Goal: Task Accomplishment & Management: Manage account settings

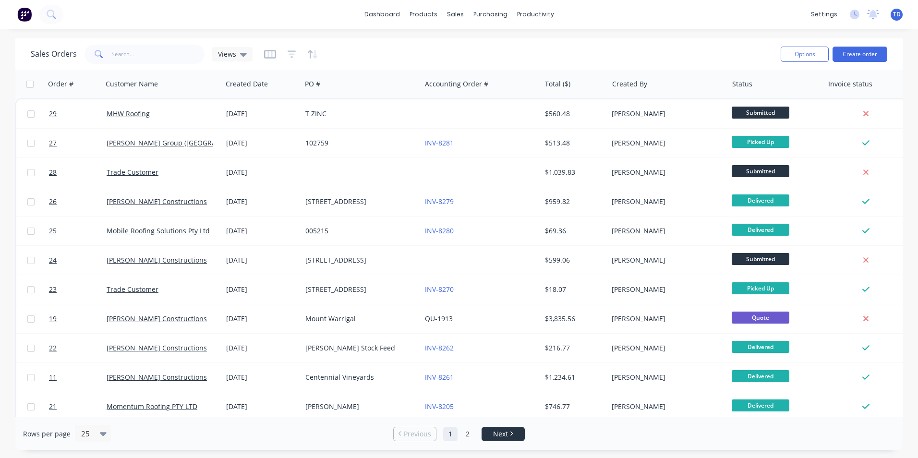
click at [499, 436] on span "Next" at bounding box center [500, 434] width 15 height 10
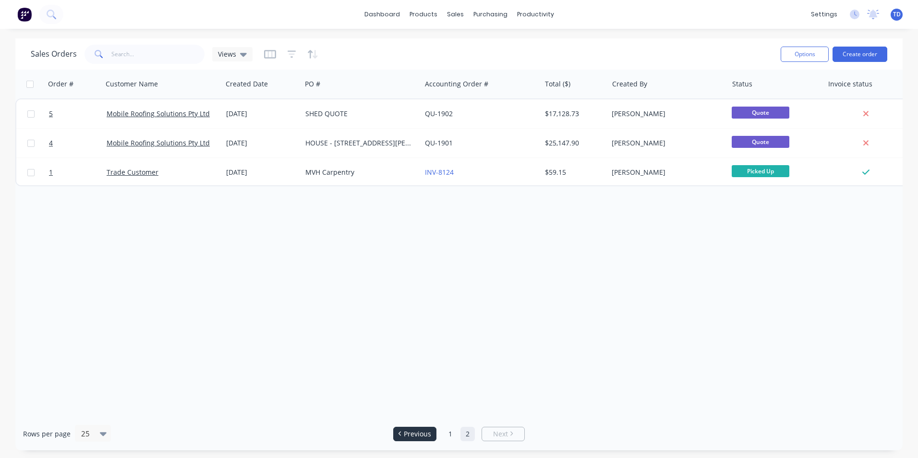
click at [415, 429] on span "Previous" at bounding box center [417, 434] width 27 height 10
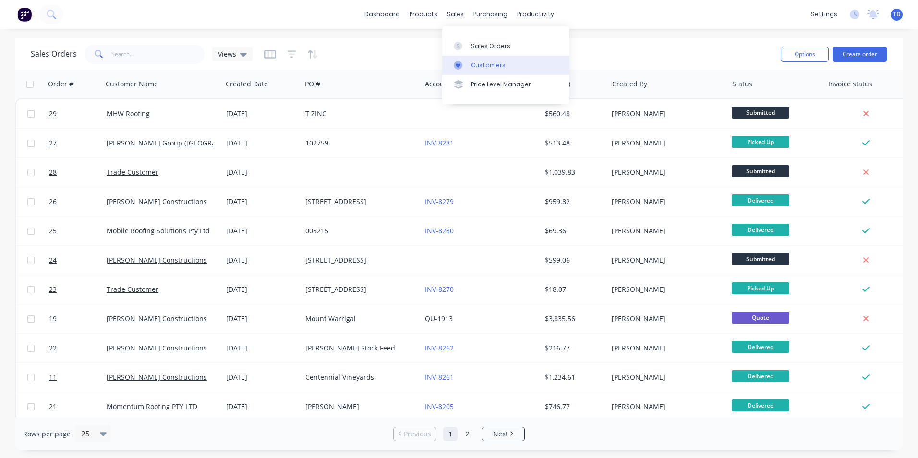
drag, startPoint x: 479, startPoint y: 63, endPoint x: 462, endPoint y: 63, distance: 16.8
click at [479, 63] on div "Customers" at bounding box center [488, 65] width 35 height 9
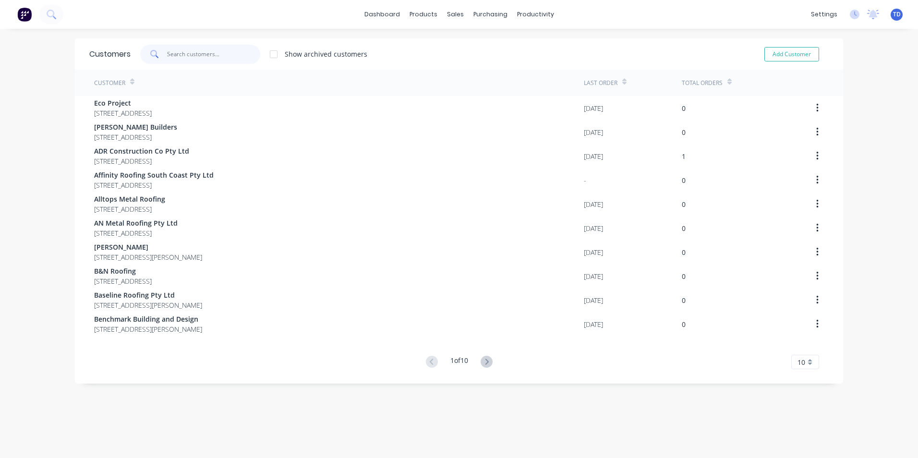
click at [208, 56] on input "text" at bounding box center [214, 54] width 94 height 19
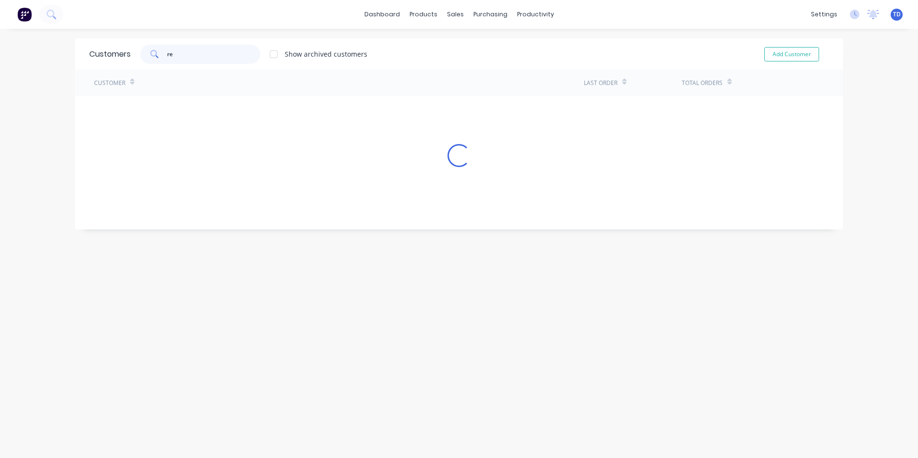
type input "r"
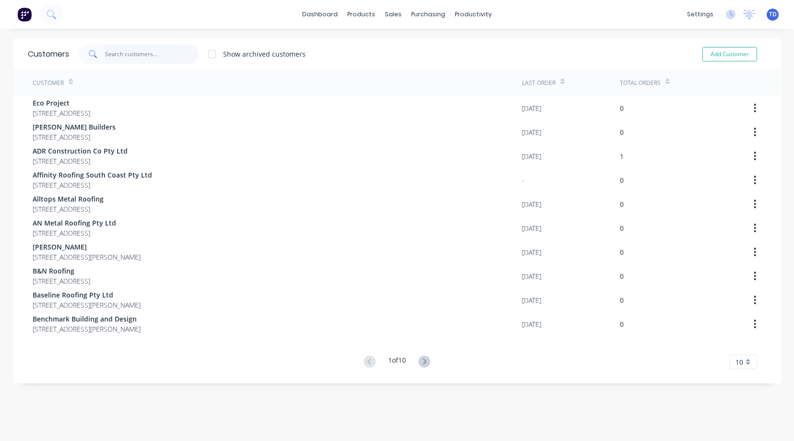
click at [135, 53] on input "text" at bounding box center [152, 54] width 94 height 19
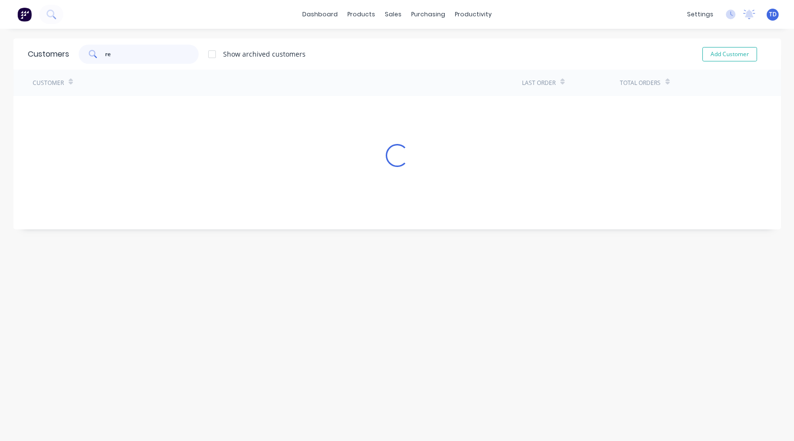
type input "r"
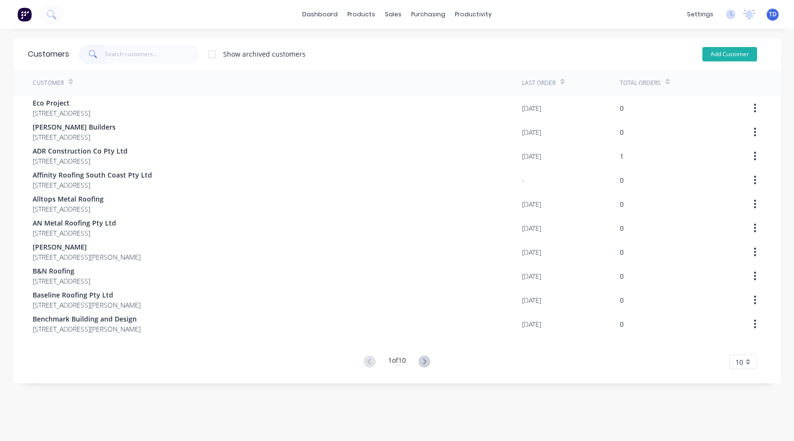
click at [726, 55] on button "Add Customer" at bounding box center [730, 54] width 55 height 14
select select "AU"
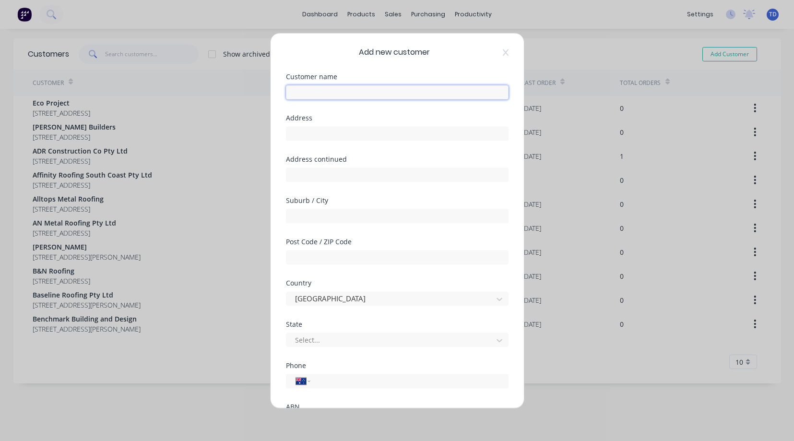
click at [331, 94] on input "text" at bounding box center [397, 92] width 223 height 14
type input "Reliable Roofing Serivces ([GEOGRAPHIC_DATA]) Pty Ltd"
type input "[STREET_ADDRESS]"
type input "[PERSON_NAME] Vale"
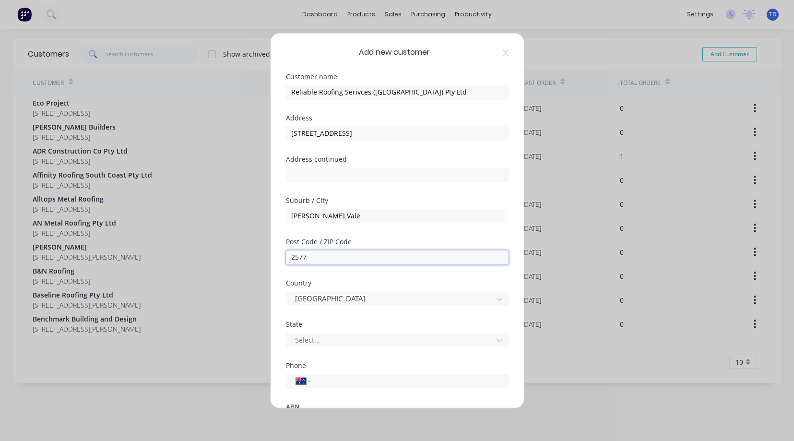
type input "2577"
click at [364, 378] on input "tel" at bounding box center [407, 380] width 181 height 11
click at [379, 379] on input "tel" at bounding box center [407, 380] width 181 height 11
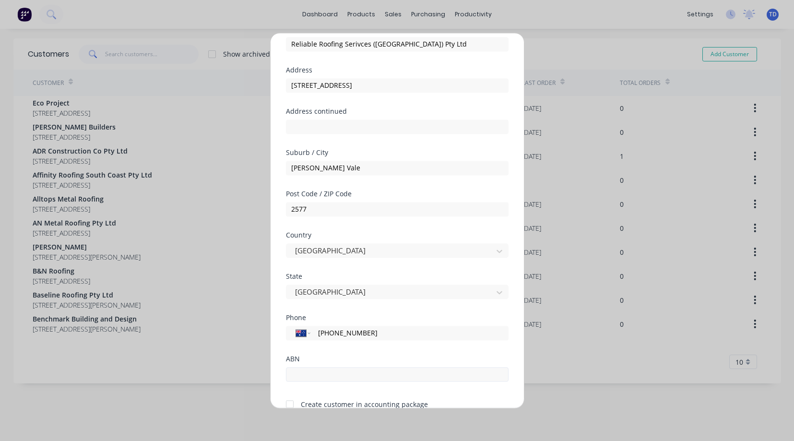
type input "[PHONE_NUMBER]"
click at [345, 376] on input "text" at bounding box center [397, 374] width 223 height 14
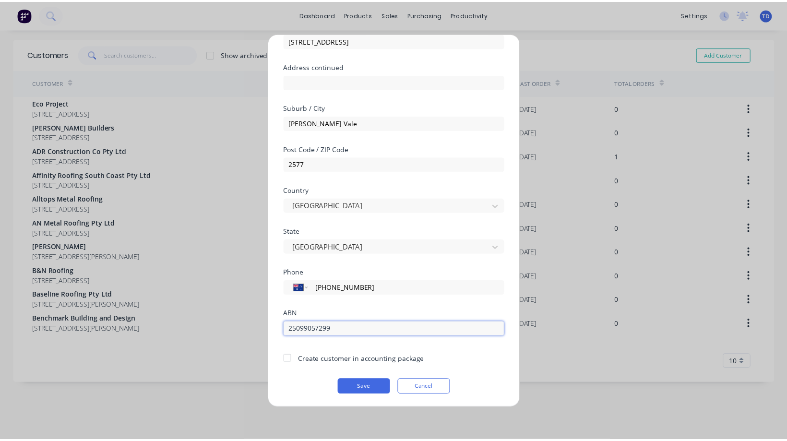
scroll to position [94, 0]
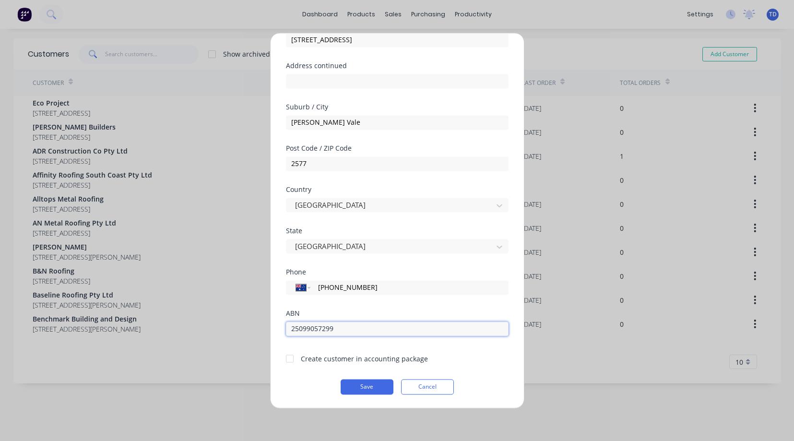
type input "25099057299"
click at [289, 358] on div at bounding box center [289, 358] width 19 height 19
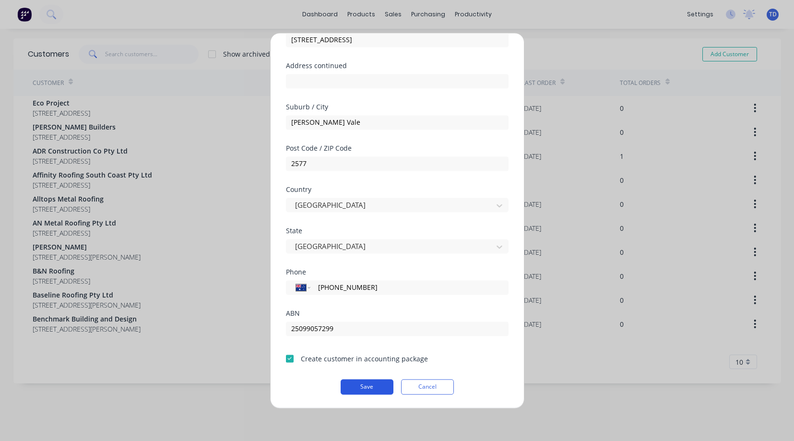
click at [367, 386] on button "Save" at bounding box center [367, 386] width 53 height 15
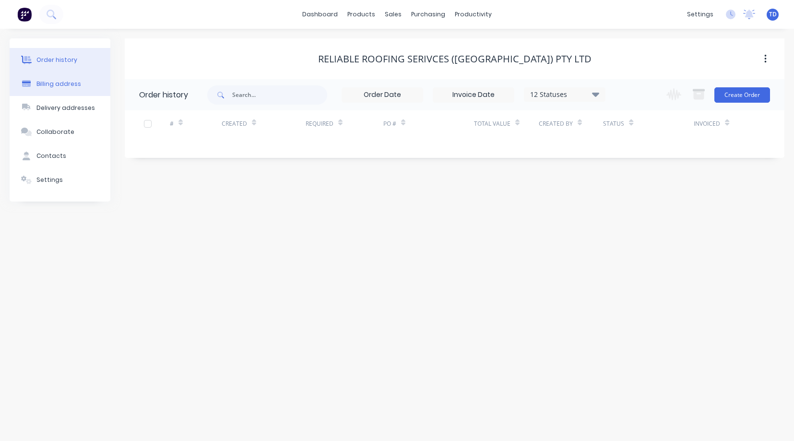
click at [46, 83] on div "Billing address" at bounding box center [58, 84] width 45 height 9
select select "AU"
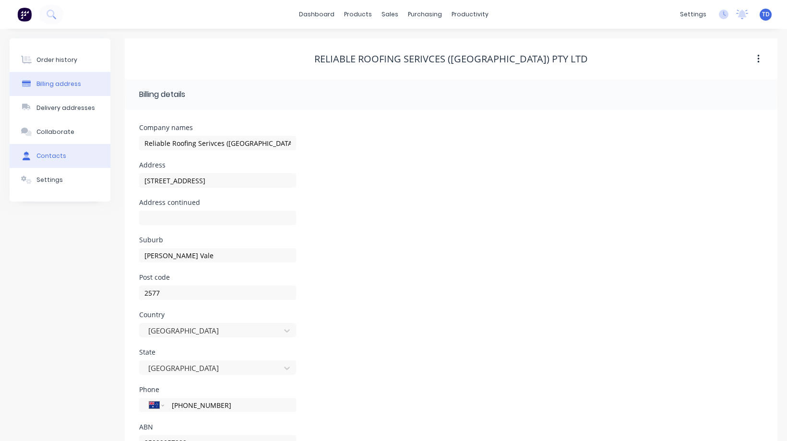
click at [48, 155] on div "Contacts" at bounding box center [51, 156] width 30 height 9
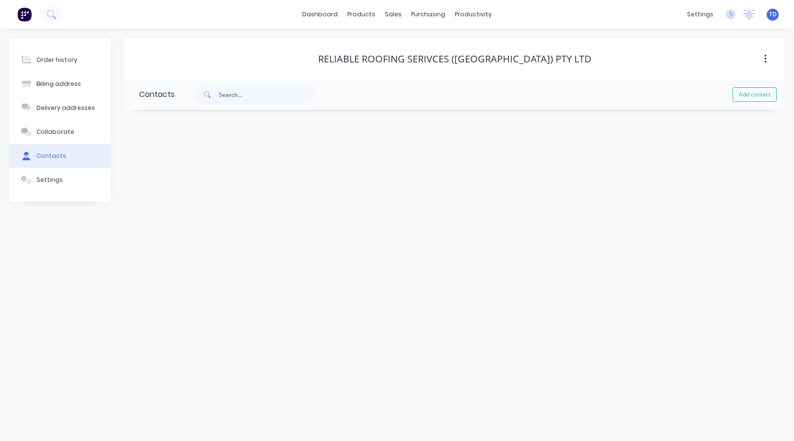
click at [754, 102] on div "Add contact" at bounding box center [480, 94] width 610 height 31
click at [754, 99] on button "Add contact" at bounding box center [755, 94] width 44 height 14
select select "AU"
click at [149, 165] on input "text" at bounding box center [217, 165] width 157 height 14
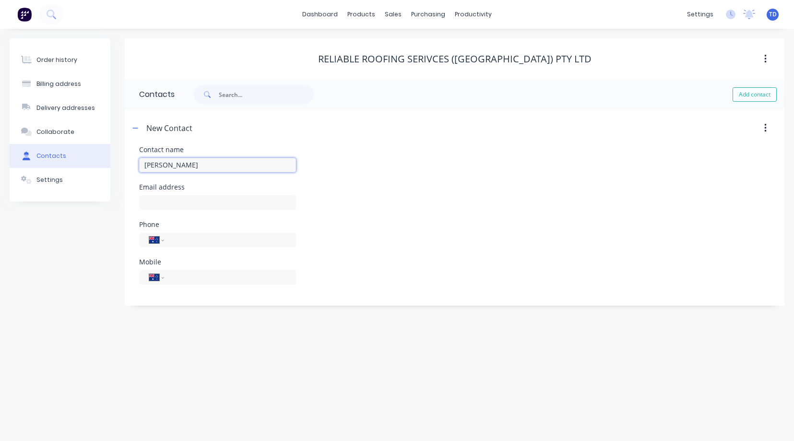
type input "[PERSON_NAME]"
select select "AU"
click at [154, 200] on input "text" at bounding box center [217, 202] width 157 height 14
type input "[EMAIL_ADDRESS][DOMAIN_NAME]"
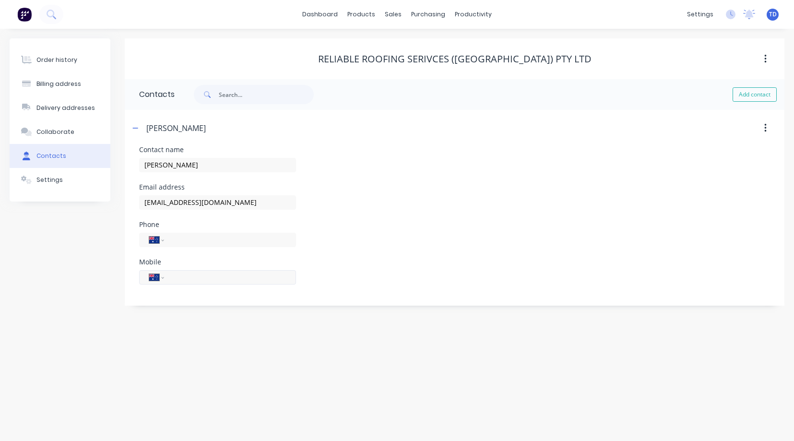
click at [179, 280] on input "tel" at bounding box center [228, 277] width 115 height 11
type input "0407 061 529"
click at [93, 288] on div "Order history Billing address Delivery addresses Collaborate Contacts Settings" at bounding box center [60, 171] width 101 height 267
click at [62, 185] on button "Settings" at bounding box center [60, 180] width 101 height 24
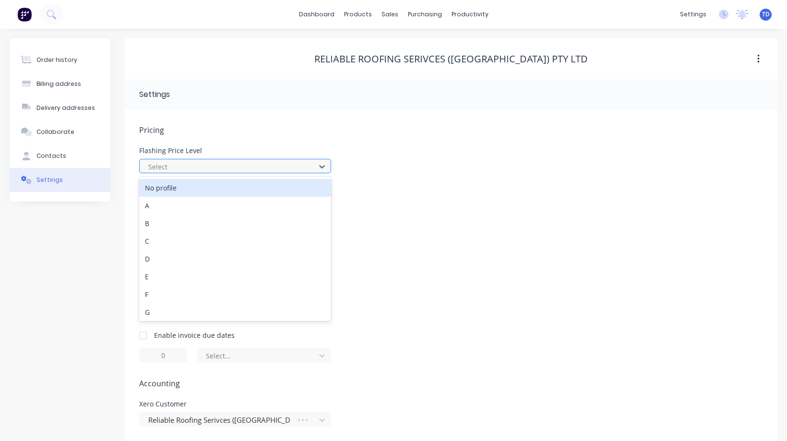
click at [210, 166] on div at bounding box center [228, 167] width 163 height 12
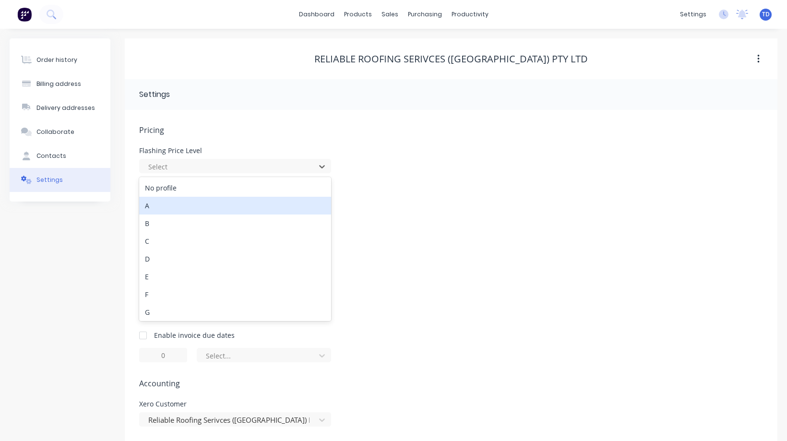
click at [202, 212] on div "A" at bounding box center [235, 206] width 192 height 18
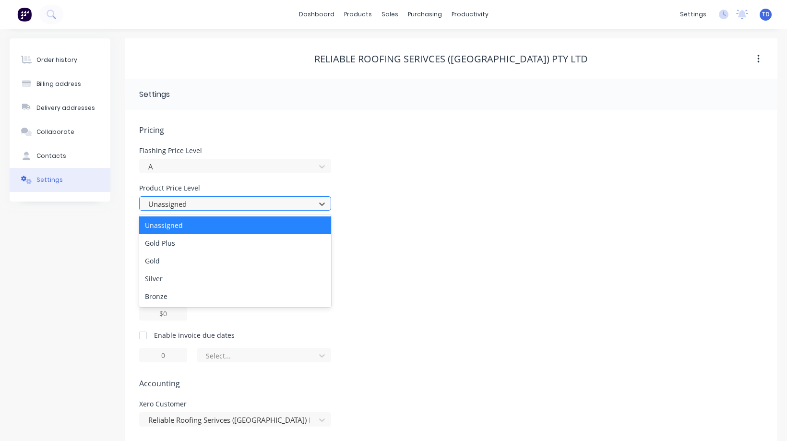
click at [208, 210] on div at bounding box center [228, 204] width 163 height 12
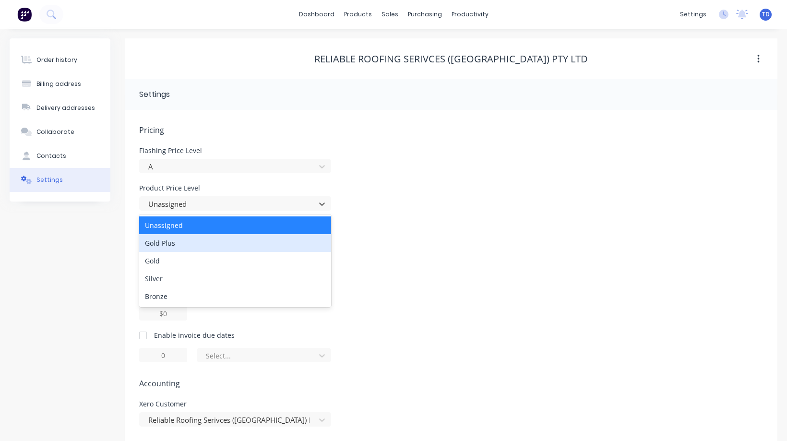
click at [216, 250] on div "Gold Plus" at bounding box center [235, 243] width 192 height 18
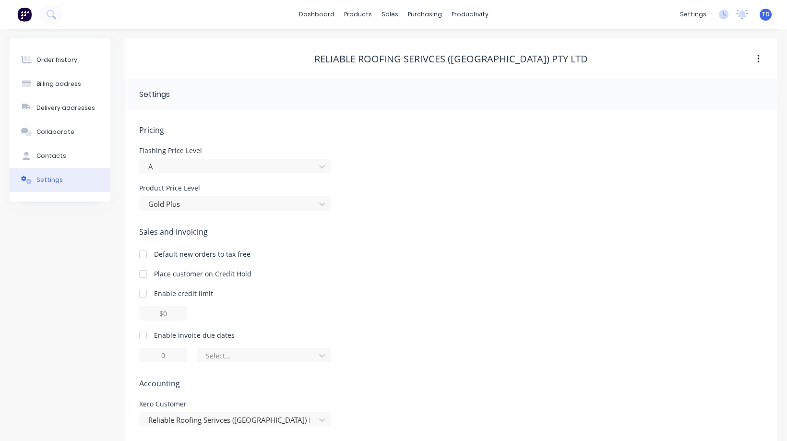
click at [142, 291] on div at bounding box center [142, 293] width 19 height 19
click at [157, 312] on input "$0.00" at bounding box center [163, 313] width 48 height 14
type input "$10000.00"
click at [323, 310] on div "$10000.00" at bounding box center [451, 313] width 624 height 14
click at [141, 334] on div at bounding box center [142, 335] width 19 height 19
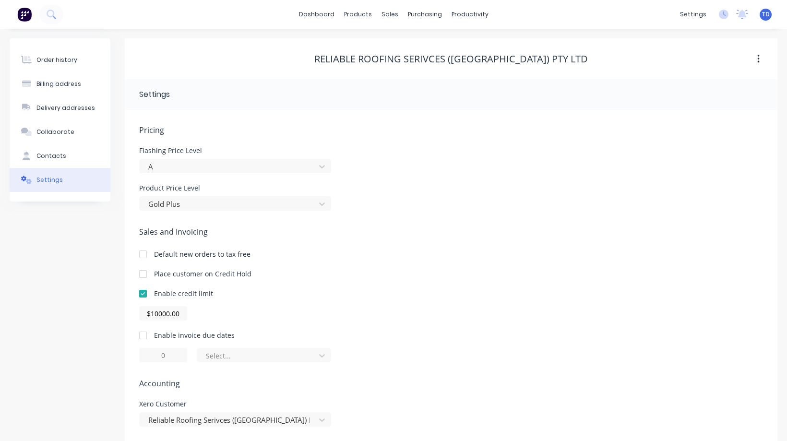
type input "1"
click at [178, 355] on input "1" at bounding box center [163, 355] width 48 height 14
type input "30"
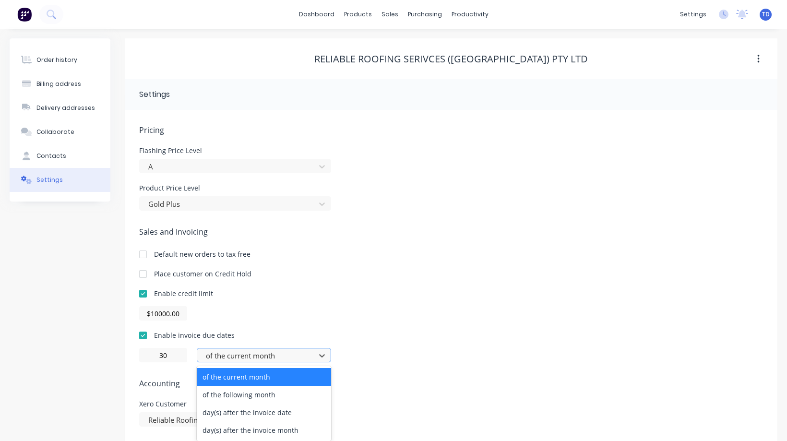
click at [271, 355] on div at bounding box center [258, 356] width 106 height 12
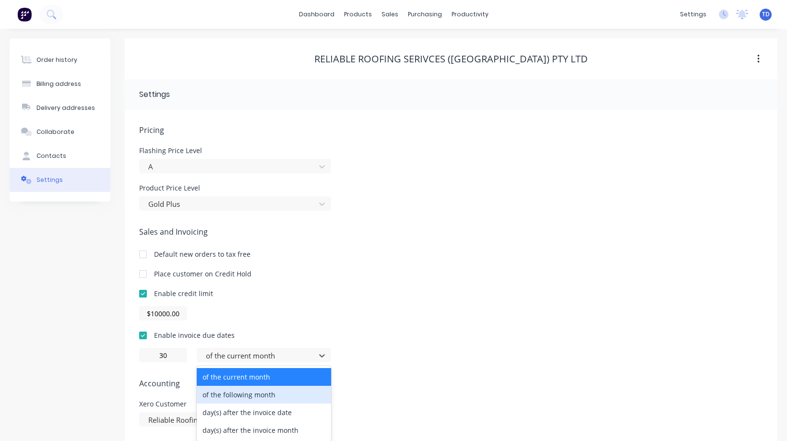
click at [267, 395] on div "of the following month" at bounding box center [264, 395] width 134 height 18
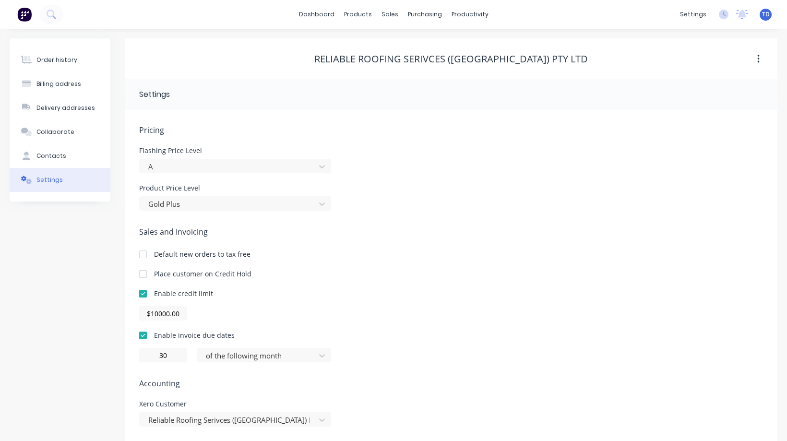
click at [374, 354] on div "30 of the following month" at bounding box center [451, 355] width 624 height 14
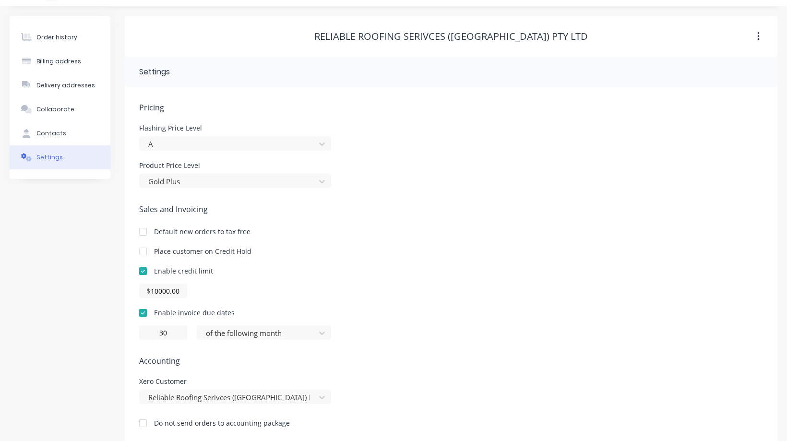
scroll to position [35, 0]
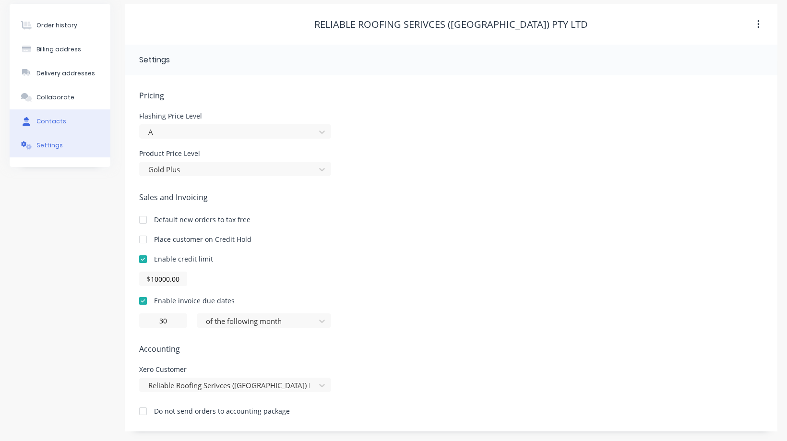
click at [66, 119] on button "Contacts" at bounding box center [60, 121] width 101 height 24
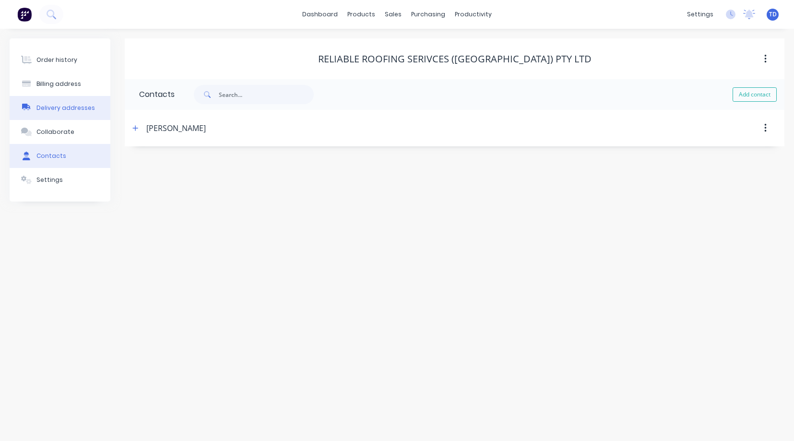
click at [61, 102] on button "Delivery addresses" at bounding box center [60, 108] width 101 height 24
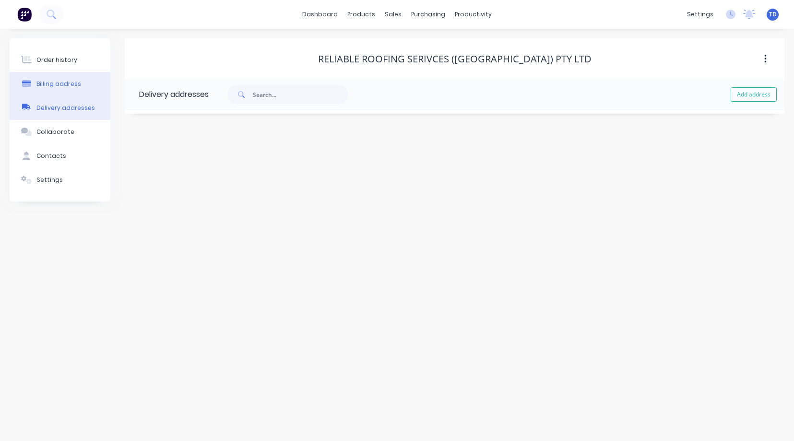
click at [62, 89] on button "Billing address" at bounding box center [60, 84] width 101 height 24
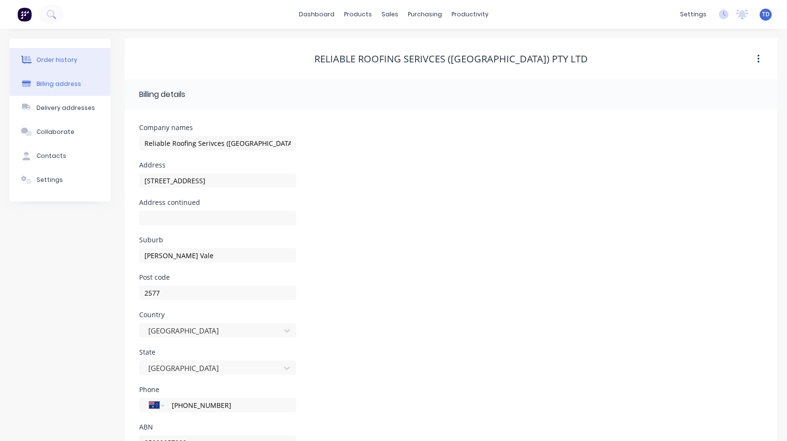
click at [60, 67] on button "Order history" at bounding box center [60, 60] width 101 height 24
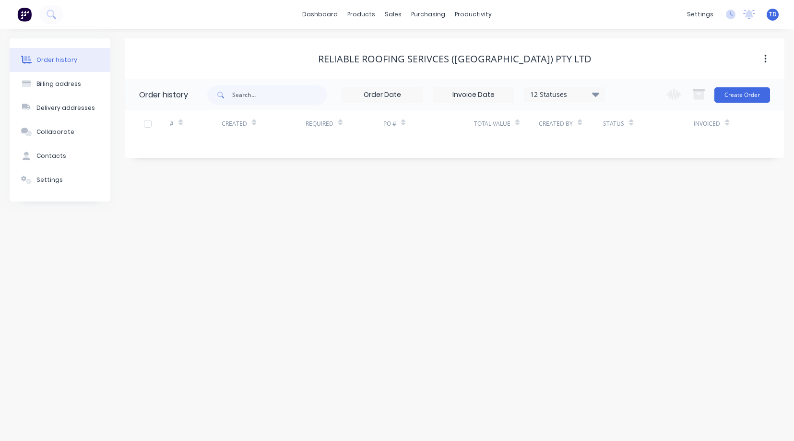
click at [497, 60] on div "Reliable Roofing Serivces (NSW) Pty Ltd" at bounding box center [455, 59] width 274 height 12
click at [767, 60] on button "button" at bounding box center [765, 58] width 23 height 17
click at [690, 196] on div "Reliable Roofing Serivces (NSW) Pty Ltd Archive Order history 12 Statuses Invoi…" at bounding box center [455, 119] width 660 height 163
click at [54, 83] on div "Billing address" at bounding box center [58, 84] width 45 height 9
select select "AU"
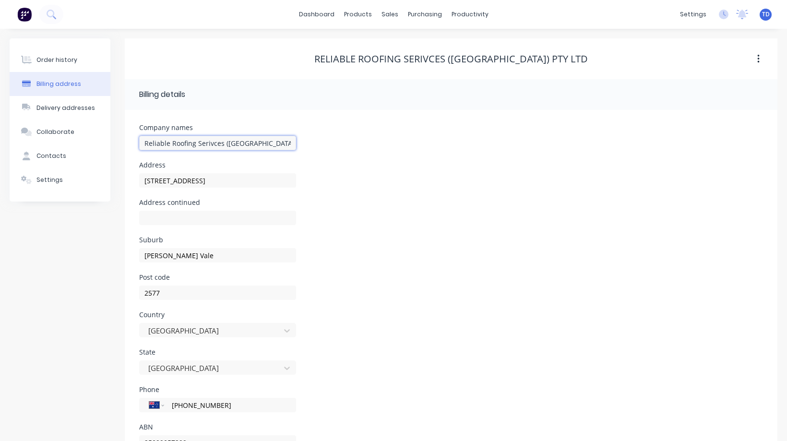
click at [208, 140] on input "Reliable Roofing Serivces (NSW) Pty Ltd" at bounding box center [217, 143] width 157 height 14
type input "Reliable Roofing Services (NSW) Pty Ltd"
click at [306, 159] on div "Company names Reliable Roofing Services (NSW) Pty Ltd" at bounding box center [451, 142] width 624 height 37
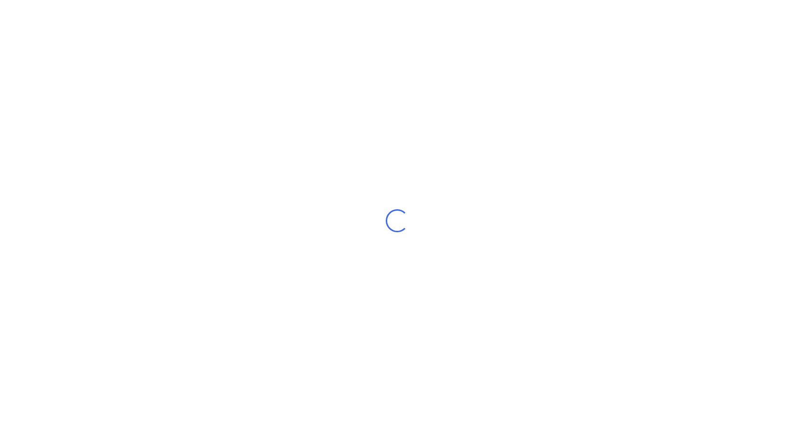
select select "AU"
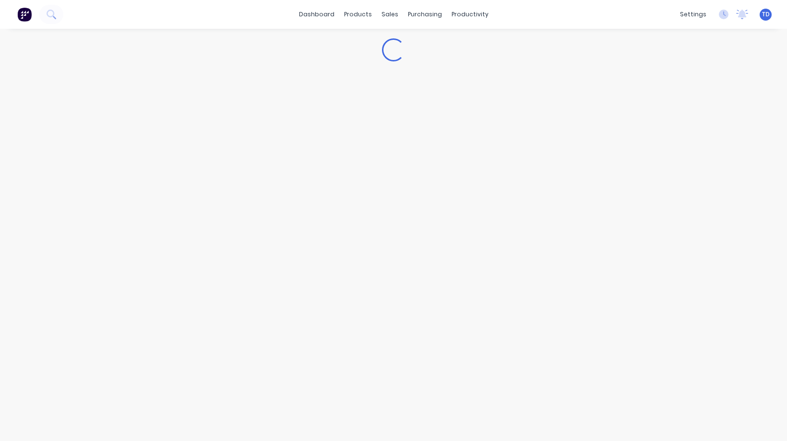
select select "AU"
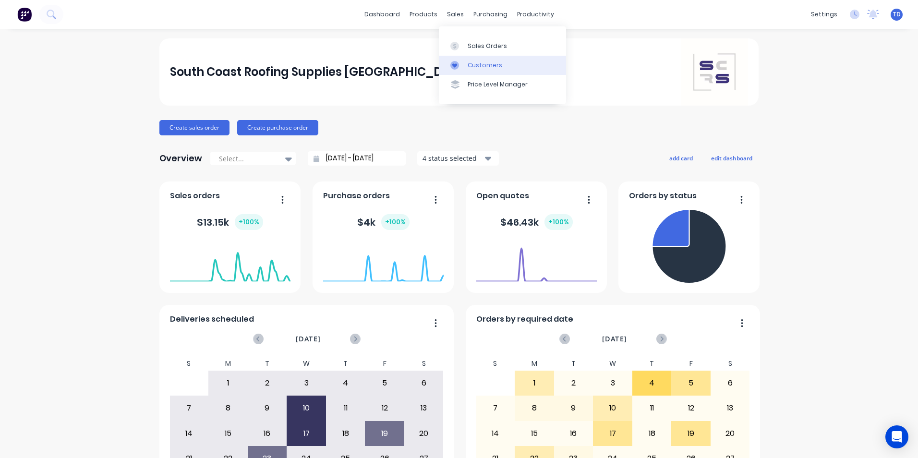
click at [472, 65] on div "Customers" at bounding box center [484, 65] width 35 height 9
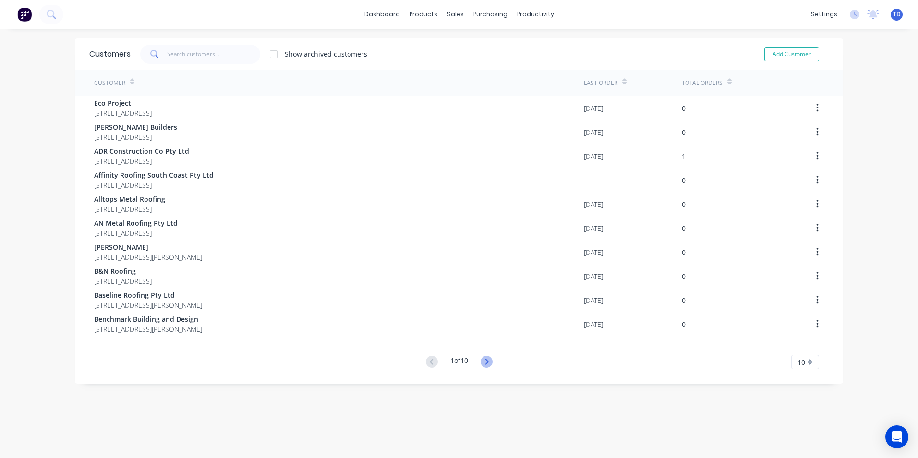
click at [485, 362] on icon at bounding box center [486, 361] width 3 height 6
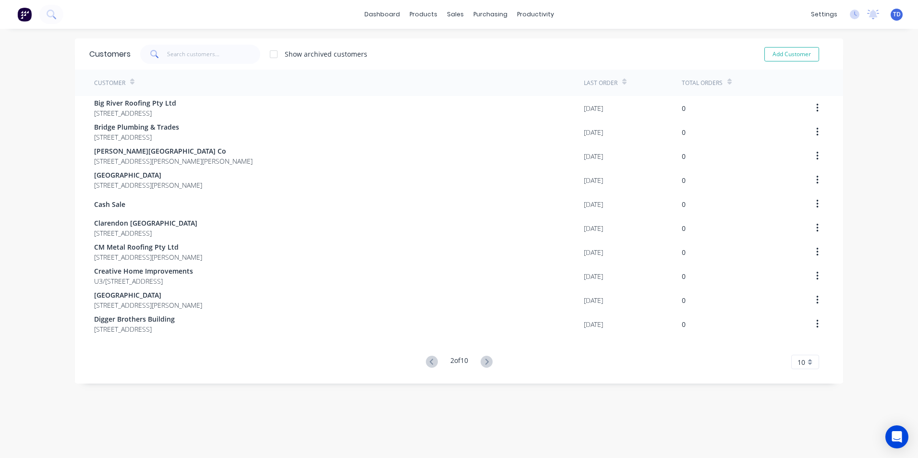
click at [485, 362] on icon at bounding box center [486, 361] width 3 height 6
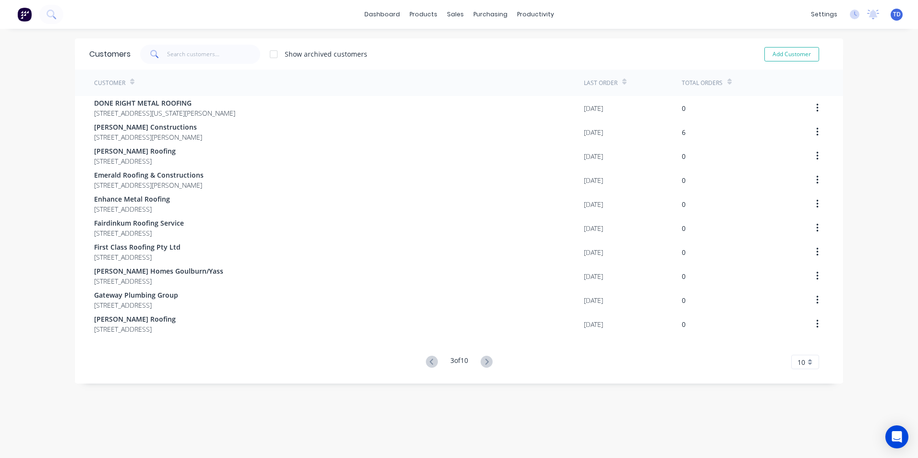
click at [485, 362] on icon at bounding box center [486, 361] width 3 height 6
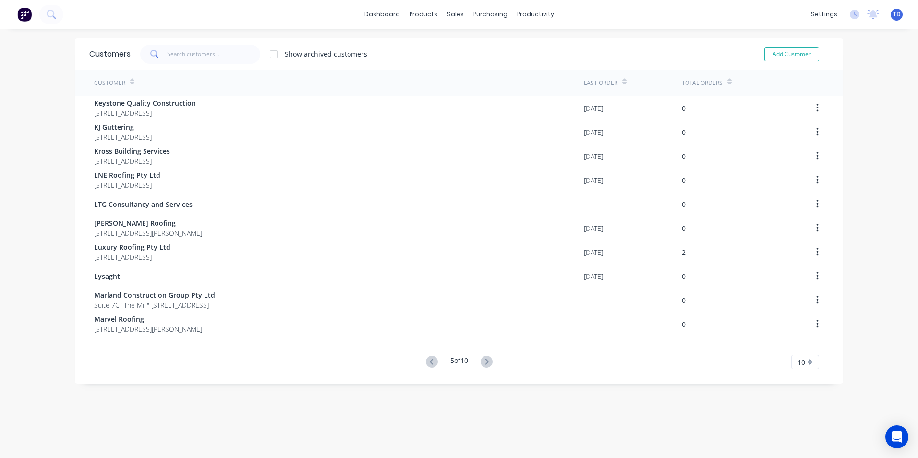
click at [485, 362] on icon at bounding box center [486, 361] width 3 height 6
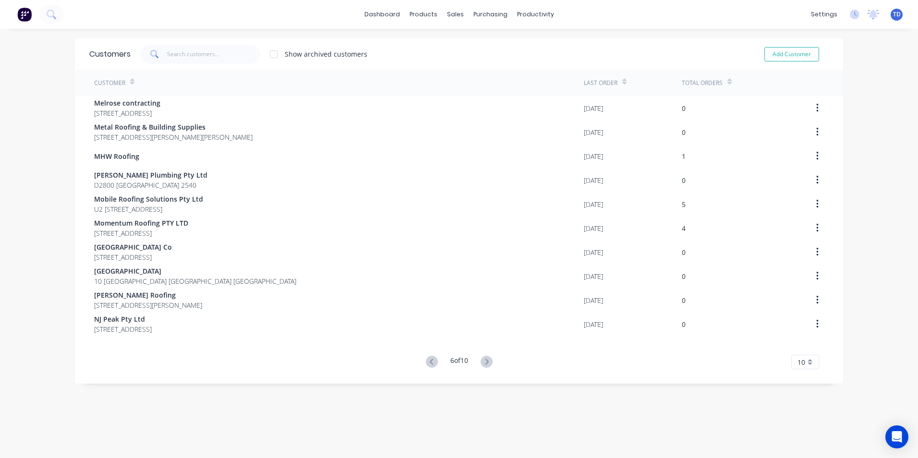
click at [485, 362] on icon at bounding box center [486, 361] width 3 height 6
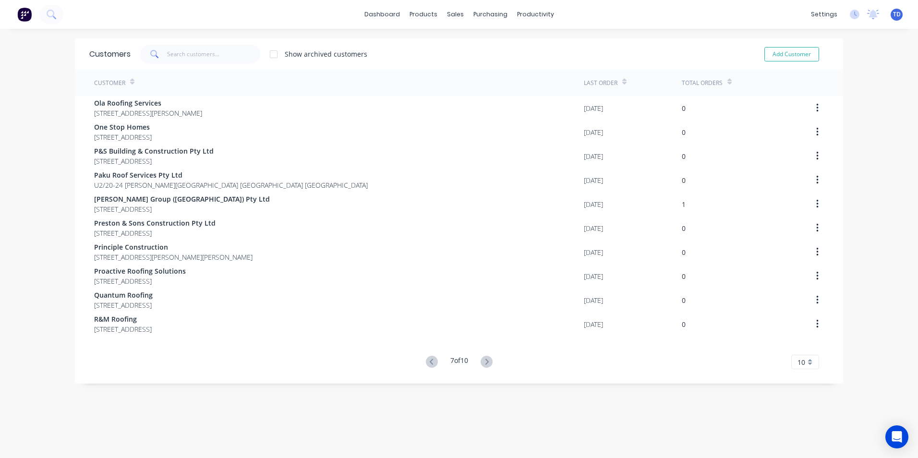
click at [485, 362] on icon at bounding box center [486, 361] width 3 height 6
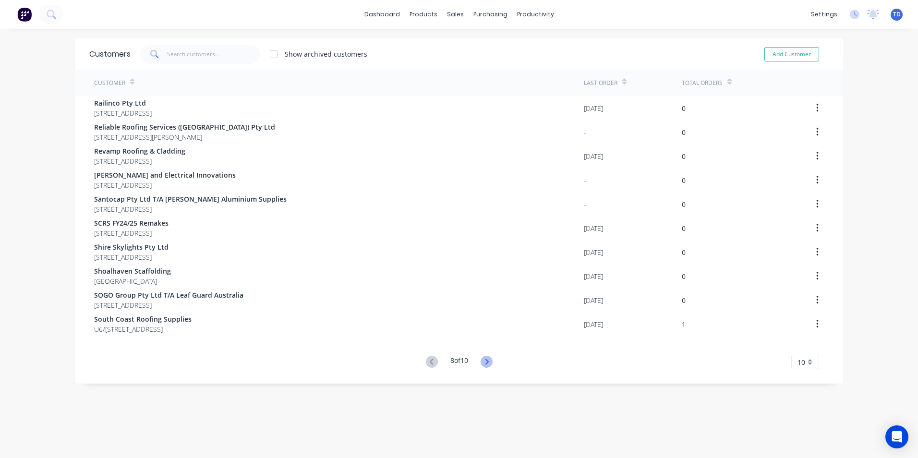
click at [483, 362] on icon at bounding box center [486, 362] width 12 height 12
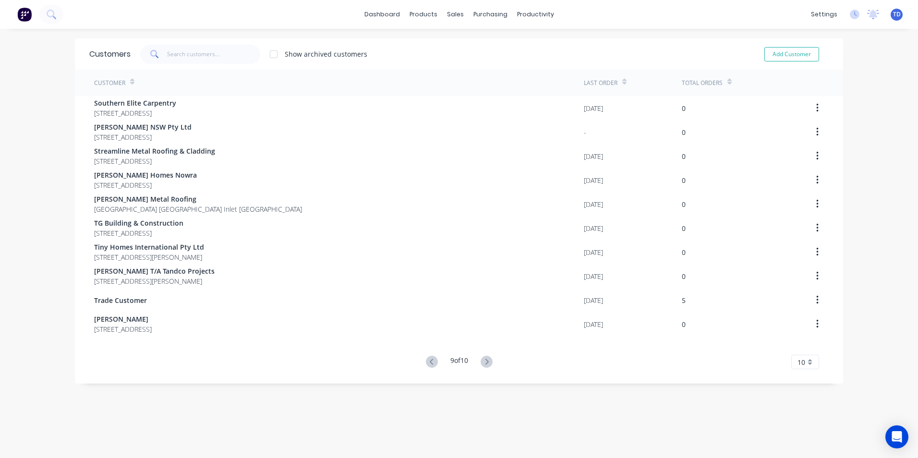
click at [485, 370] on div "Customers Show archived customers Add Customer Customer Last Order Total Orders…" at bounding box center [459, 210] width 768 height 345
click at [488, 362] on icon at bounding box center [486, 362] width 12 height 12
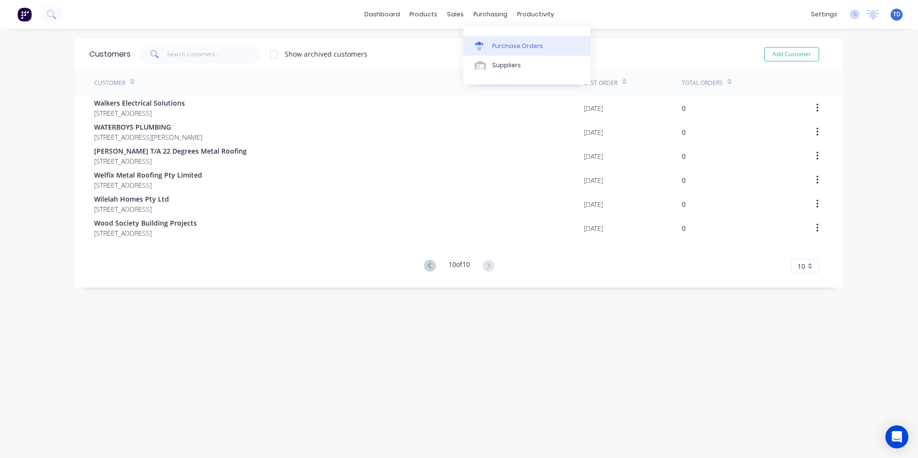
click at [505, 46] on div "Purchase Orders" at bounding box center [517, 46] width 51 height 9
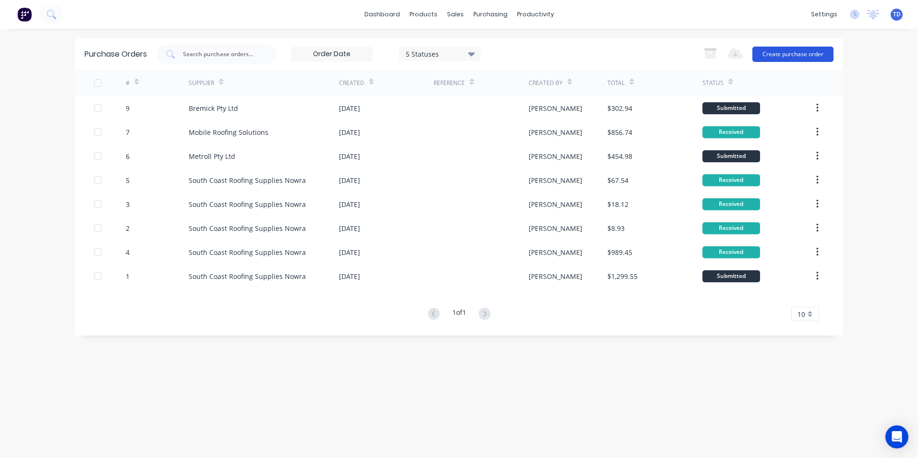
click at [785, 54] on button "Create purchase order" at bounding box center [792, 54] width 81 height 15
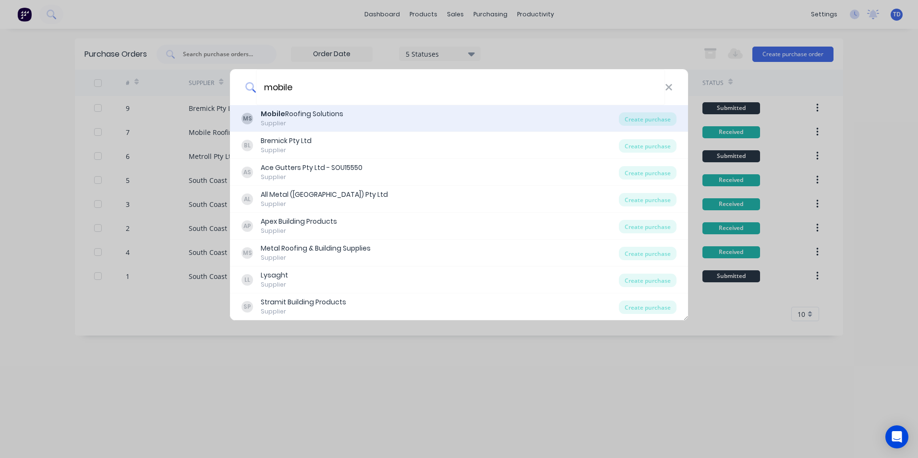
type input "mobile"
click at [317, 111] on div "Mobile Roofing Solutions" at bounding box center [302, 114] width 83 height 10
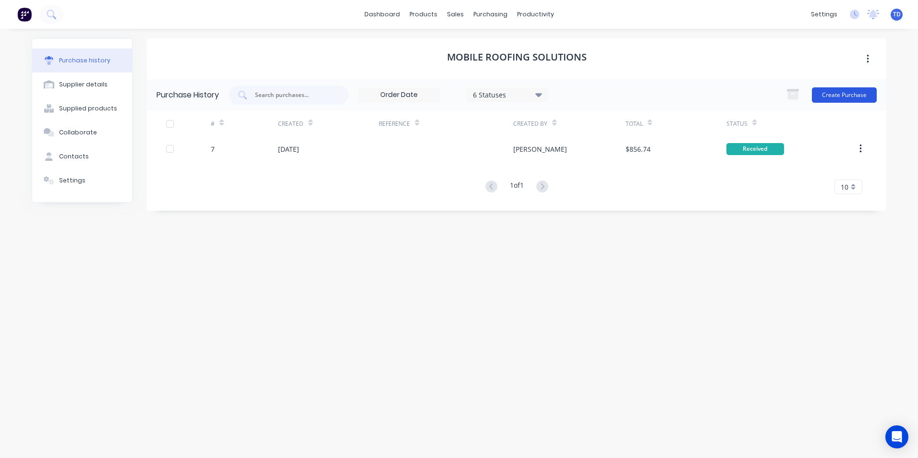
click at [843, 96] on button "Create Purchase" at bounding box center [843, 94] width 65 height 15
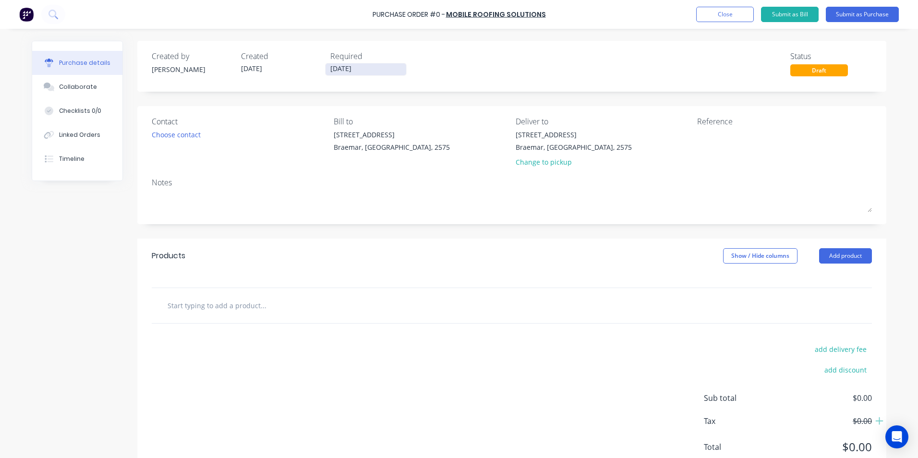
click at [367, 70] on input "23/09/25" at bounding box center [365, 69] width 81 height 12
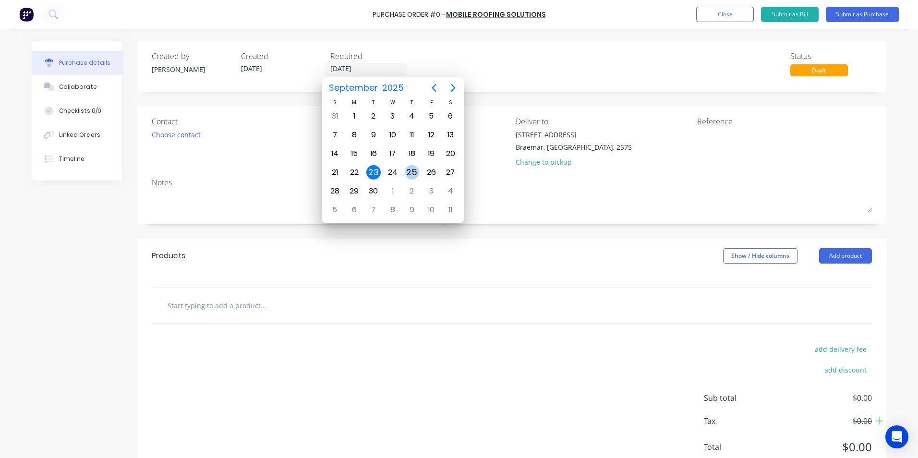
click at [410, 172] on div "25" at bounding box center [412, 172] width 14 height 14
type input "25/09/25"
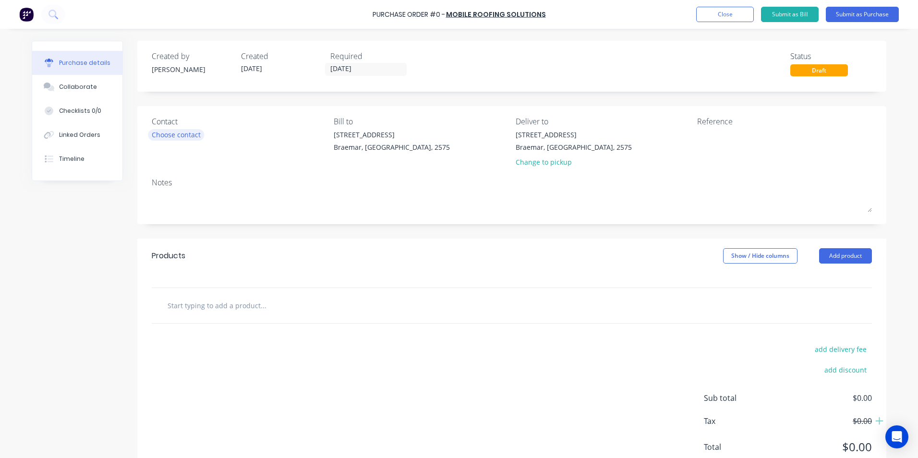
click at [181, 133] on div "Choose contact" at bounding box center [176, 135] width 49 height 10
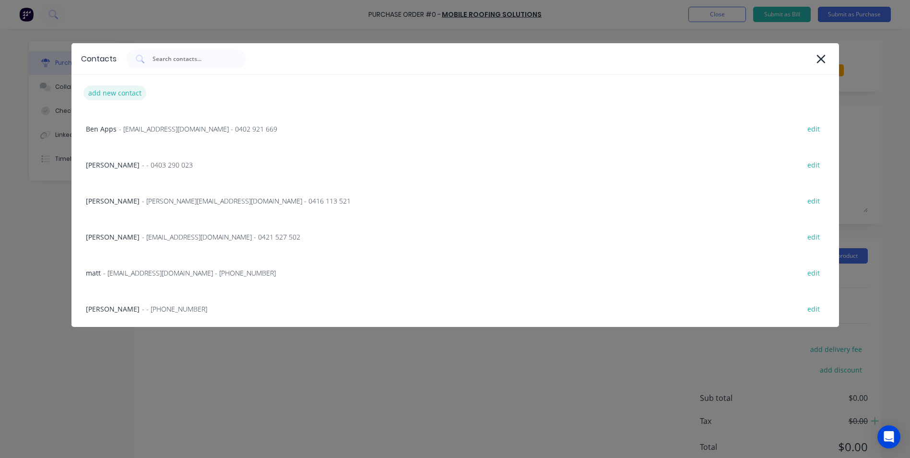
click at [129, 94] on div "add new contact" at bounding box center [114, 92] width 63 height 15
select select "AU"
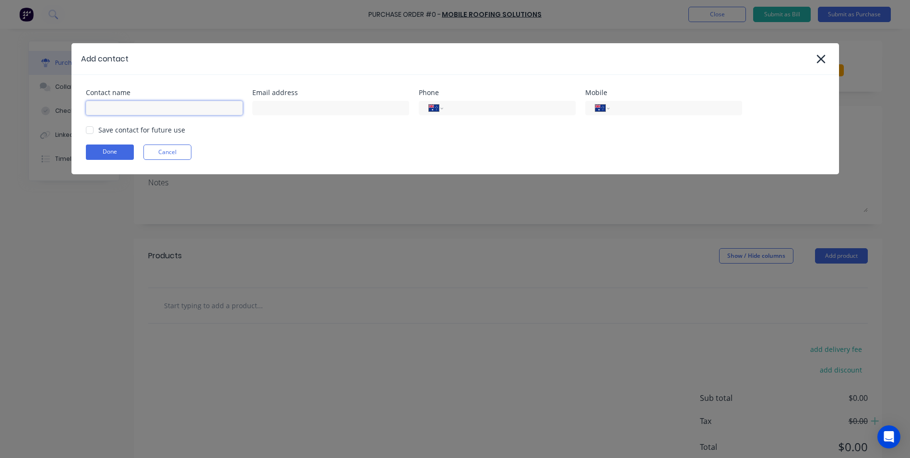
click at [129, 104] on input at bounding box center [164, 108] width 157 height 14
type input "Sales"
type input "admin@scrs.net.au"
type input "(02) 9188 1179"
click at [93, 131] on div at bounding box center [89, 129] width 19 height 19
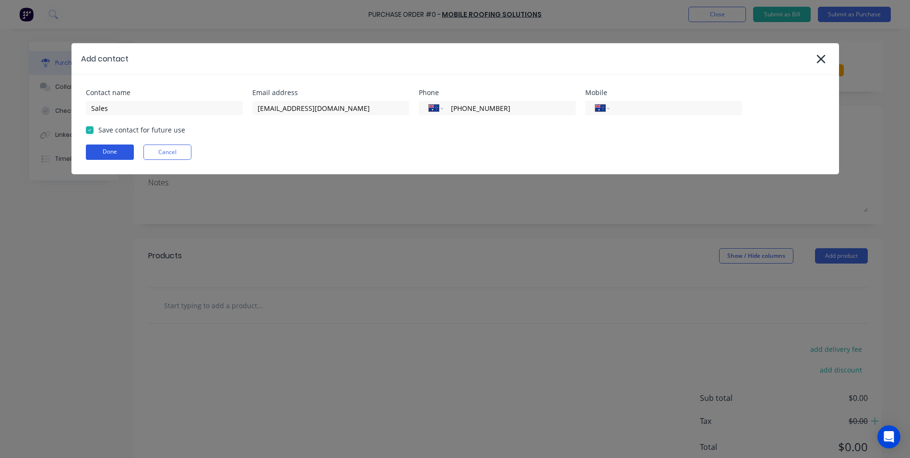
click at [98, 147] on button "Done" at bounding box center [110, 151] width 48 height 15
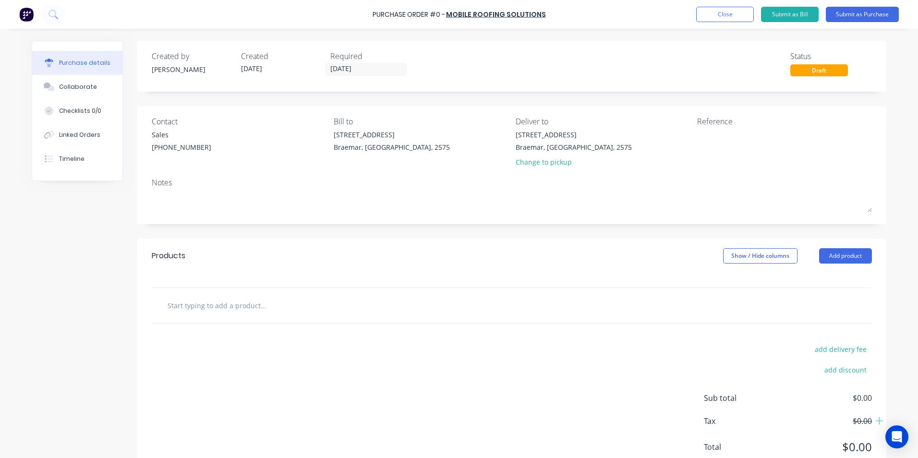
click at [233, 306] on input "text" at bounding box center [263, 305] width 192 height 19
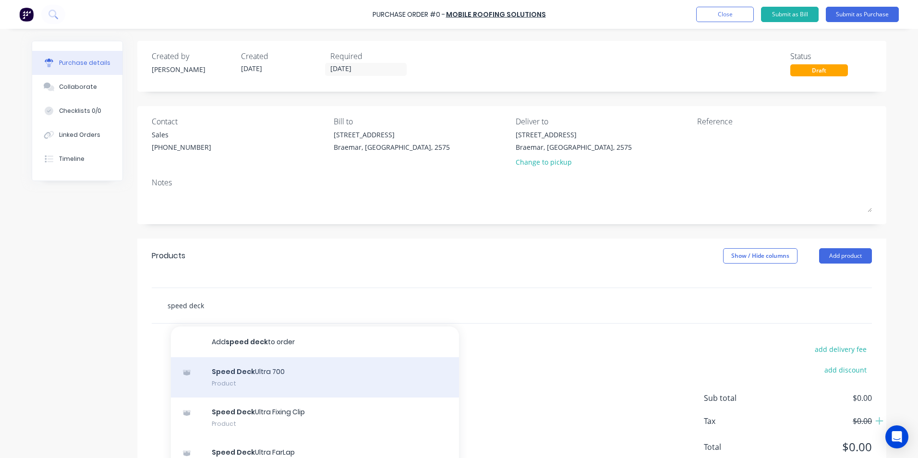
type input "speed deck"
click at [250, 371] on div "Speed Deck Ultra 700 Product" at bounding box center [315, 377] width 288 height 40
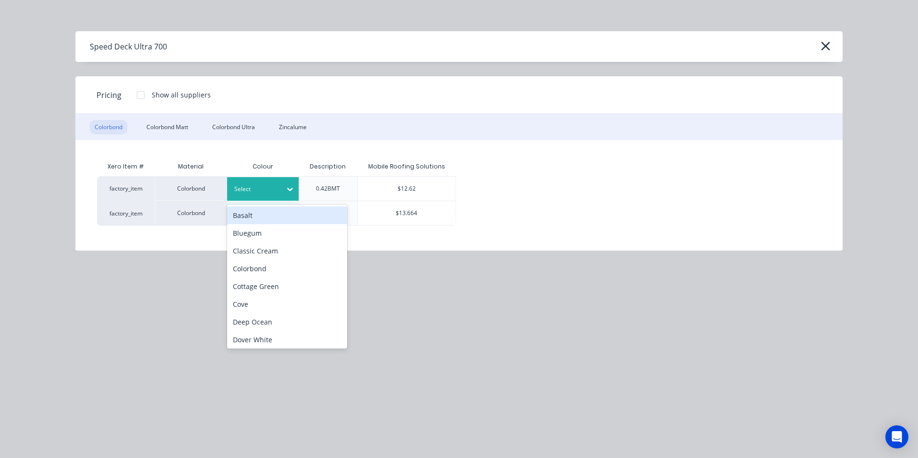
click at [265, 186] on div at bounding box center [255, 189] width 43 height 11
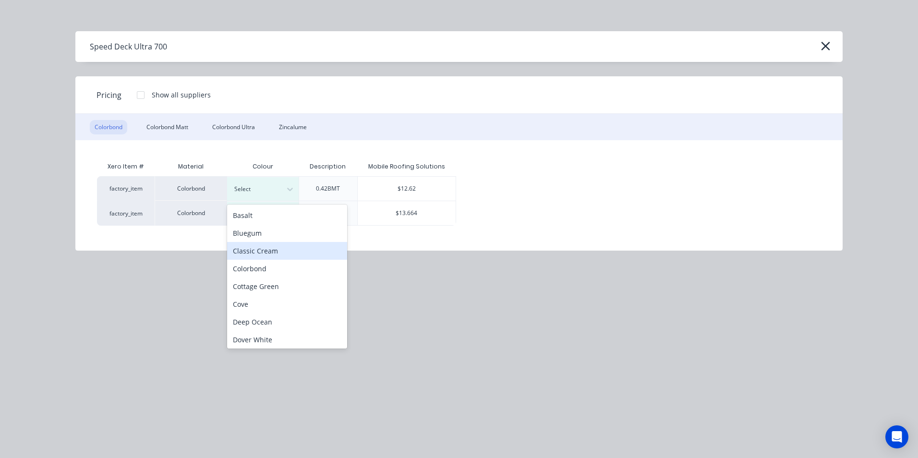
click at [255, 253] on div "Classic Cream" at bounding box center [287, 251] width 120 height 18
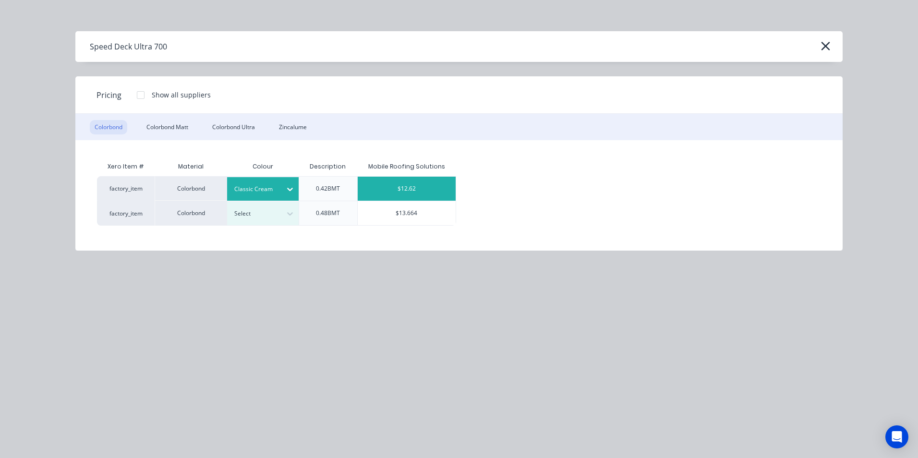
click at [394, 191] on div "$12.62" at bounding box center [407, 189] width 98 height 24
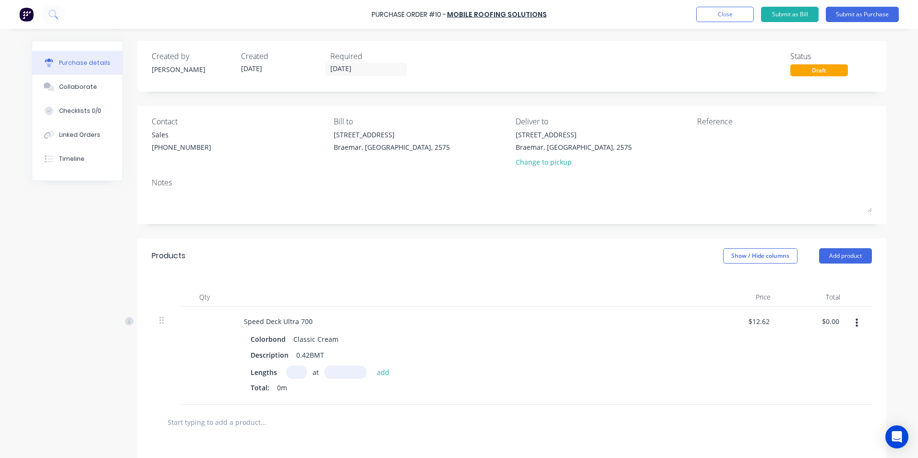
click at [298, 374] on input at bounding box center [296, 372] width 20 height 13
type input "2"
type input "1500"
type input "$37.86"
click at [218, 438] on input "text" at bounding box center [263, 437] width 192 height 19
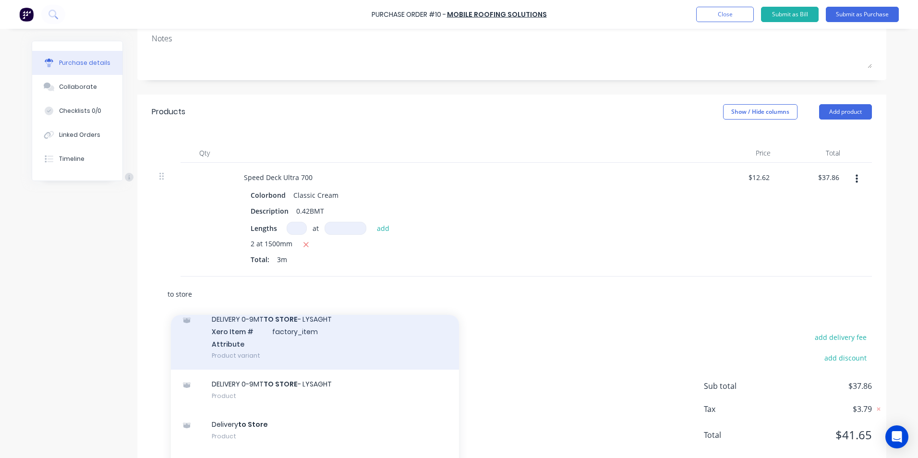
scroll to position [96, 0]
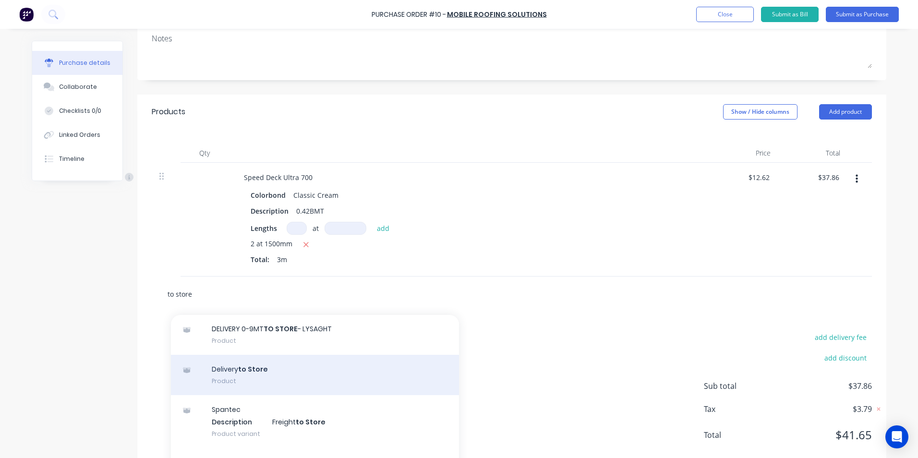
type input "to store"
click at [242, 378] on div "Delivery to Store Product" at bounding box center [315, 375] width 288 height 40
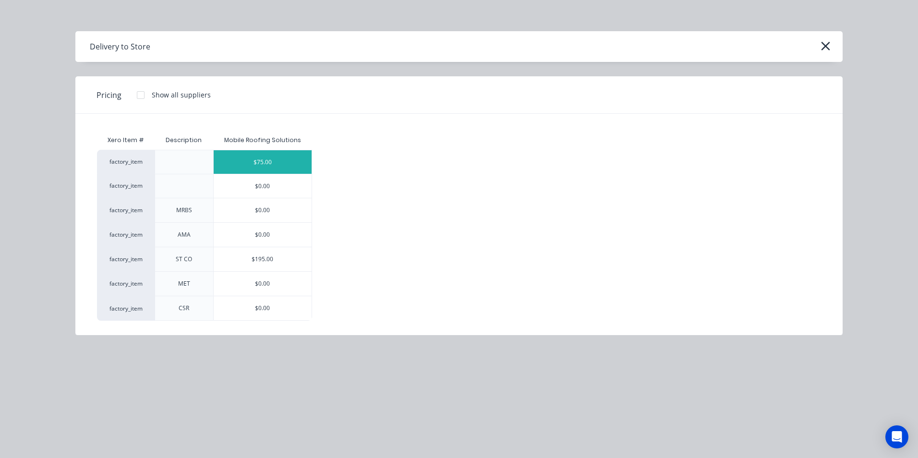
click at [289, 169] on div "$75.00" at bounding box center [263, 162] width 98 height 24
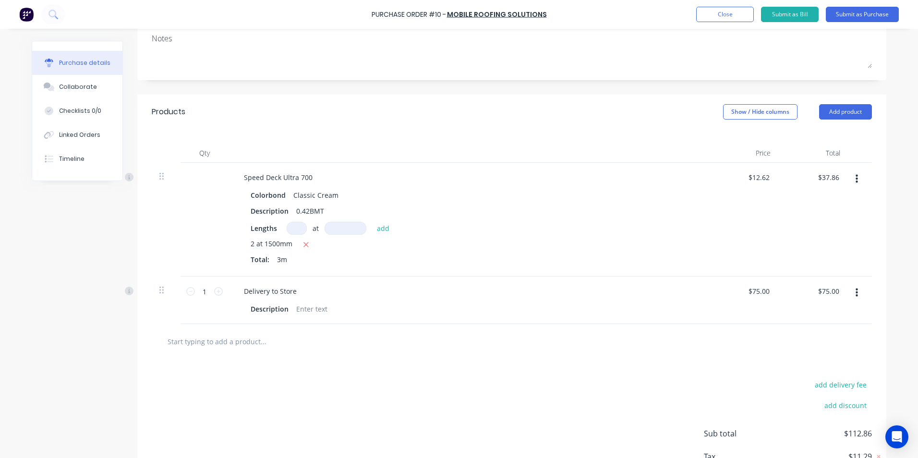
click at [458, 362] on div "add delivery fee add discount Sub total $112.86 Tax $11.29 Total $124.15" at bounding box center [511, 438] width 749 height 158
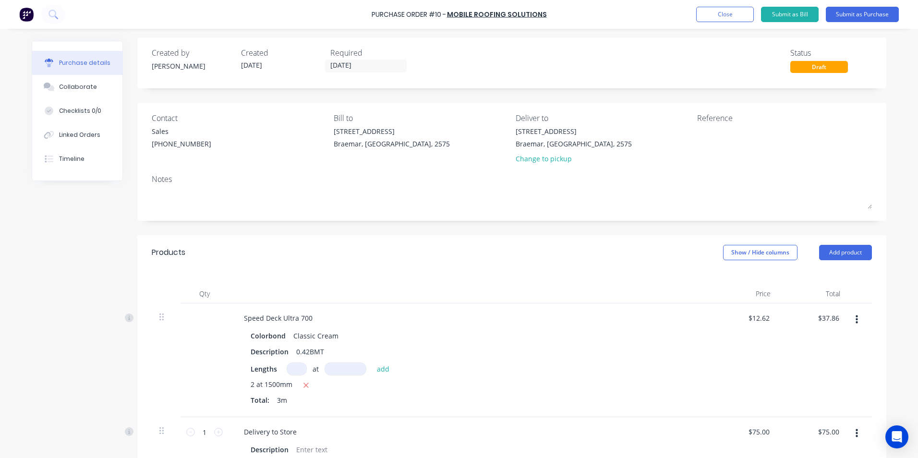
scroll to position [0, 0]
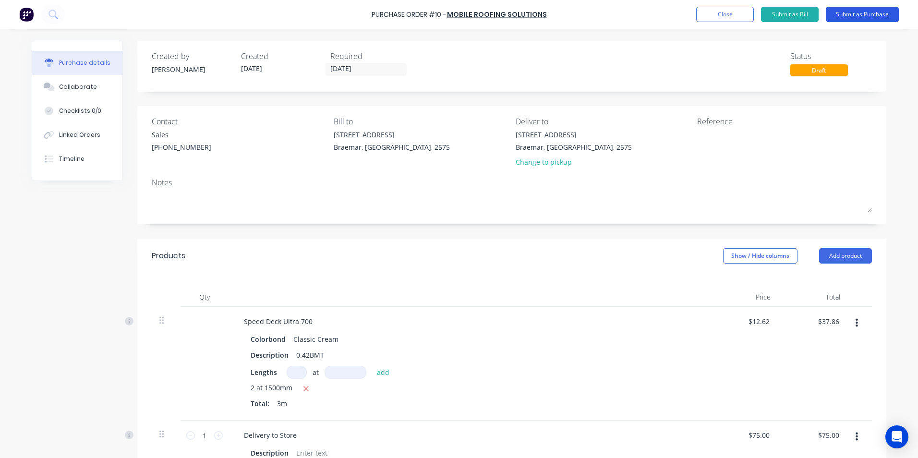
click at [850, 15] on button "Submit as Purchase" at bounding box center [861, 14] width 73 height 15
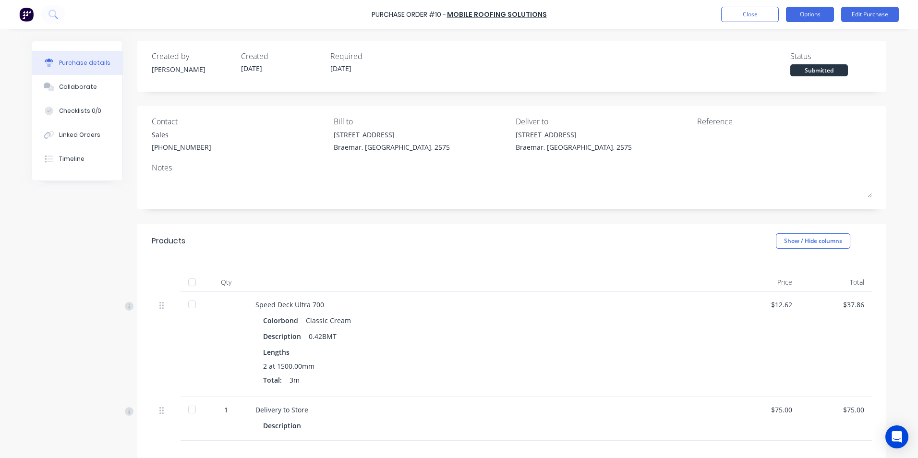
click at [809, 17] on button "Options" at bounding box center [810, 14] width 48 height 15
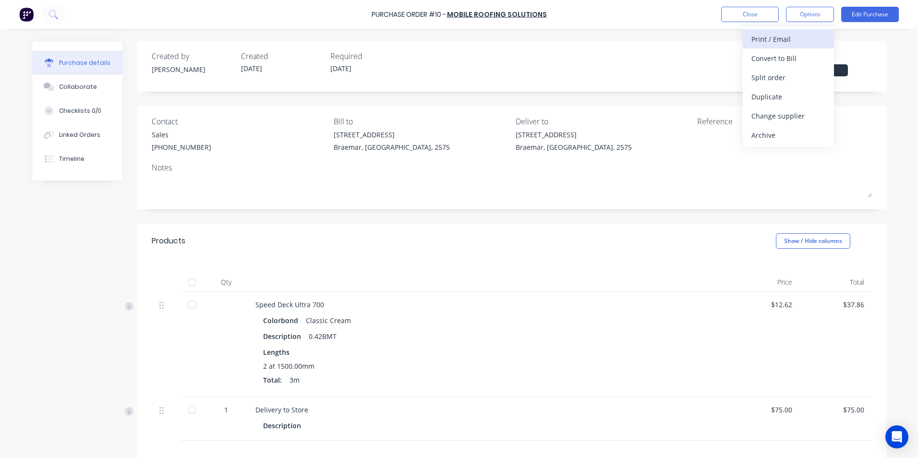
click at [788, 42] on div "Print / Email" at bounding box center [788, 39] width 74 height 14
click at [781, 61] on div "With pricing" at bounding box center [788, 58] width 74 height 14
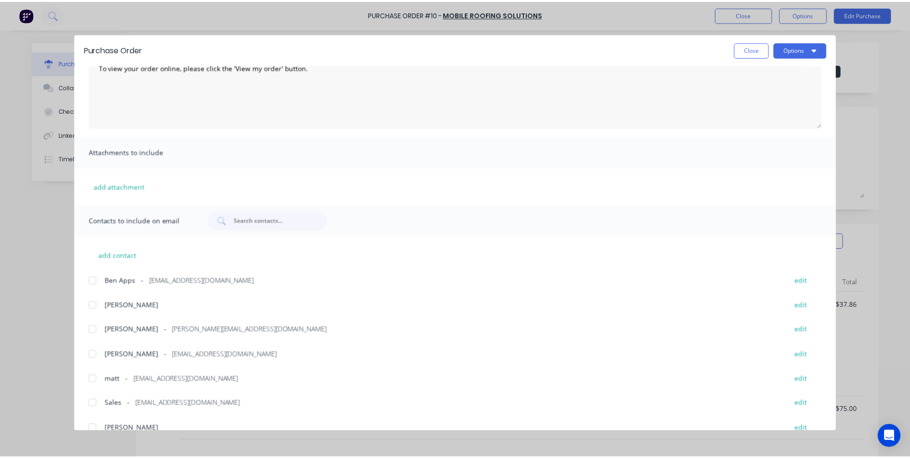
scroll to position [88, 0]
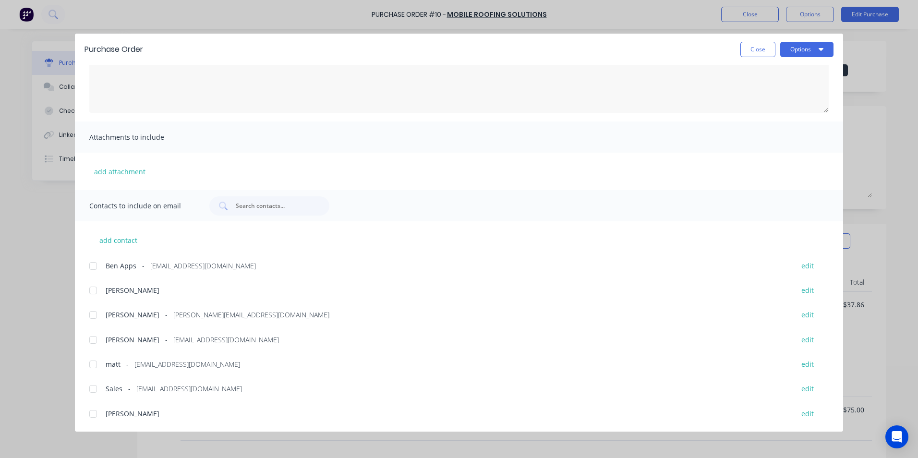
click at [92, 339] on div at bounding box center [92, 339] width 19 height 19
click at [800, 51] on button "Options" at bounding box center [806, 49] width 53 height 15
click at [776, 113] on div "Email" at bounding box center [788, 112] width 74 height 14
click at [797, 47] on button "Options" at bounding box center [806, 49] width 53 height 15
click at [783, 89] on div "Print" at bounding box center [788, 93] width 74 height 14
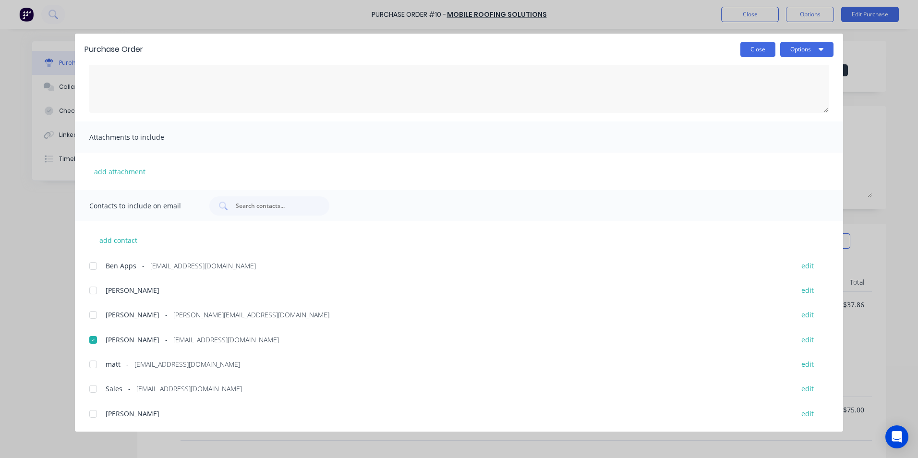
click at [760, 52] on button "Close" at bounding box center [757, 49] width 35 height 15
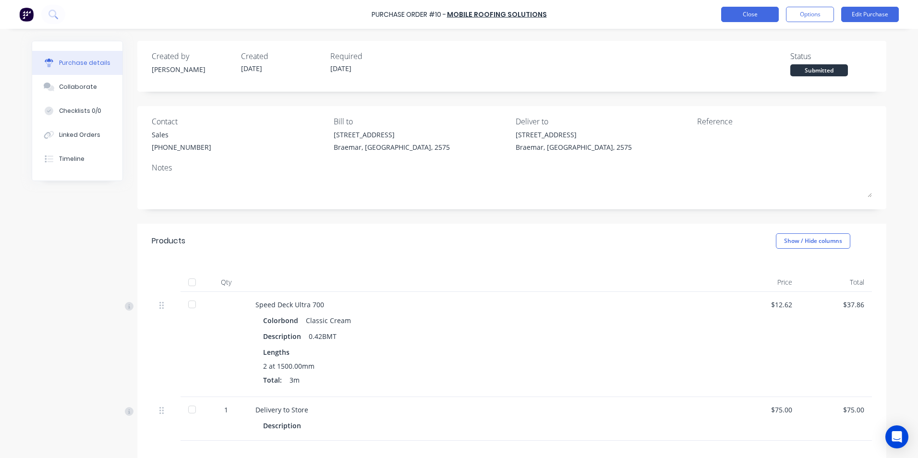
click at [731, 16] on button "Close" at bounding box center [750, 14] width 58 height 15
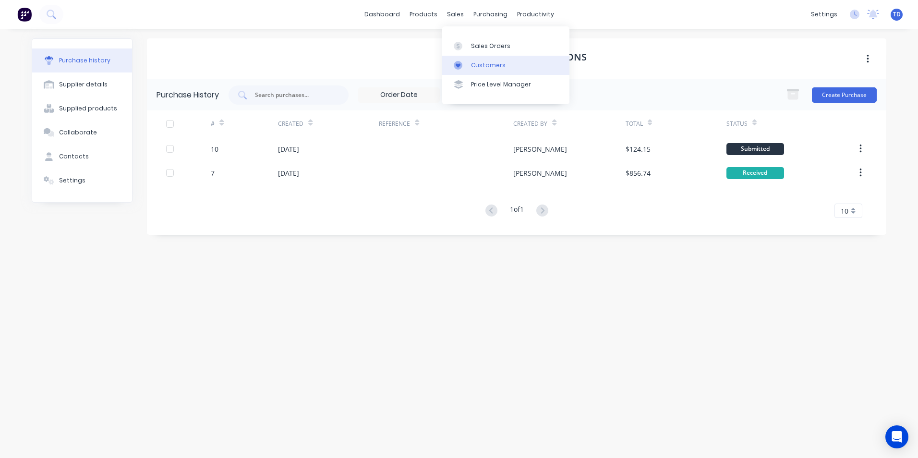
click at [474, 65] on div "Customers" at bounding box center [488, 65] width 35 height 9
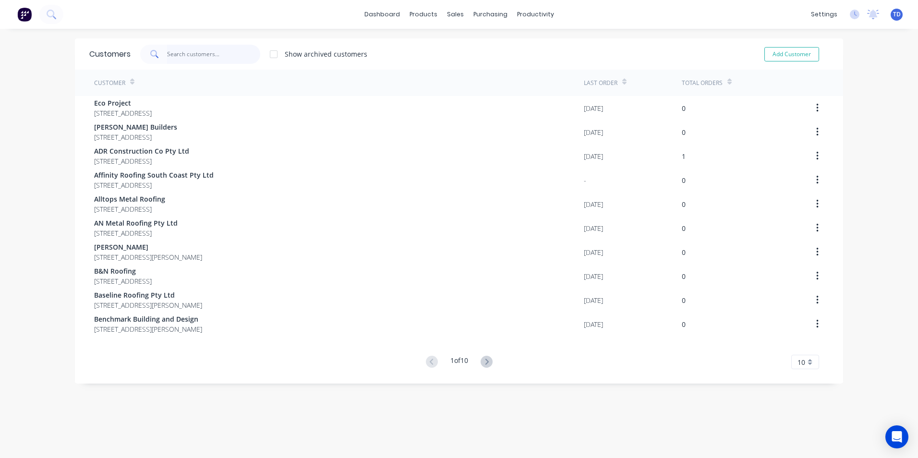
click at [201, 55] on input "text" at bounding box center [214, 54] width 94 height 19
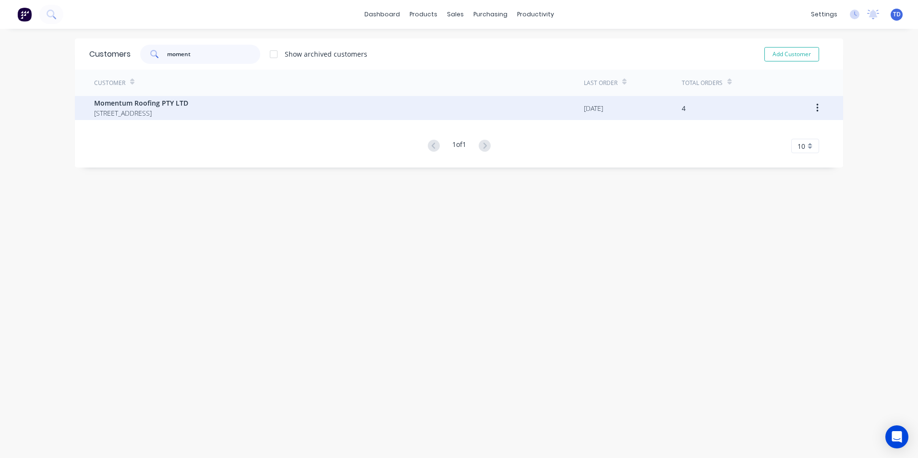
type input "moment"
click at [178, 110] on span "[STREET_ADDRESS]" at bounding box center [141, 113] width 94 height 10
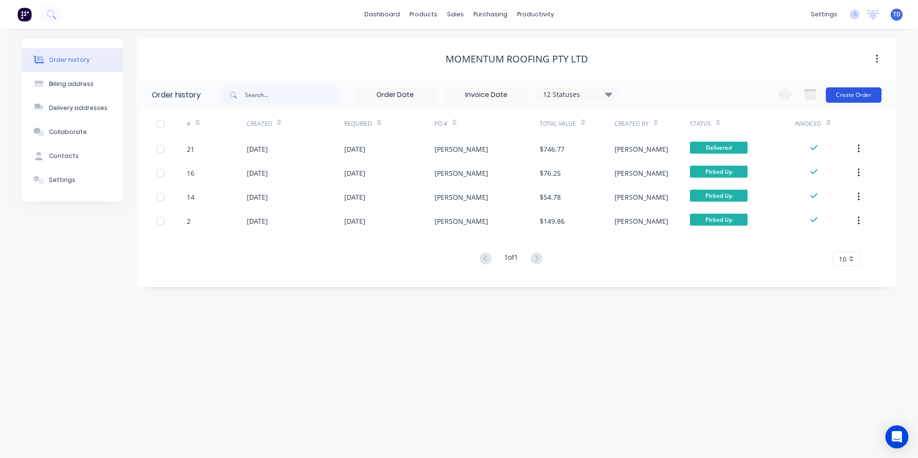
click at [851, 95] on button "Create Order" at bounding box center [853, 94] width 56 height 15
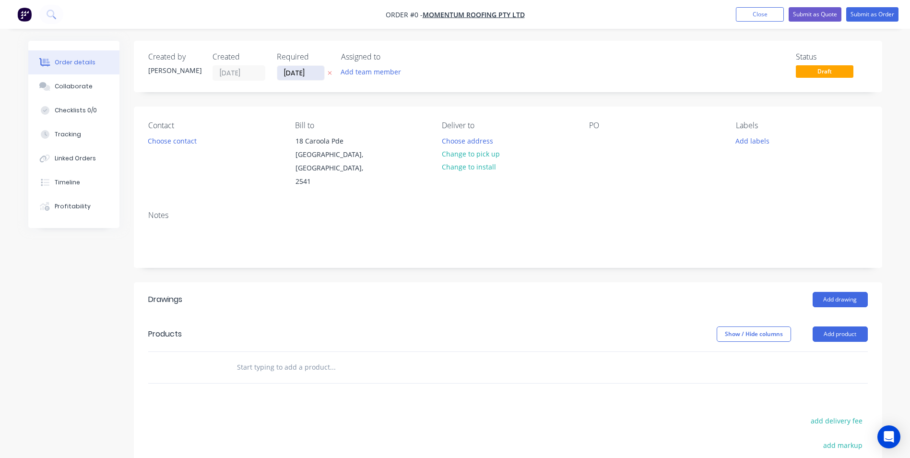
click at [318, 77] on input "23/09/25" at bounding box center [300, 73] width 47 height 14
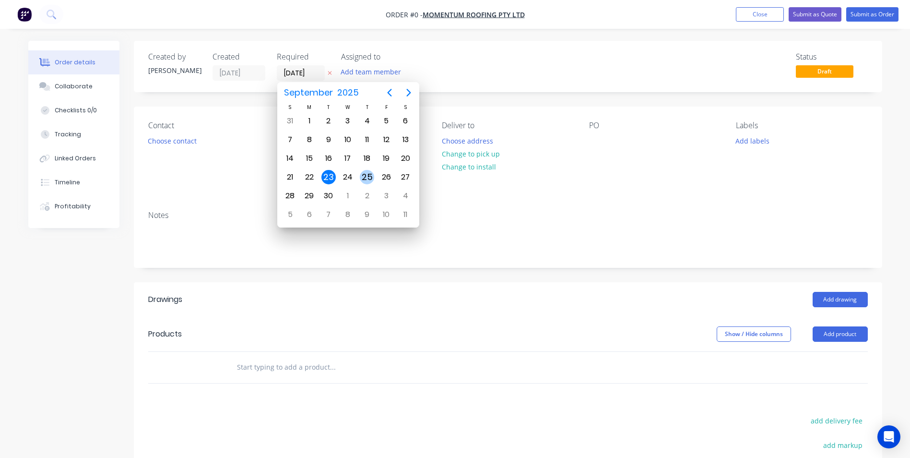
click at [365, 177] on div "25" at bounding box center [367, 177] width 14 height 14
type input "25/09/25"
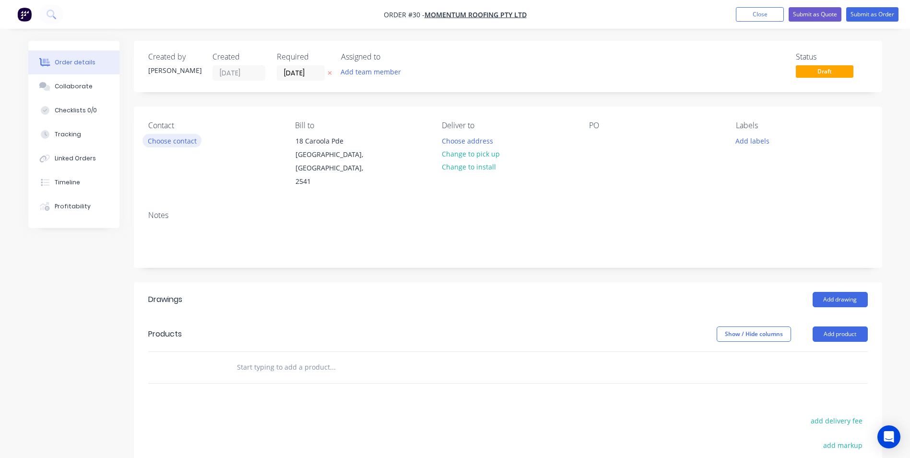
click at [155, 136] on button "Choose contact" at bounding box center [172, 140] width 59 height 13
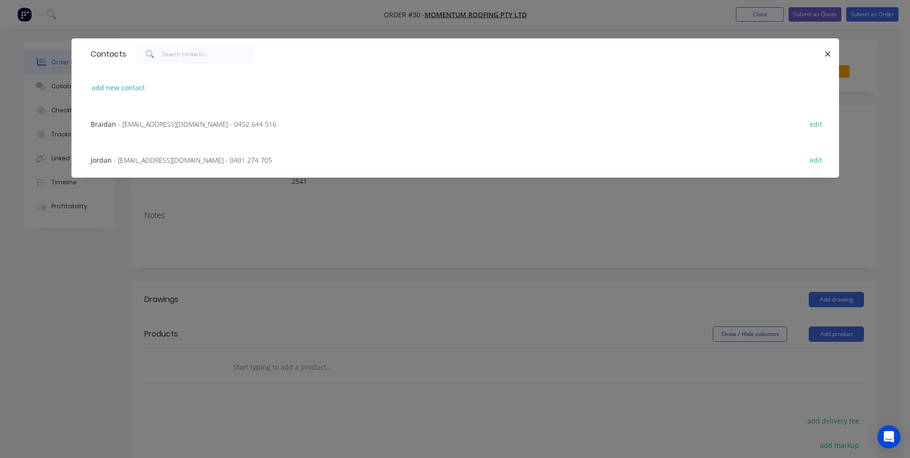
click at [175, 167] on div "Jordan - jordan@momentumroofing.com.au - 0401 274 705 edit" at bounding box center [455, 160] width 739 height 36
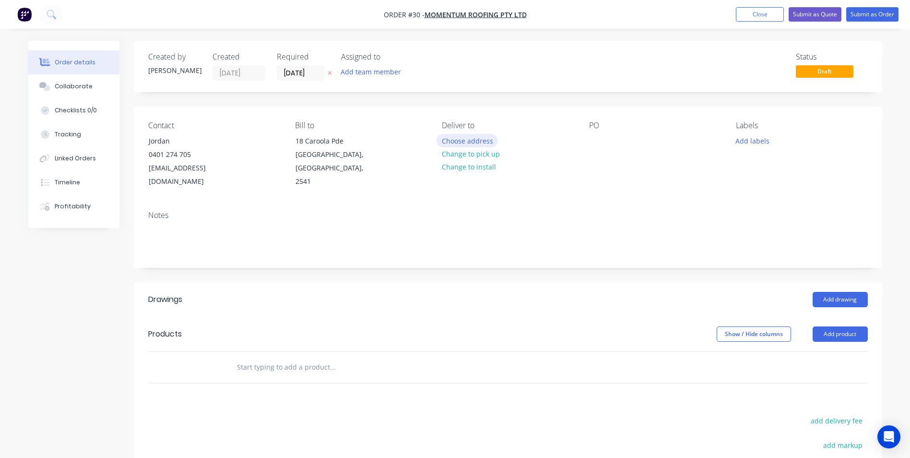
click at [472, 144] on button "Choose address" at bounding box center [467, 140] width 61 height 13
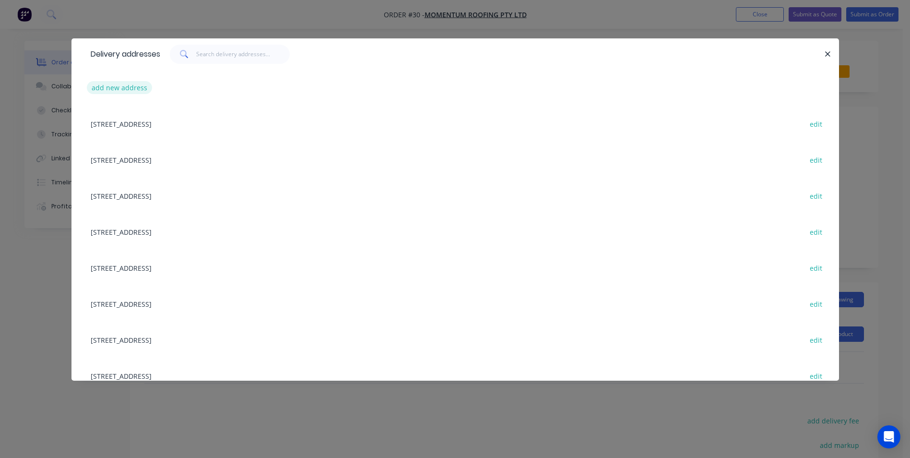
click at [126, 89] on button "add new address" at bounding box center [120, 87] width 66 height 13
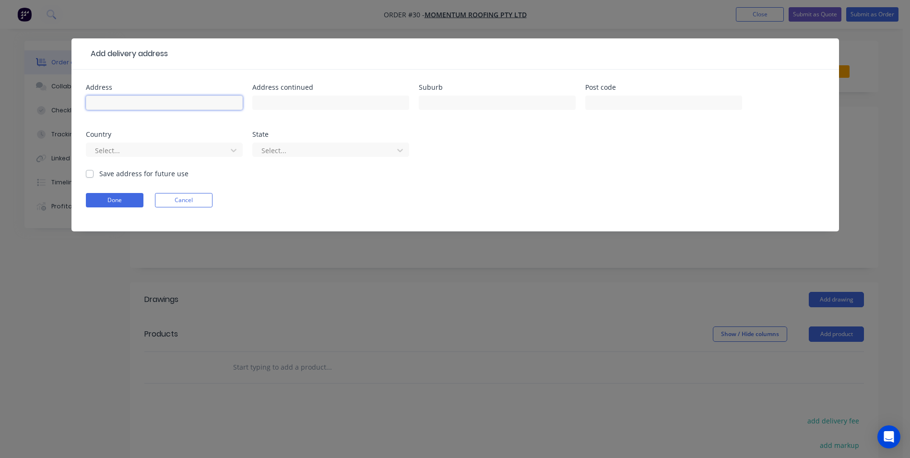
click at [127, 96] on input "text" at bounding box center [164, 102] width 157 height 14
type input "Moss Vale Services Club"
type input "Cnr Argyle & Yawarra Streets"
type input "Moss VAle"
type input "2577"
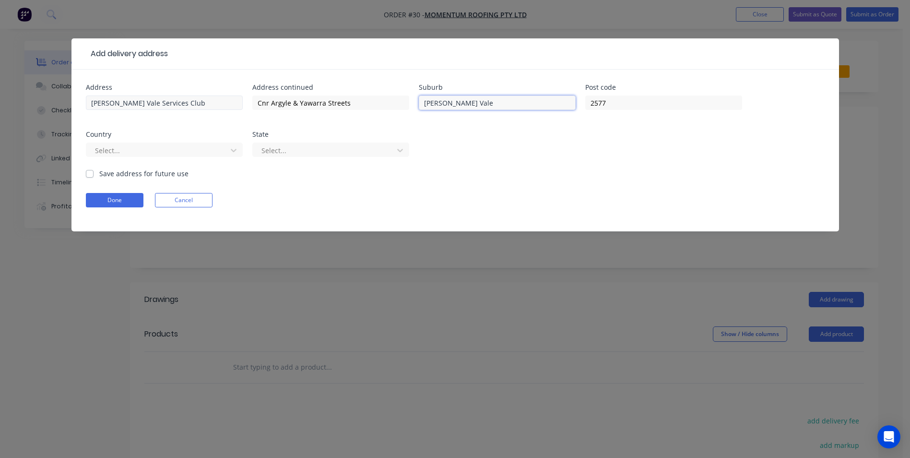
type input "[PERSON_NAME] Vale"
click at [99, 174] on label "Save address for future use" at bounding box center [143, 173] width 89 height 10
click at [92, 174] on input "Save address for future use" at bounding box center [90, 172] width 8 height 9
checkbox input "true"
click at [106, 195] on button "Done" at bounding box center [115, 200] width 58 height 14
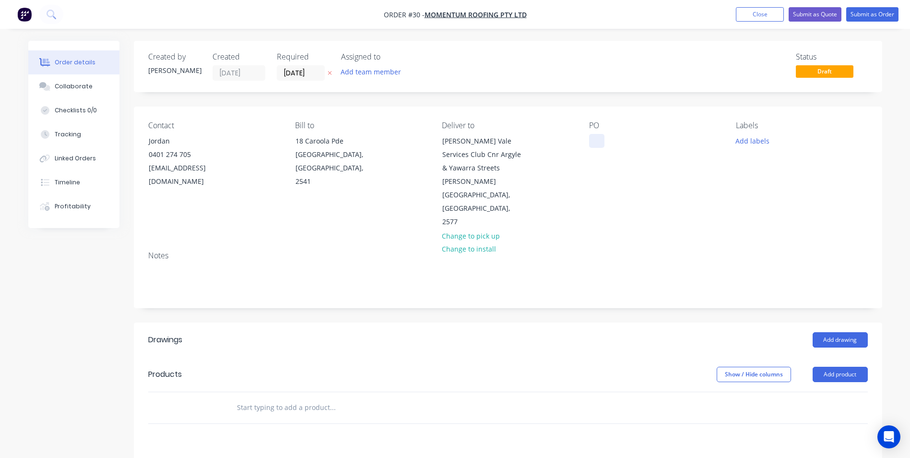
click at [597, 145] on div at bounding box center [596, 141] width 15 height 14
click at [830, 332] on button "Add drawing" at bounding box center [840, 339] width 55 height 15
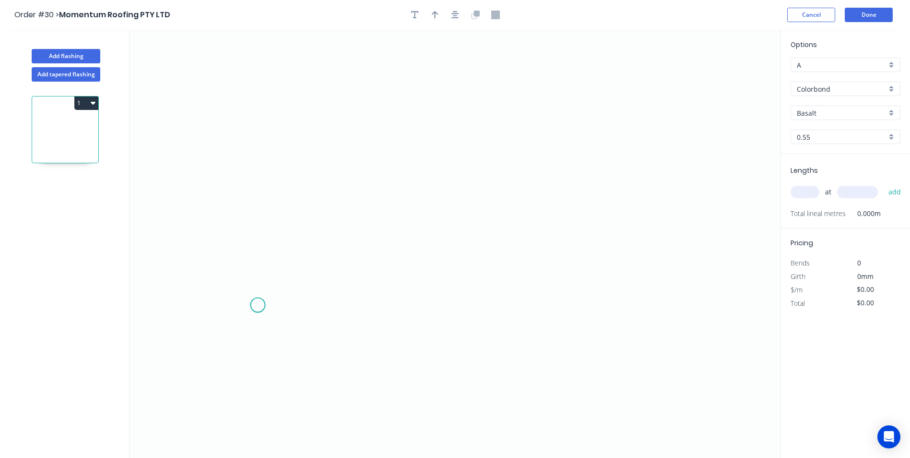
click at [258, 305] on icon "0" at bounding box center [455, 244] width 651 height 428
click at [258, 226] on icon at bounding box center [258, 266] width 0 height 80
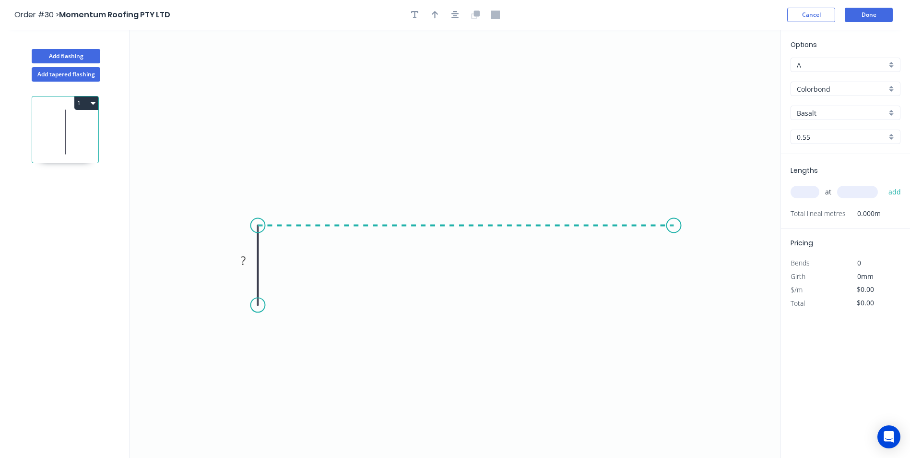
click at [674, 239] on icon "0 ?" at bounding box center [455, 244] width 651 height 428
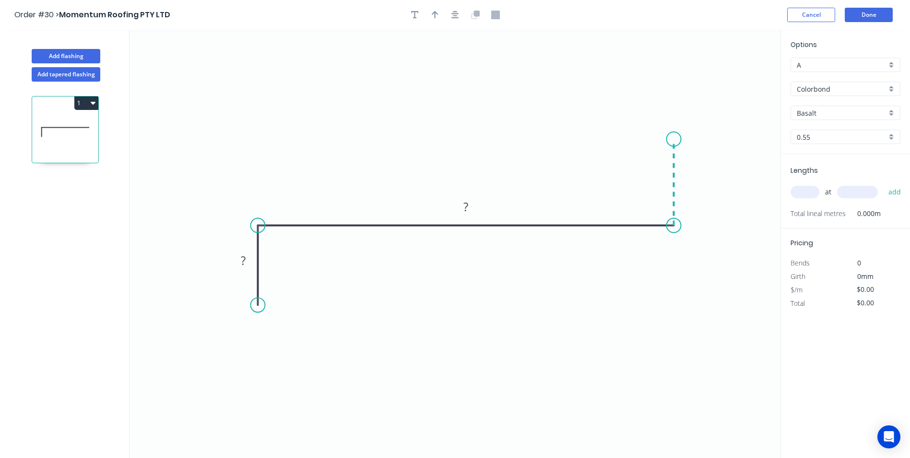
click at [677, 139] on icon "0 ? ?" at bounding box center [455, 244] width 651 height 428
click at [731, 139] on icon "0 ? ? ?" at bounding box center [455, 244] width 651 height 428
click at [733, 171] on icon "0 ? ? ? ?" at bounding box center [455, 244] width 651 height 428
drag, startPoint x: 700, startPoint y: 170, endPoint x: 670, endPoint y: 170, distance: 29.3
click at [680, 170] on rect at bounding box center [688, 178] width 31 height 20
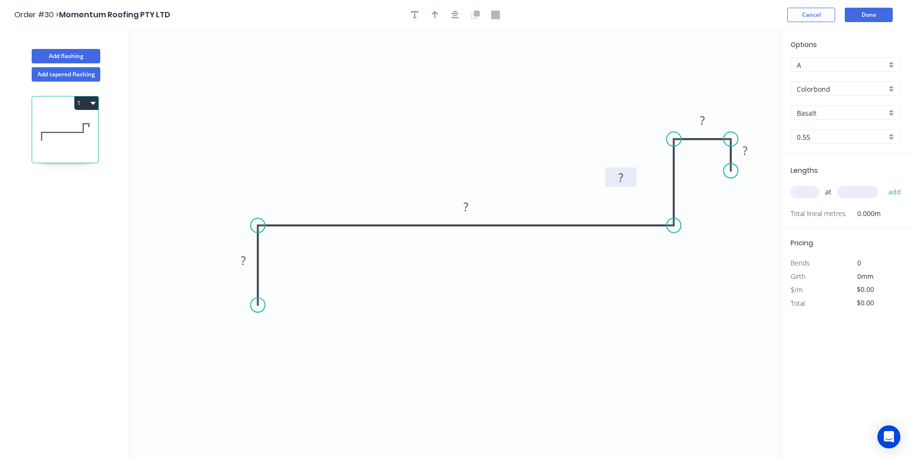
drag, startPoint x: 681, startPoint y: 174, endPoint x: 626, endPoint y: 173, distance: 54.7
click at [626, 173] on g "?" at bounding box center [621, 177] width 31 height 20
click at [248, 260] on rect at bounding box center [243, 260] width 19 height 13
type input "$26.59"
click at [441, 11] on div at bounding box center [455, 15] width 101 height 14
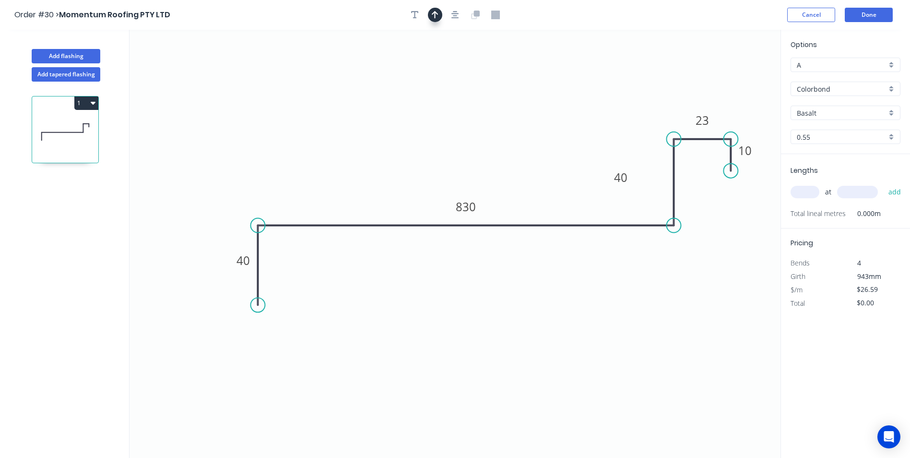
click at [438, 19] on icon "button" at bounding box center [435, 15] width 7 height 9
drag, startPoint x: 734, startPoint y: 73, endPoint x: 691, endPoint y: 91, distance: 46.3
click at [458, 99] on icon at bounding box center [457, 88] width 9 height 31
click at [822, 111] on input "Basalt" at bounding box center [842, 113] width 90 height 10
click at [818, 170] on div "Classic Cream" at bounding box center [845, 164] width 109 height 17
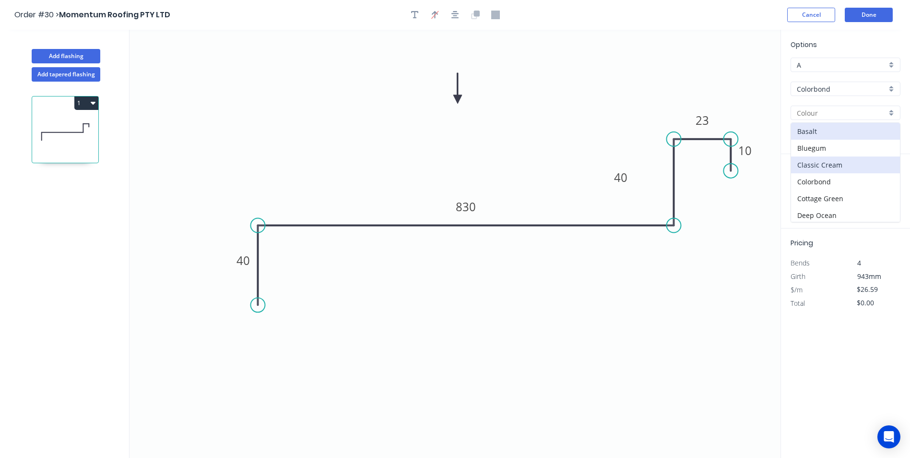
type input "Classic Cream"
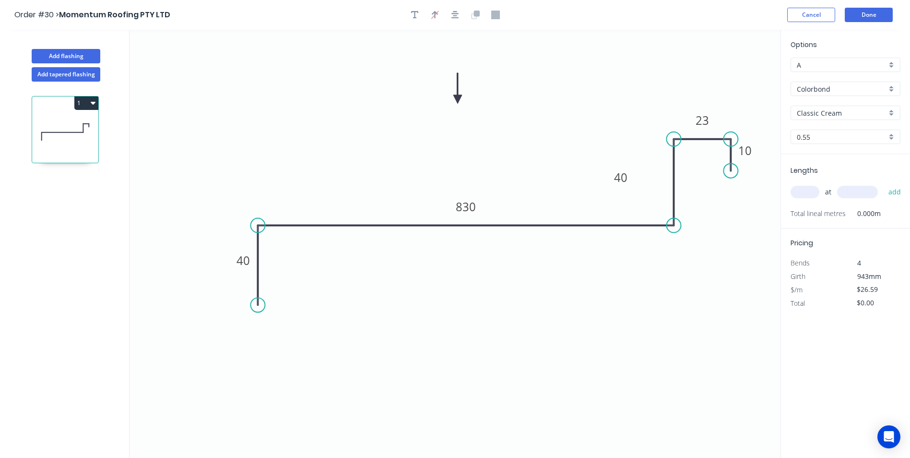
click at [812, 189] on input "text" at bounding box center [805, 192] width 29 height 12
type input "1"
type input "2200"
click at [884, 184] on button "add" at bounding box center [895, 192] width 23 height 16
type input "$58.50"
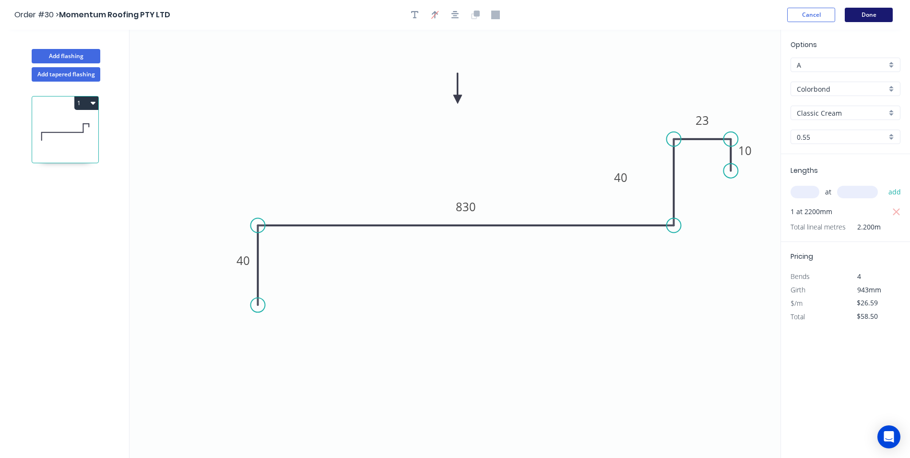
click at [857, 16] on button "Done" at bounding box center [869, 15] width 48 height 14
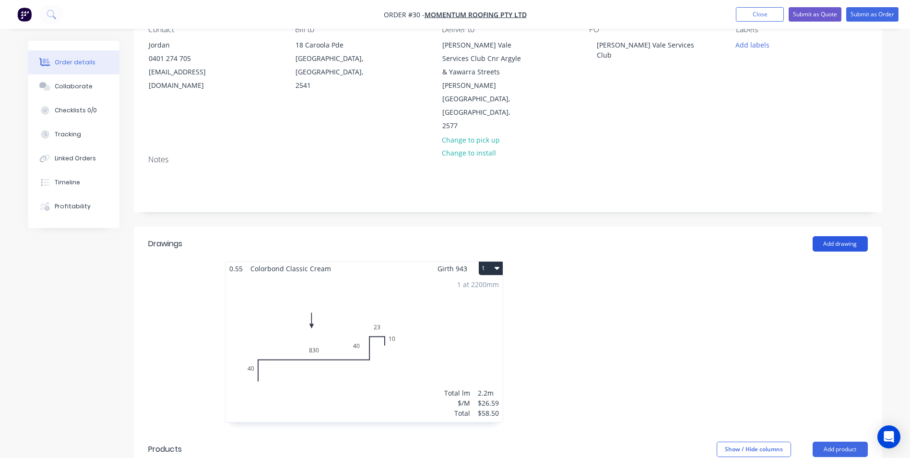
click at [842, 236] on button "Add drawing" at bounding box center [840, 243] width 55 height 15
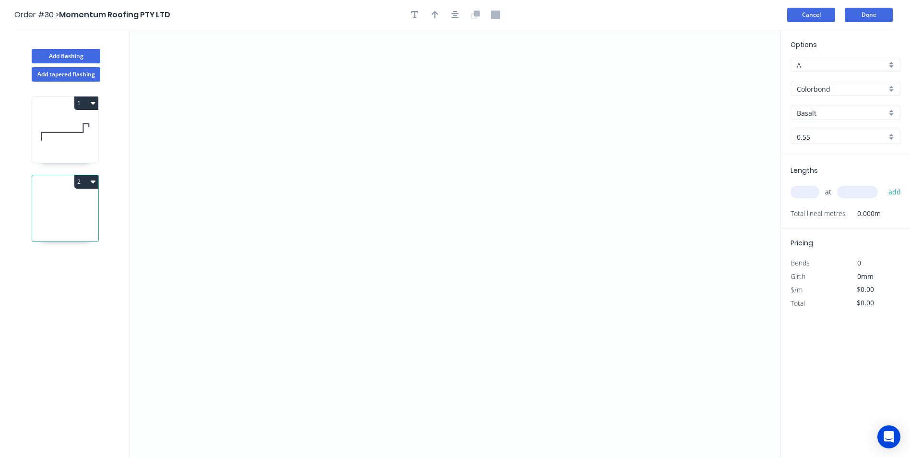
click at [814, 18] on button "Cancel" at bounding box center [811, 15] width 48 height 14
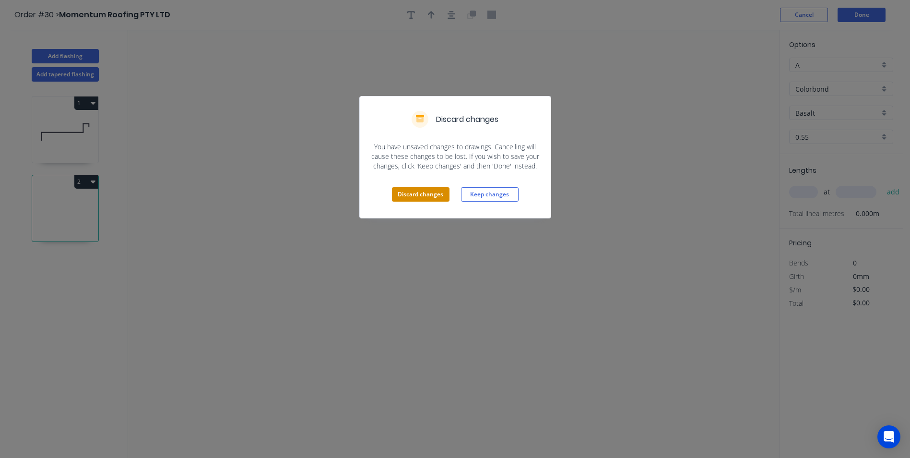
click at [430, 193] on button "Discard changes" at bounding box center [421, 194] width 58 height 14
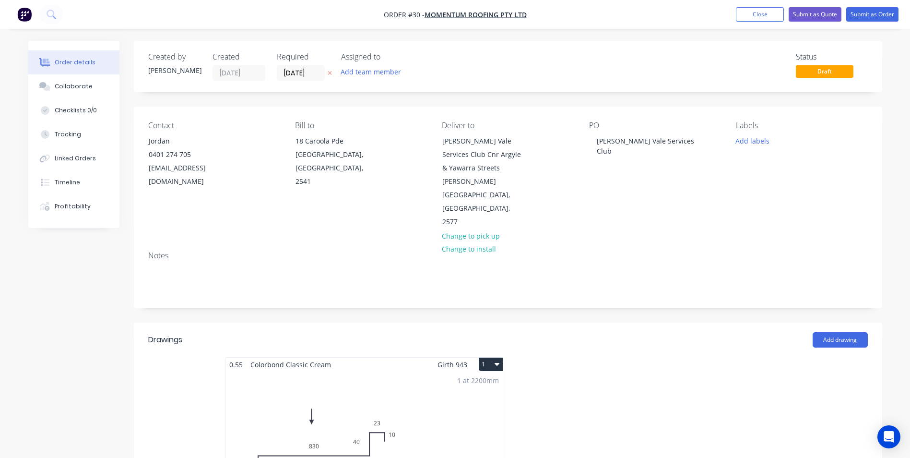
click at [486, 358] on button "1" at bounding box center [491, 364] width 24 height 13
click at [470, 397] on button "Duplicate" at bounding box center [457, 406] width 91 height 19
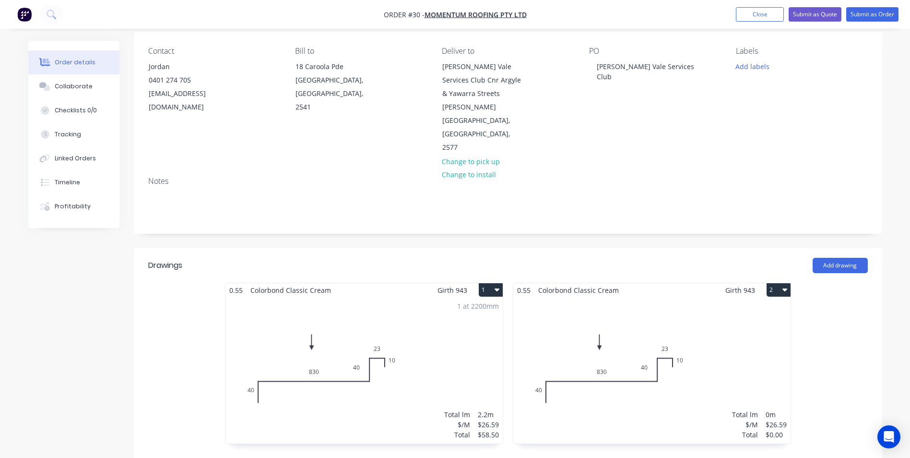
scroll to position [96, 0]
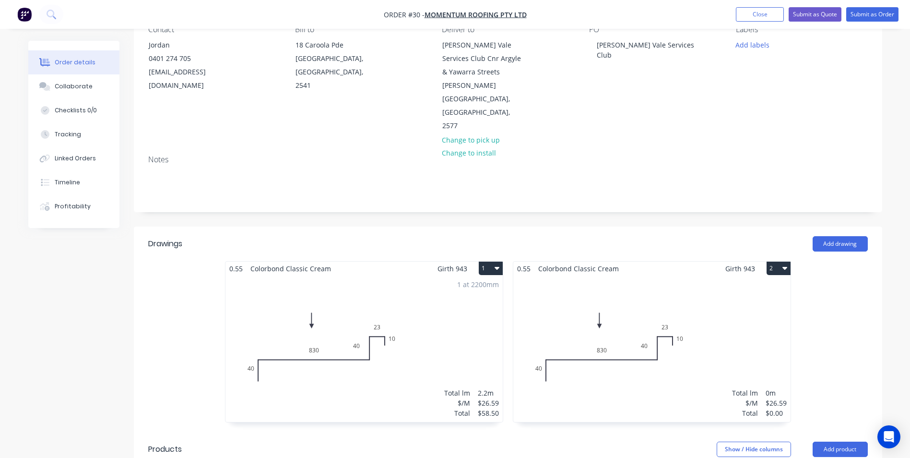
click at [710, 321] on div "Total lm $/M Total 0m $26.59 $0.00" at bounding box center [651, 348] width 277 height 146
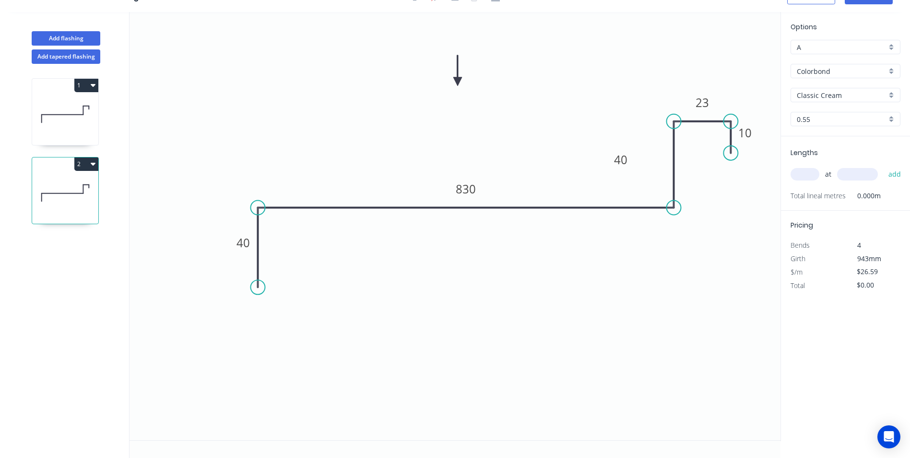
scroll to position [18, 0]
click at [707, 101] on tspan "23" at bounding box center [702, 103] width 13 height 16
click at [809, 176] on input "text" at bounding box center [805, 174] width 29 height 12
type input "1"
type input "2200"
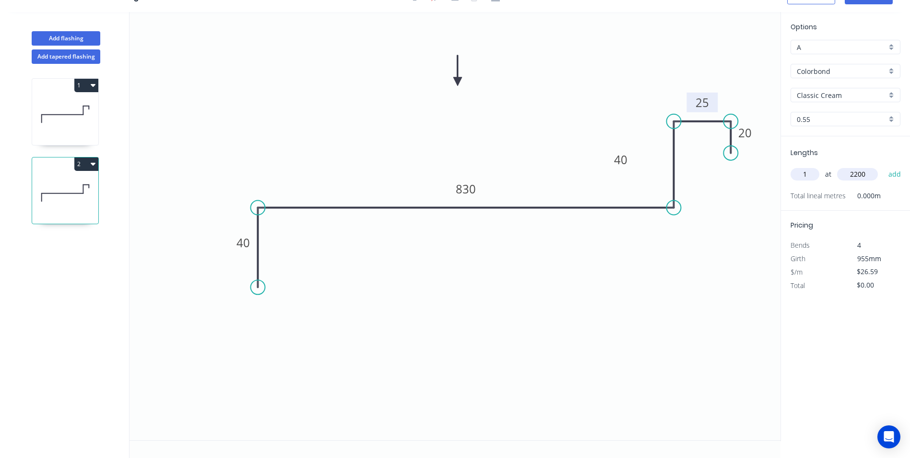
click at [884, 166] on button "add" at bounding box center [895, 174] width 23 height 16
type input "$58.50"
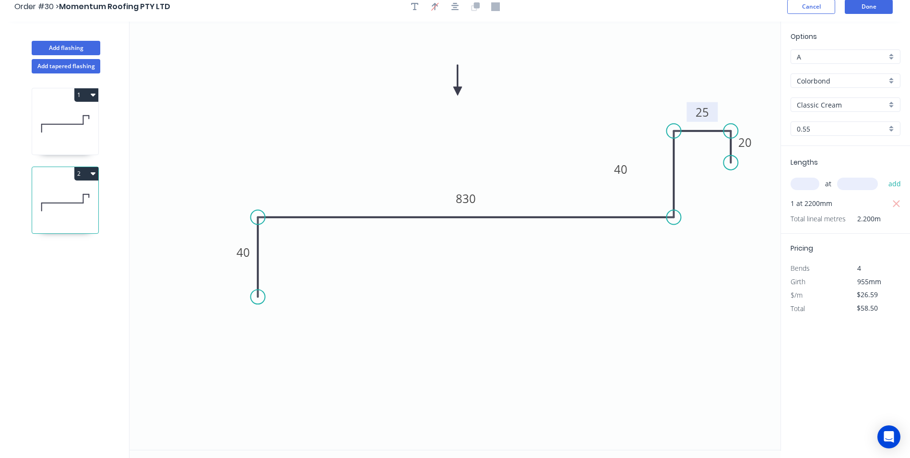
scroll to position [0, 0]
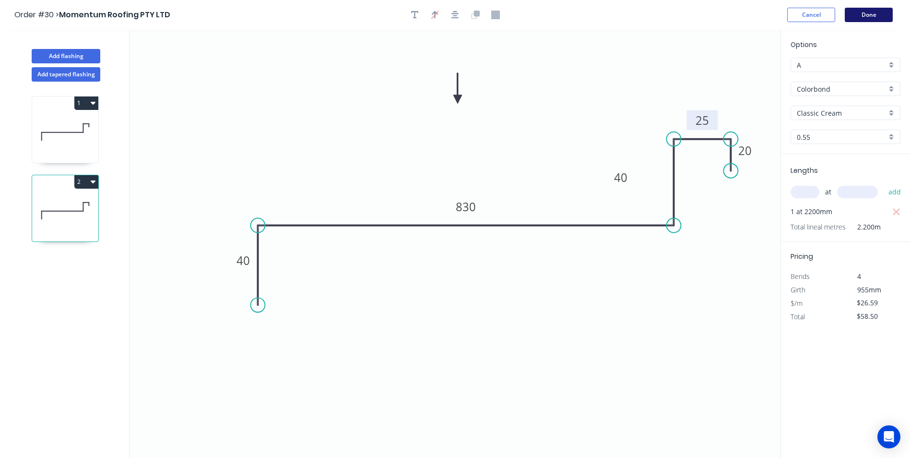
click at [854, 17] on button "Done" at bounding box center [869, 15] width 48 height 14
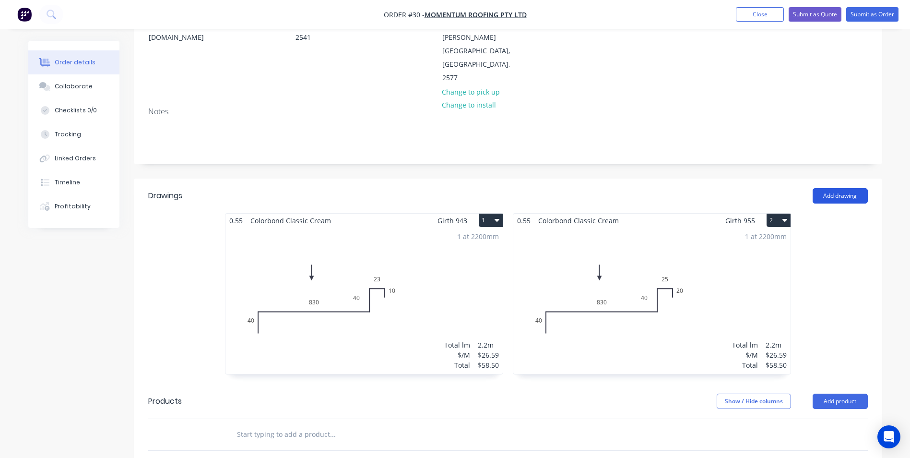
click at [845, 188] on button "Add drawing" at bounding box center [840, 195] width 55 height 15
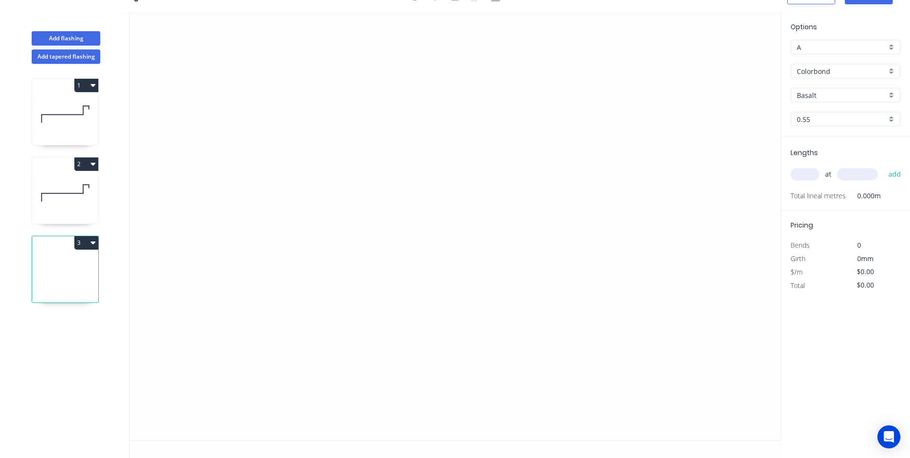
scroll to position [18, 0]
click at [360, 279] on icon "0" at bounding box center [455, 226] width 651 height 428
click at [337, 304] on icon "0" at bounding box center [455, 226] width 651 height 428
click at [289, 95] on icon at bounding box center [313, 198] width 48 height 206
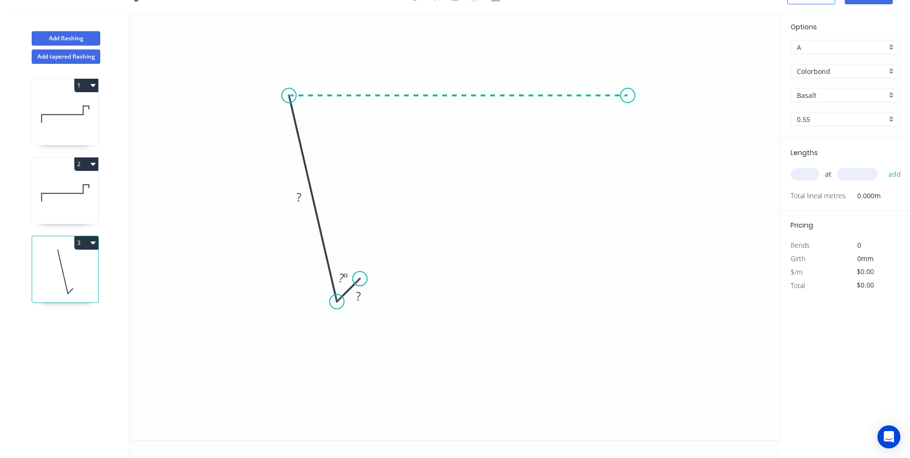
click at [628, 107] on icon "0 ? ? ? º" at bounding box center [455, 226] width 651 height 428
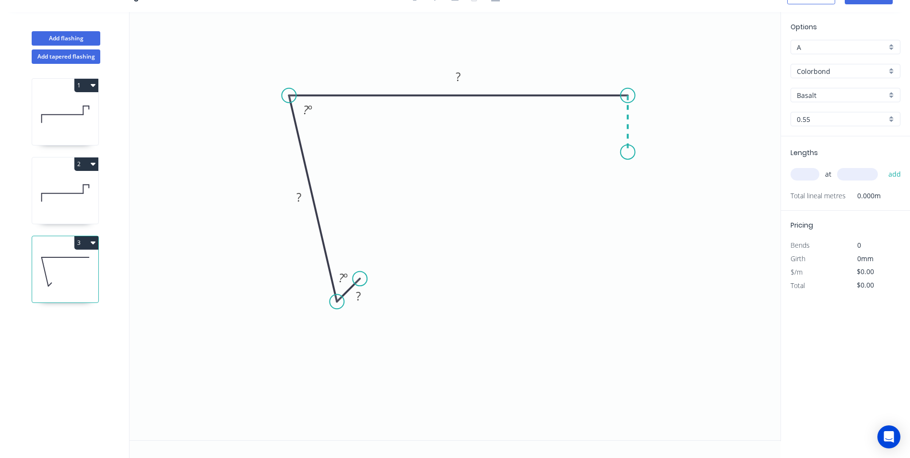
click at [630, 152] on icon "0 ? ? ? ? º ? º" at bounding box center [455, 226] width 651 height 428
click at [630, 152] on circle at bounding box center [628, 152] width 14 height 14
click at [638, 128] on div "Show angle" at bounding box center [679, 130] width 96 height 20
click at [361, 294] on rect at bounding box center [358, 296] width 19 height 13
type input "$19.93"
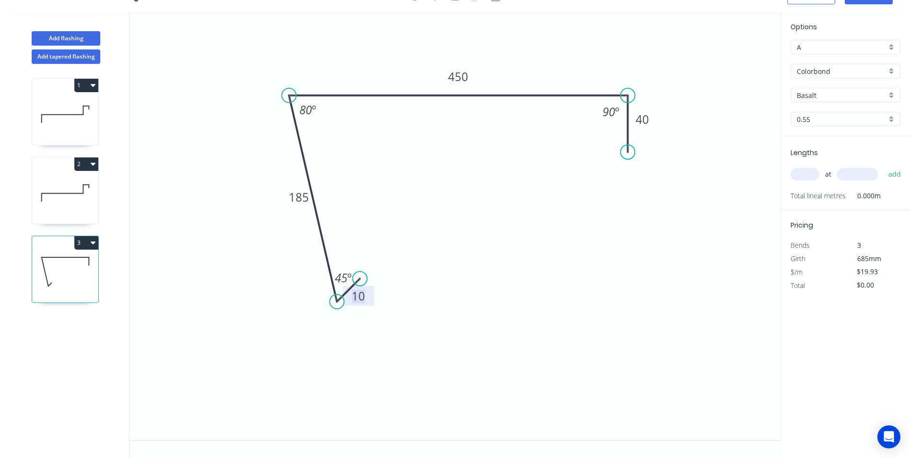
click at [822, 98] on input "Basalt" at bounding box center [842, 95] width 90 height 10
click at [829, 146] on div "Classic Cream" at bounding box center [845, 147] width 109 height 17
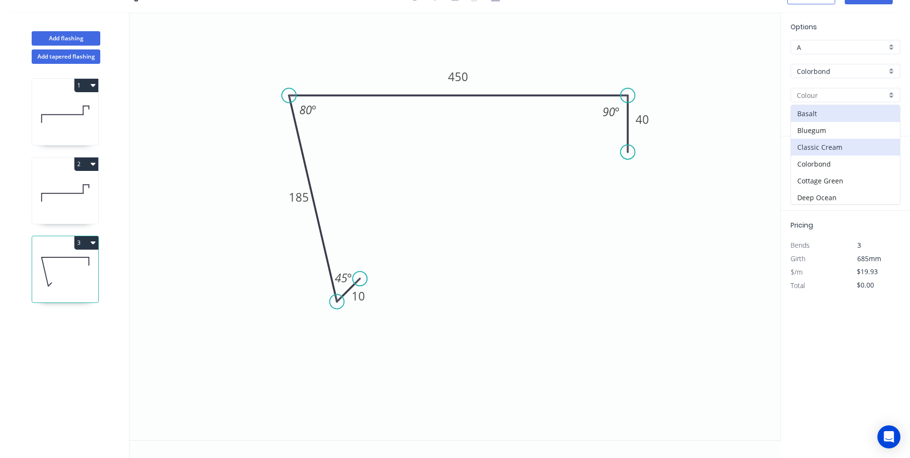
type input "Classic Cream"
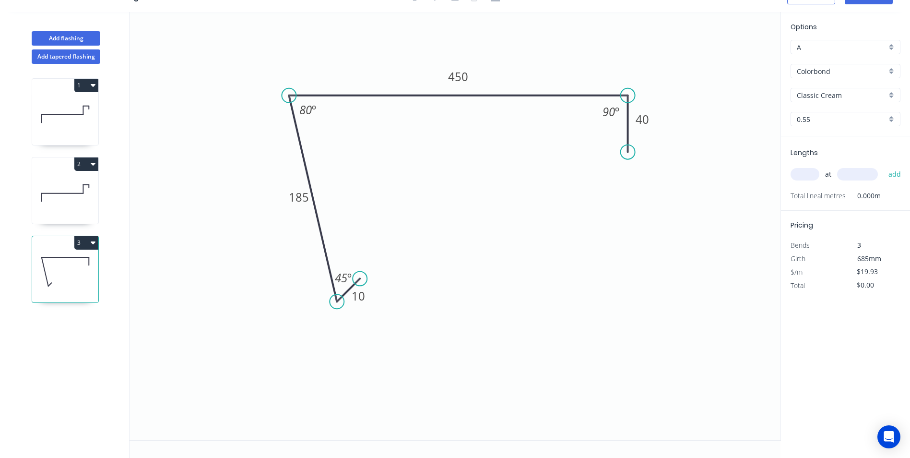
click at [812, 172] on input "text" at bounding box center [805, 174] width 29 height 12
type input "1"
type input "5400"
click at [884, 166] on button "add" at bounding box center [895, 174] width 23 height 16
type input "$107.62"
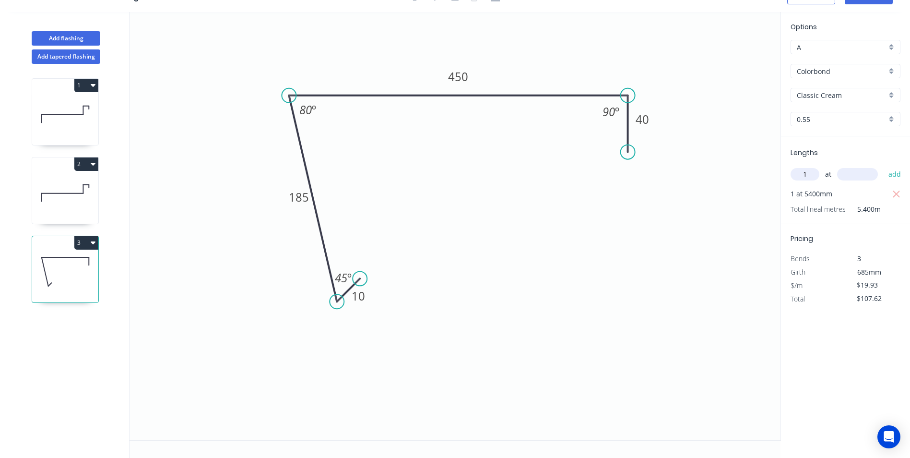
type input "1"
type input "5000"
click at [884, 166] on button "add" at bounding box center [895, 174] width 23 height 16
type input "$207.27"
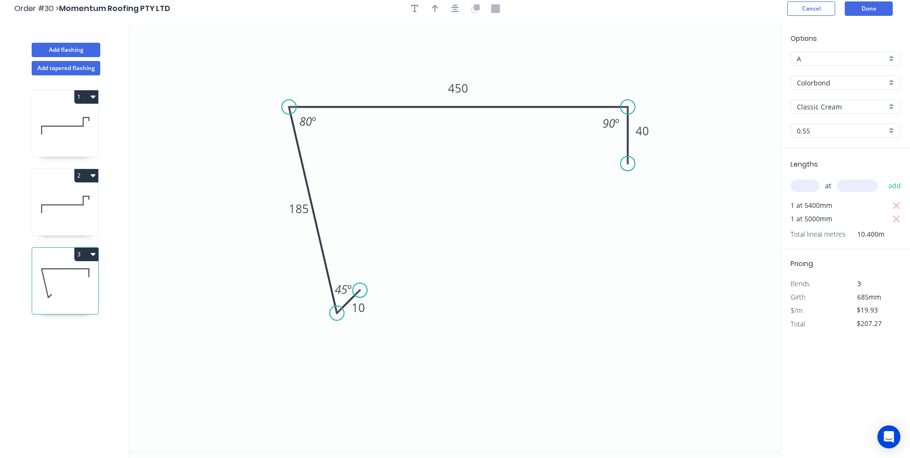
scroll to position [0, 0]
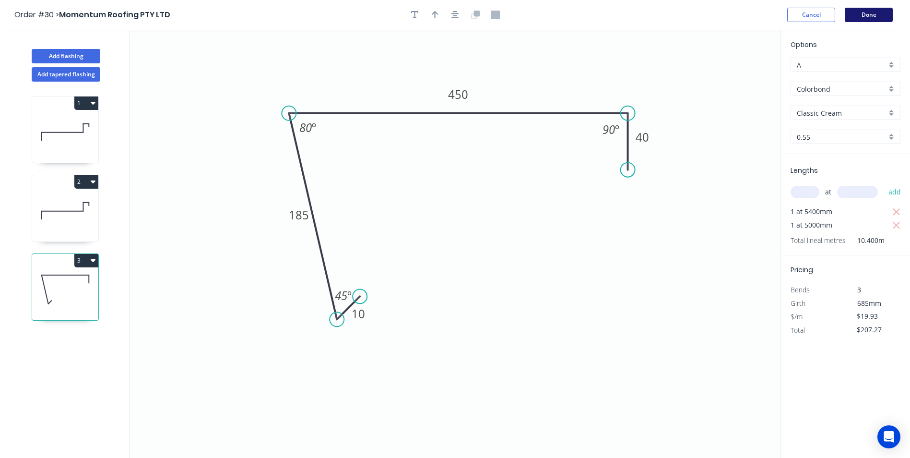
click at [865, 14] on button "Done" at bounding box center [869, 15] width 48 height 14
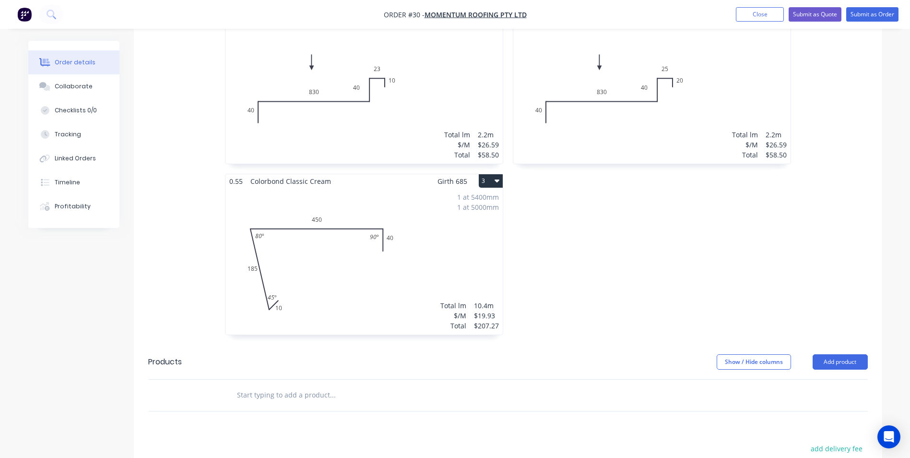
scroll to position [384, 0]
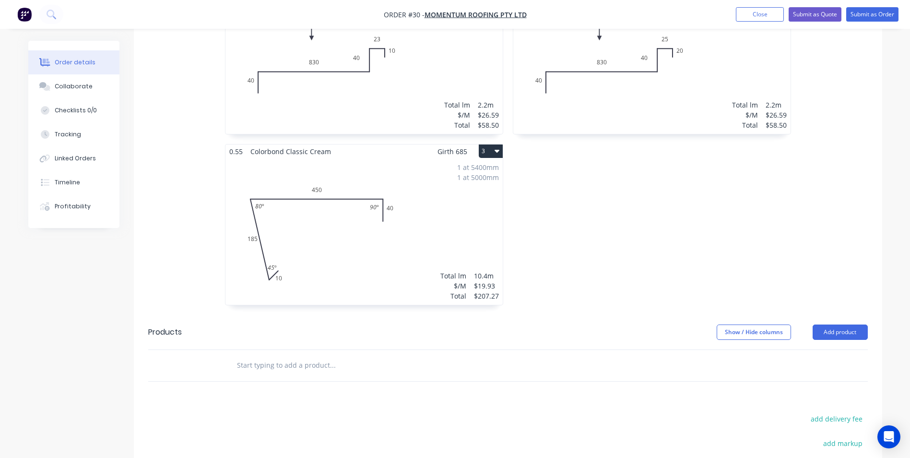
click at [295, 356] on input "text" at bounding box center [333, 365] width 192 height 19
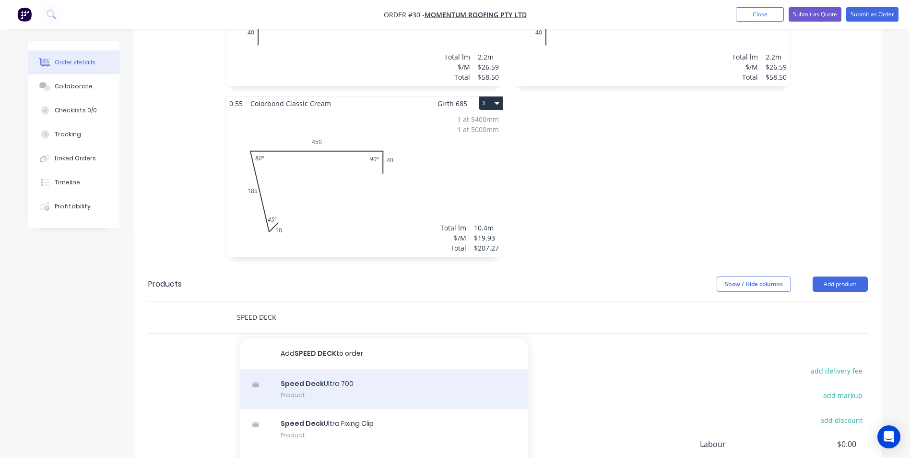
type input "SPEED DECK"
click at [303, 369] on div "Speed Deck Ultra 700 Product" at bounding box center [384, 389] width 288 height 40
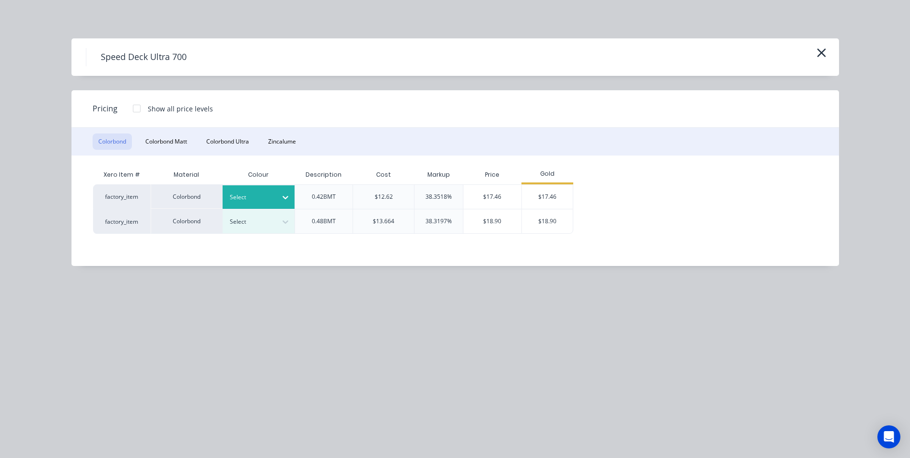
click at [258, 198] on div at bounding box center [251, 197] width 43 height 11
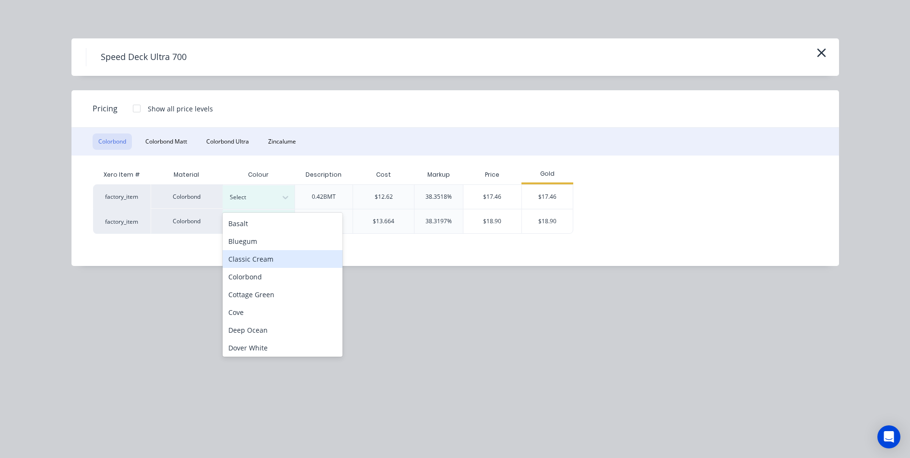
click at [259, 260] on div "Classic Cream" at bounding box center [283, 259] width 120 height 18
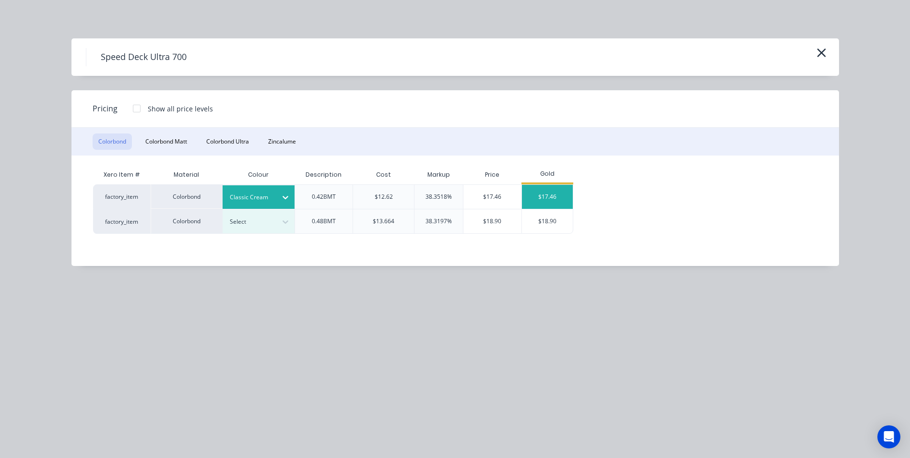
click at [555, 200] on div "$17.46" at bounding box center [547, 197] width 51 height 24
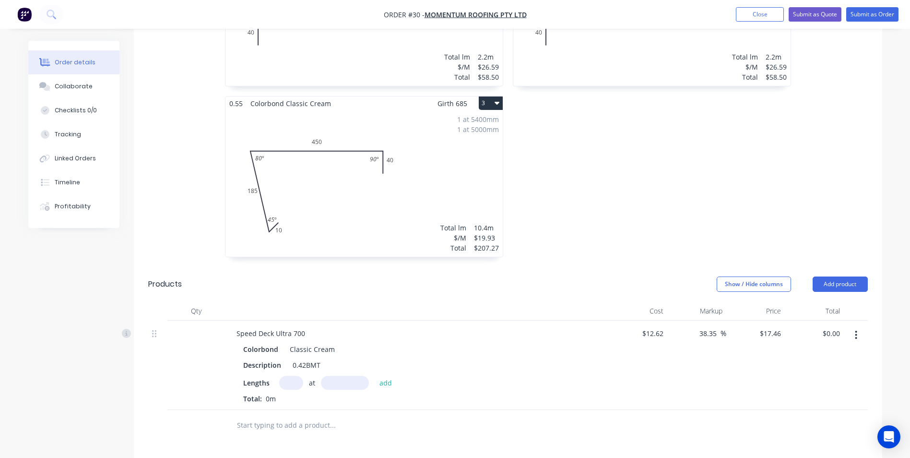
click at [287, 376] on input "text" at bounding box center [291, 383] width 24 height 14
type input "2"
type input "1500"
click at [375, 376] on button "add" at bounding box center [386, 382] width 23 height 13
type input "$52.38"
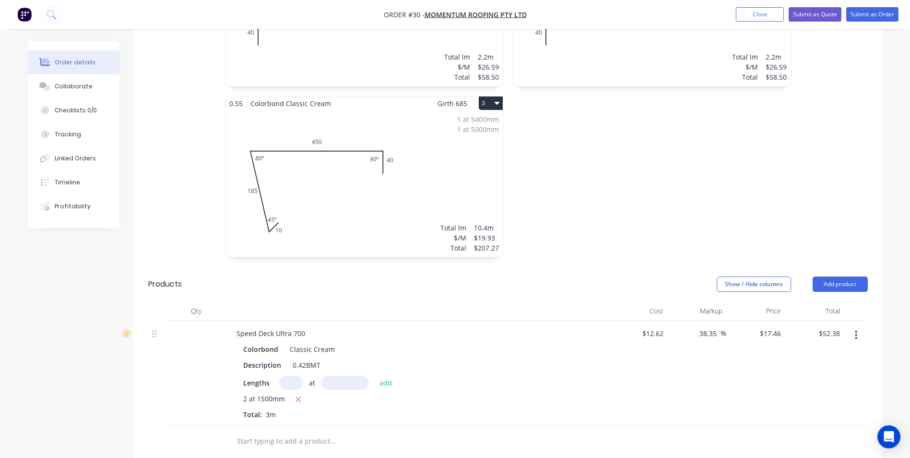
click at [267, 431] on input "text" at bounding box center [333, 440] width 192 height 19
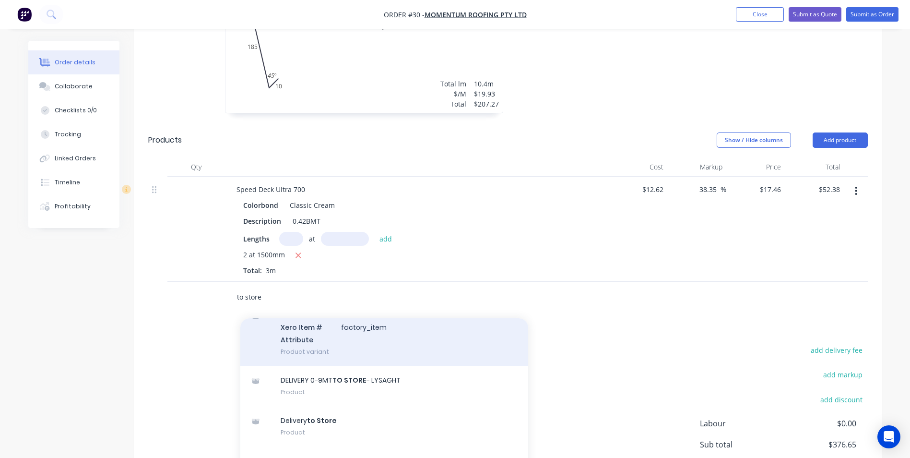
scroll to position [96, 0]
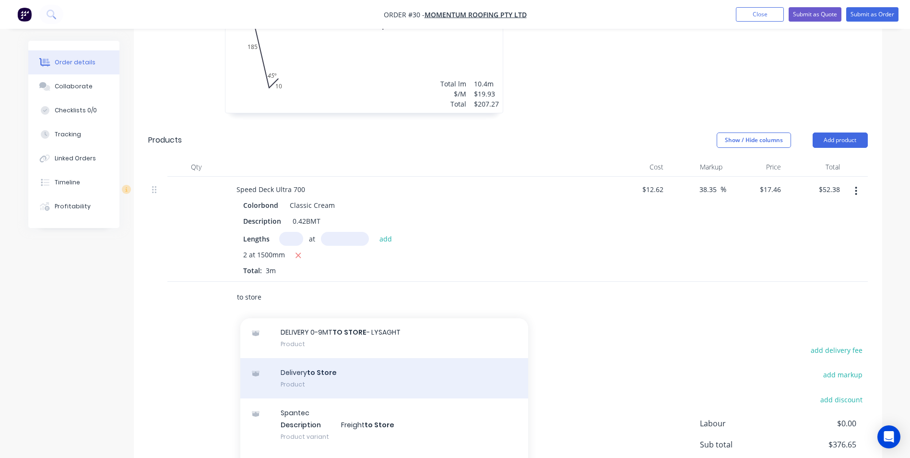
type input "to store"
click at [328, 358] on div "Delivery to Store Product" at bounding box center [384, 378] width 288 height 40
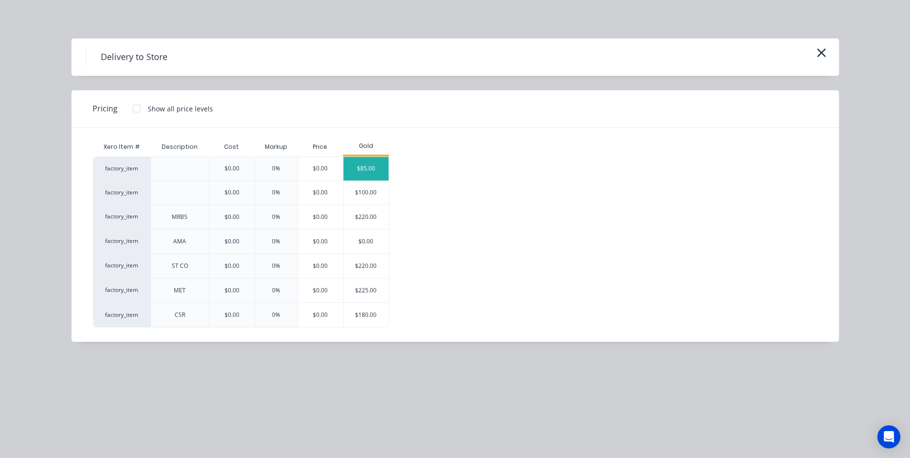
click at [355, 166] on div "$85.00" at bounding box center [366, 169] width 45 height 24
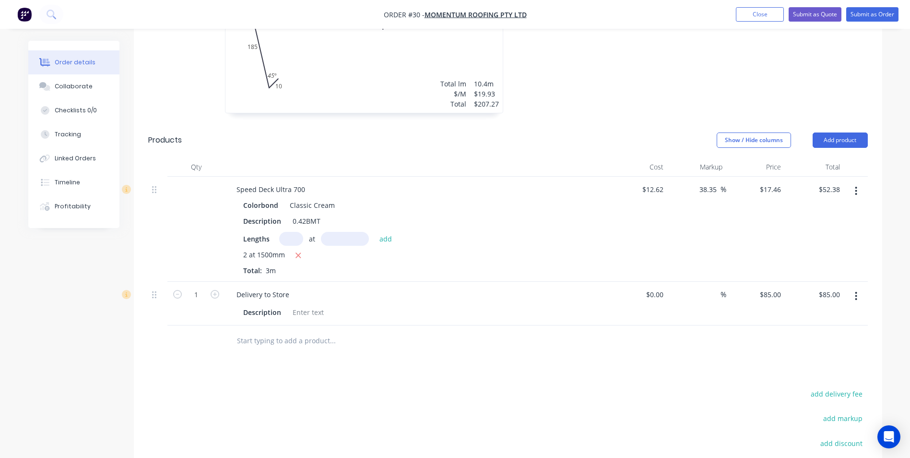
click at [260, 331] on input "text" at bounding box center [333, 340] width 192 height 19
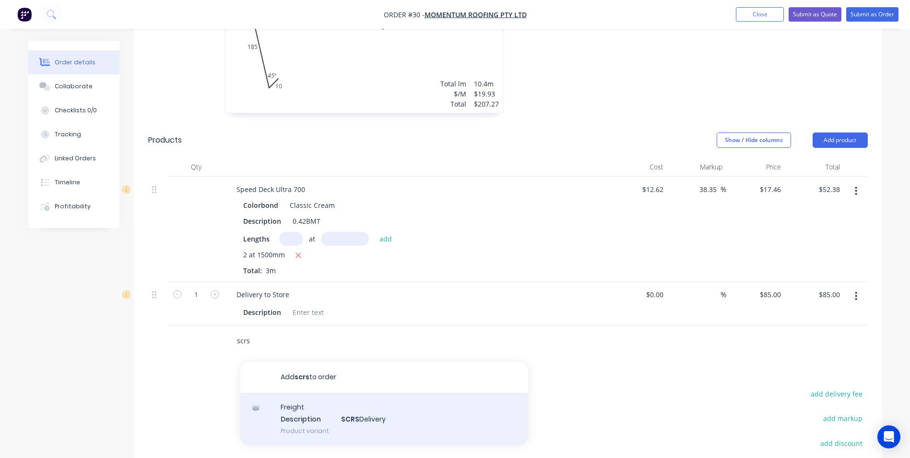
type input "scrs"
click at [297, 393] on div "Freight Description SCRS Delivery Product variant" at bounding box center [384, 419] width 288 height 53
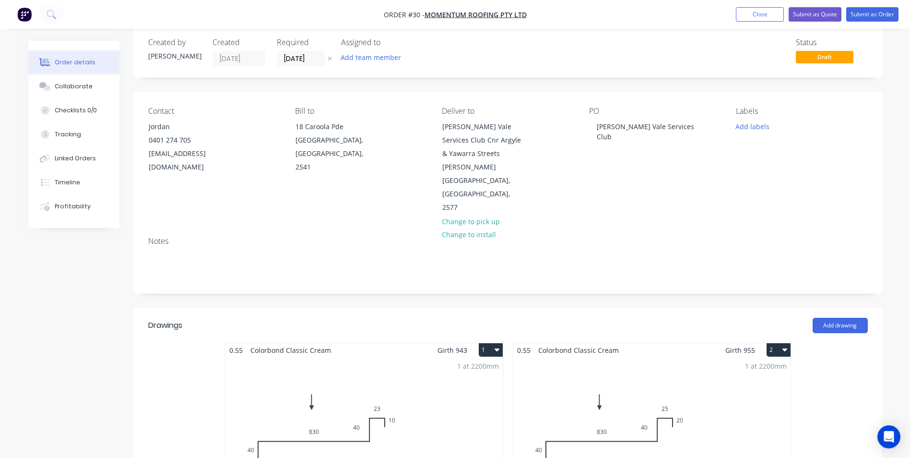
scroll to position [0, 0]
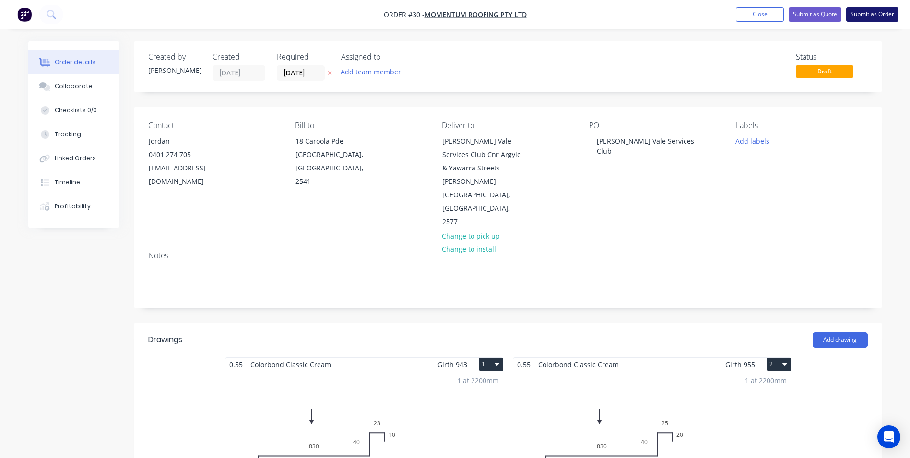
click at [877, 20] on button "Submit as Order" at bounding box center [873, 14] width 52 height 14
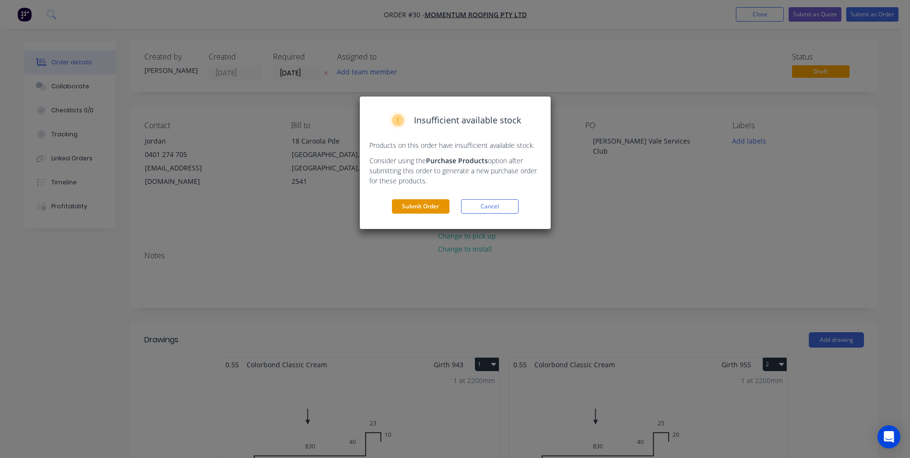
click at [412, 209] on button "Submit Order" at bounding box center [421, 206] width 58 height 14
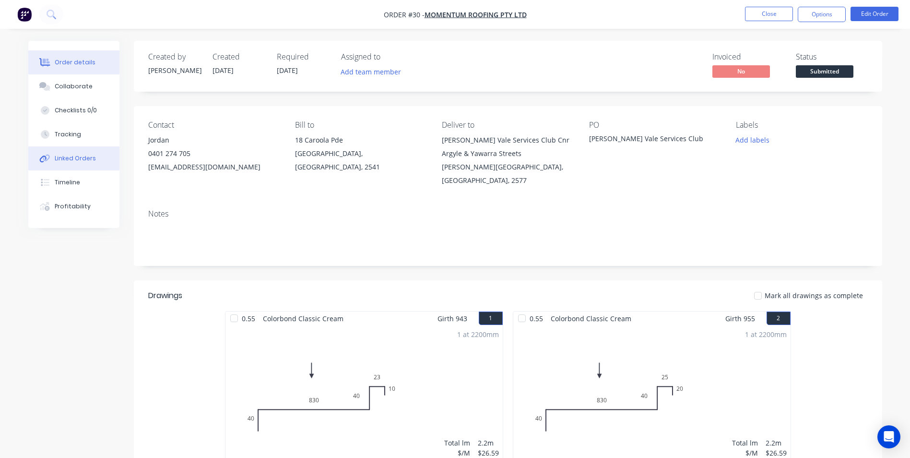
click at [59, 163] on button "Linked Orders" at bounding box center [73, 158] width 91 height 24
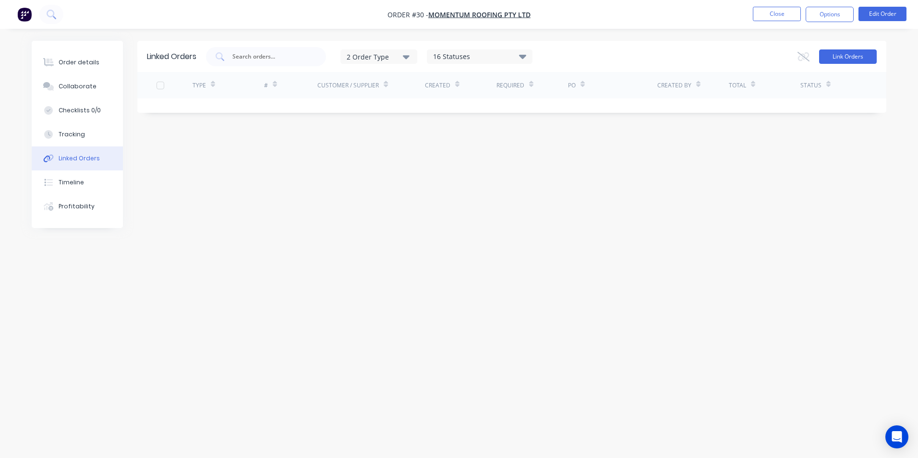
click at [863, 58] on button "Link Orders" at bounding box center [848, 56] width 58 height 14
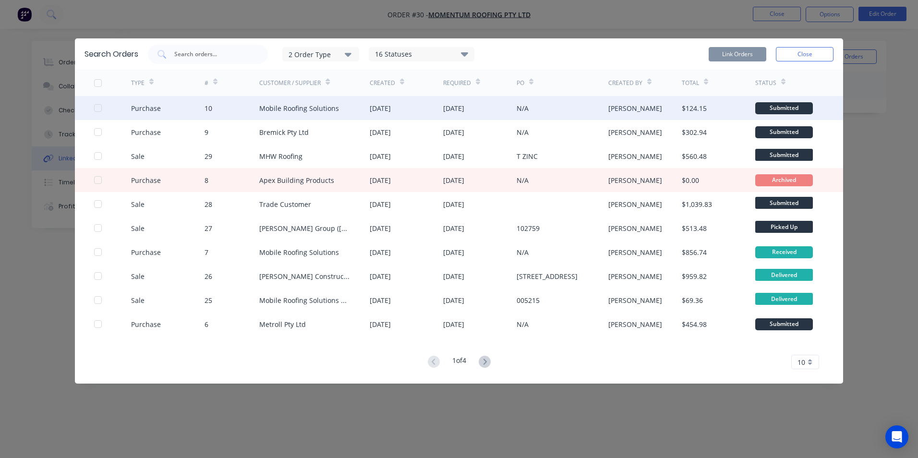
click at [98, 108] on div at bounding box center [97, 107] width 19 height 19
click at [737, 55] on button "Link Orders" at bounding box center [737, 54] width 58 height 14
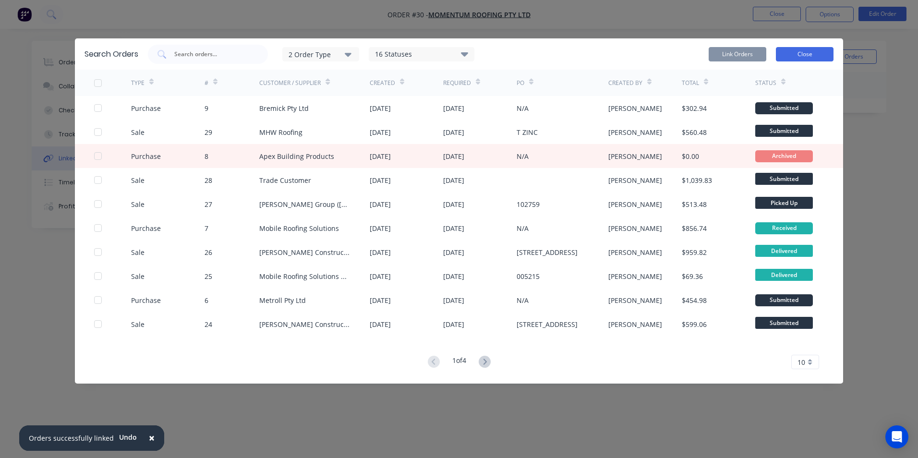
click at [799, 50] on button "Close" at bounding box center [804, 54] width 58 height 14
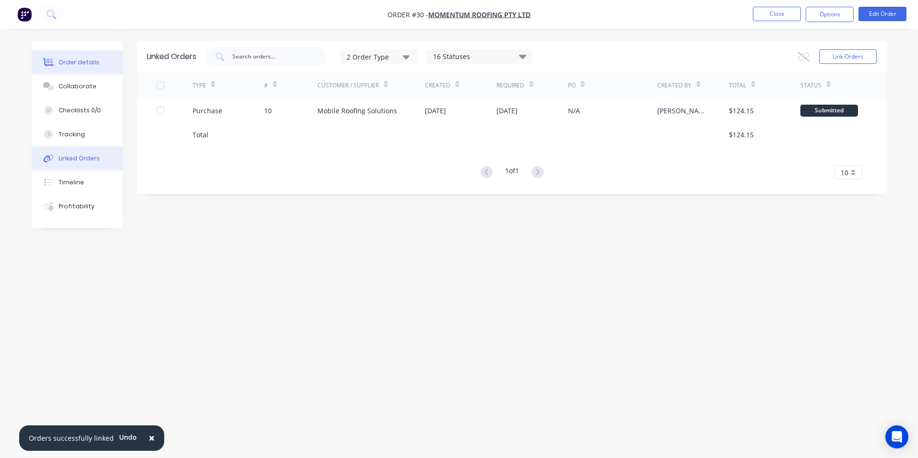
click at [90, 65] on div "Order details" at bounding box center [79, 62] width 41 height 9
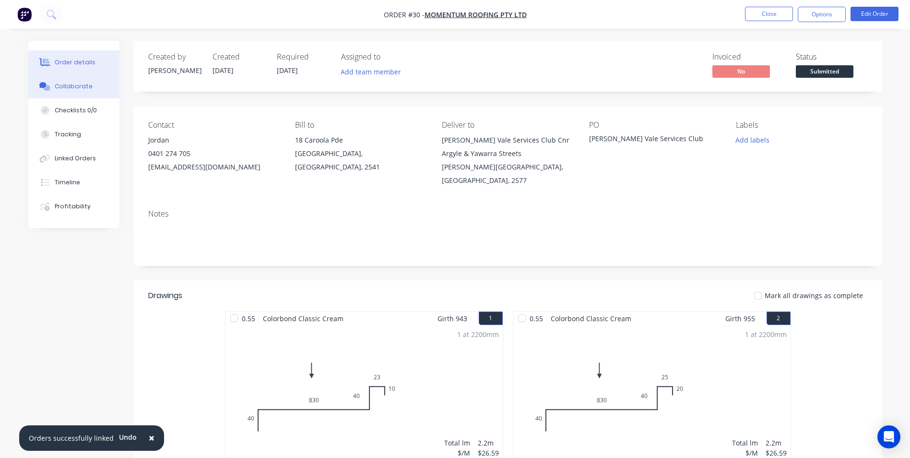
click at [78, 88] on div "Collaborate" at bounding box center [74, 86] width 38 height 9
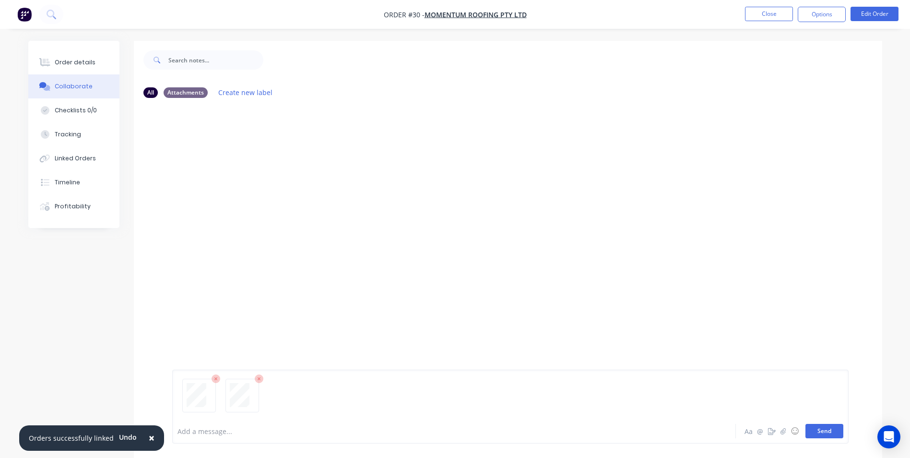
click at [813, 432] on button "Send" at bounding box center [825, 431] width 38 height 14
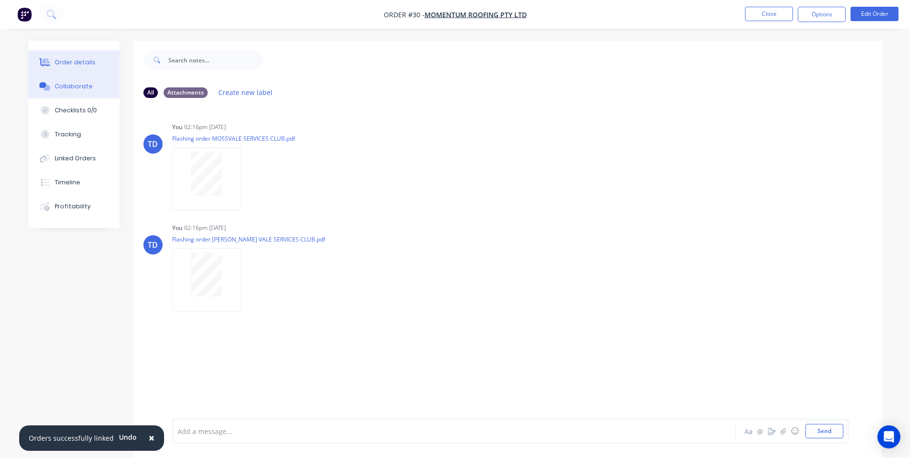
click at [94, 62] on button "Order details" at bounding box center [73, 62] width 91 height 24
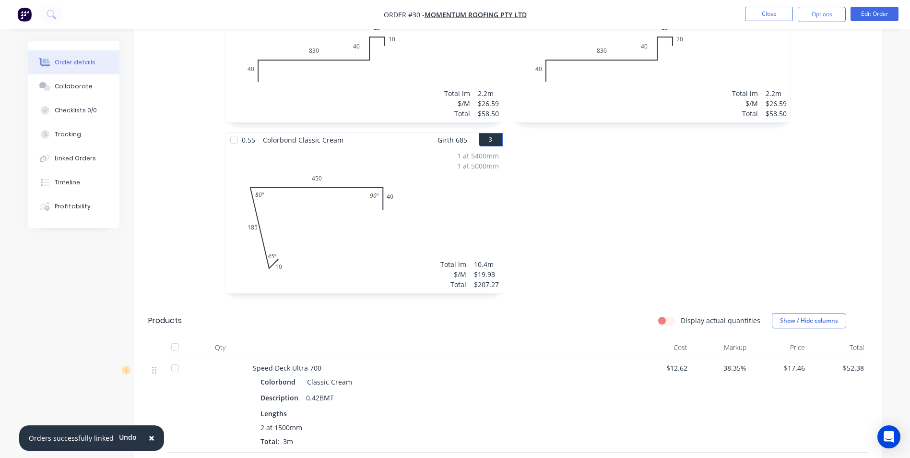
scroll to position [240, 0]
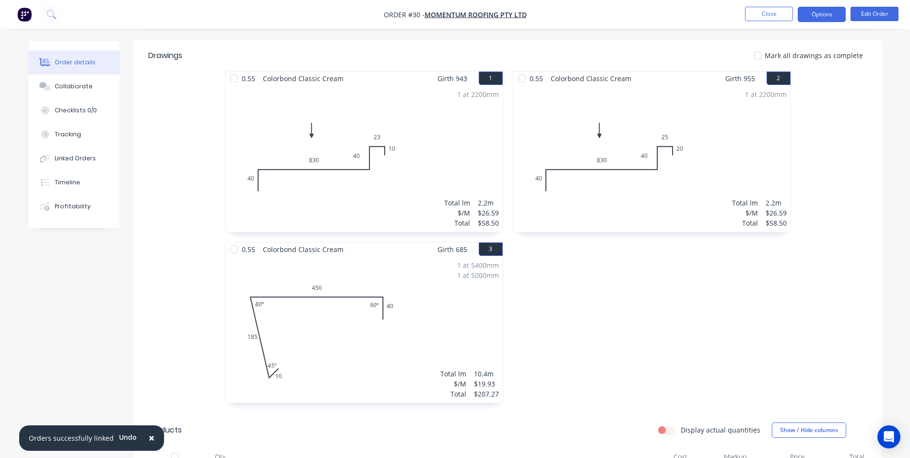
click at [815, 20] on button "Options" at bounding box center [822, 14] width 48 height 15
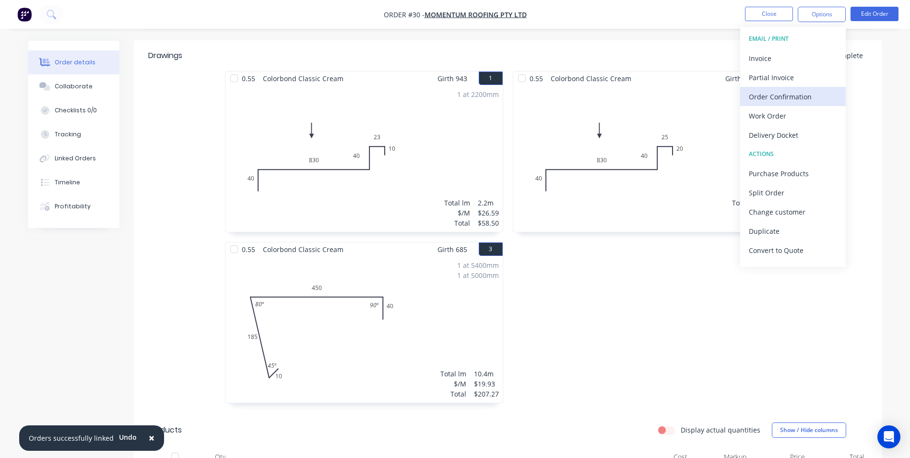
click at [791, 97] on div "Order Confirmation" at bounding box center [793, 97] width 88 height 14
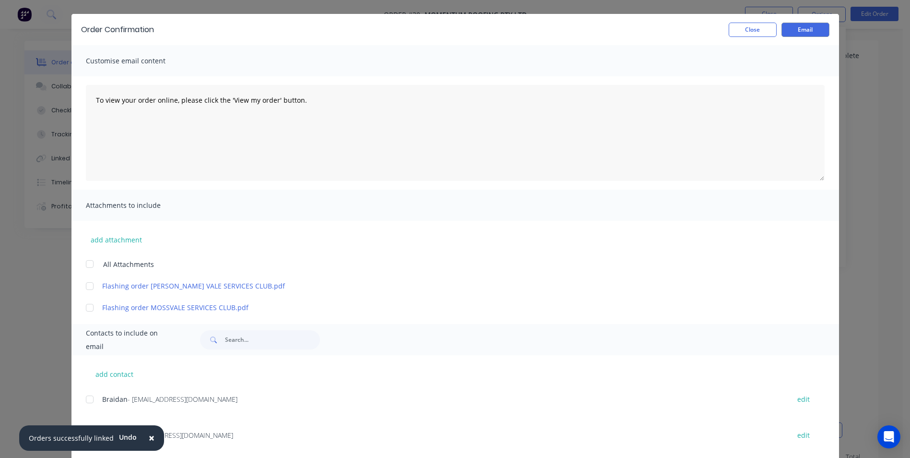
scroll to position [45, 0]
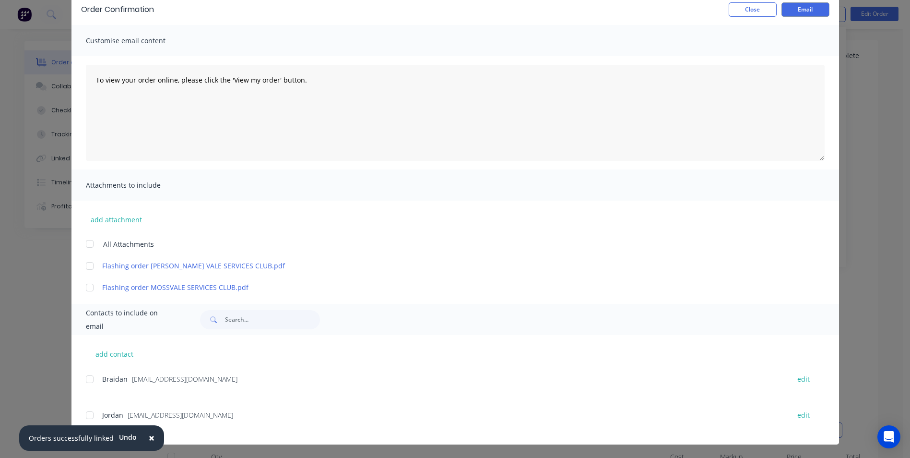
click at [88, 415] on div at bounding box center [89, 414] width 19 height 19
click at [139, 439] on button "×" at bounding box center [151, 438] width 25 height 23
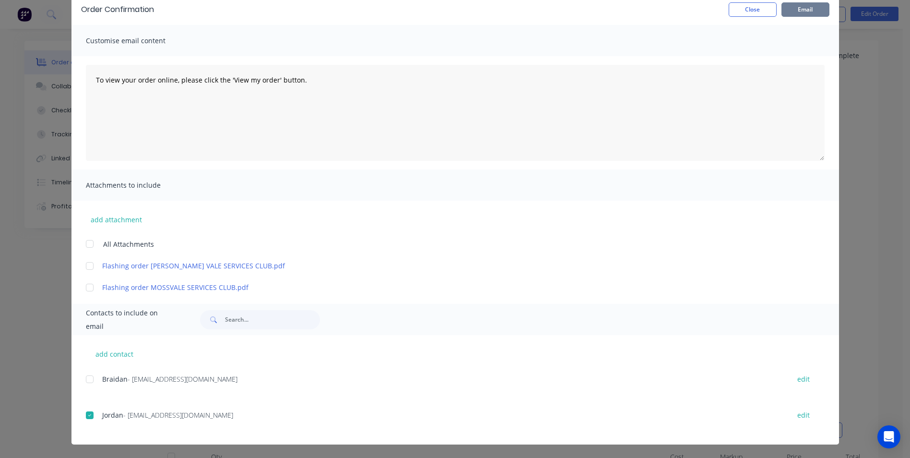
click at [787, 14] on button "Email" at bounding box center [806, 9] width 48 height 14
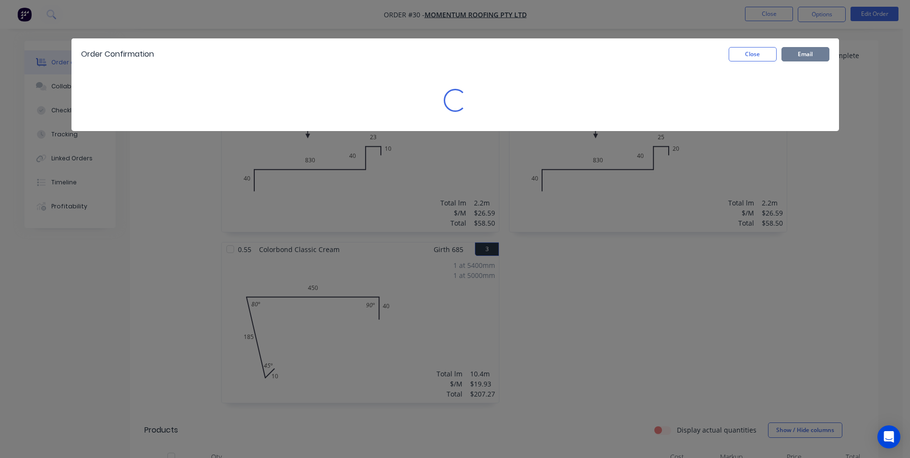
scroll to position [0, 0]
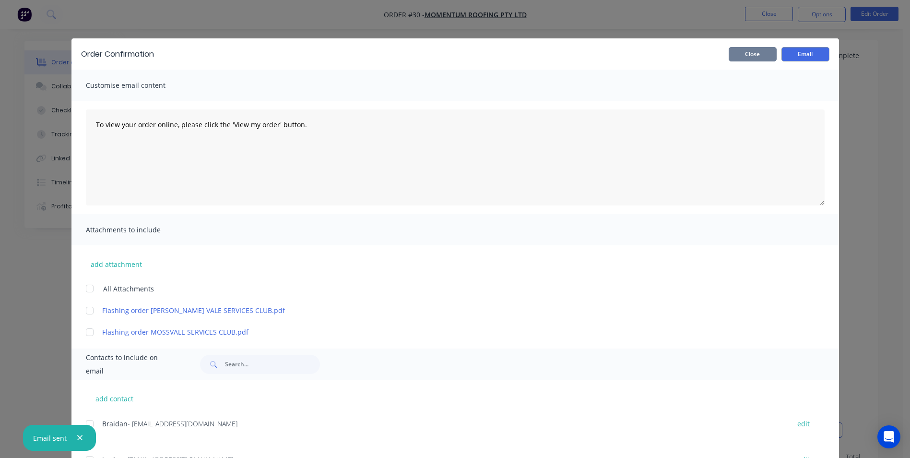
click at [750, 59] on button "Close" at bounding box center [753, 54] width 48 height 14
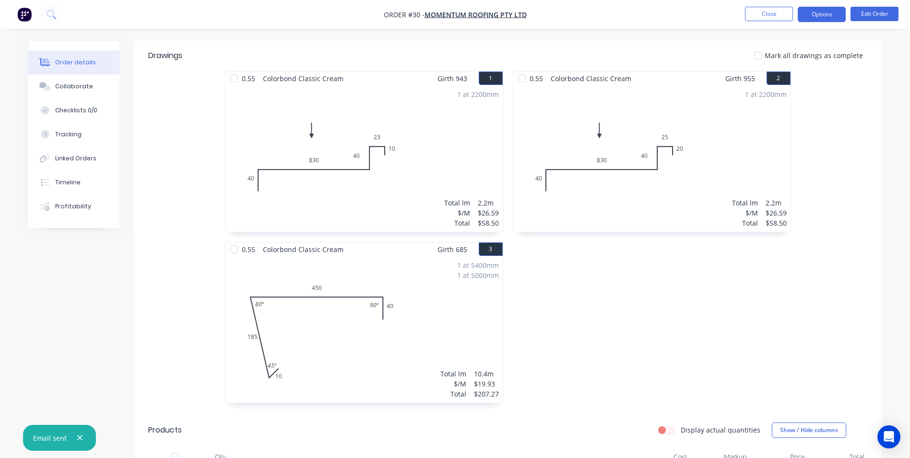
click at [818, 19] on button "Options" at bounding box center [822, 14] width 48 height 15
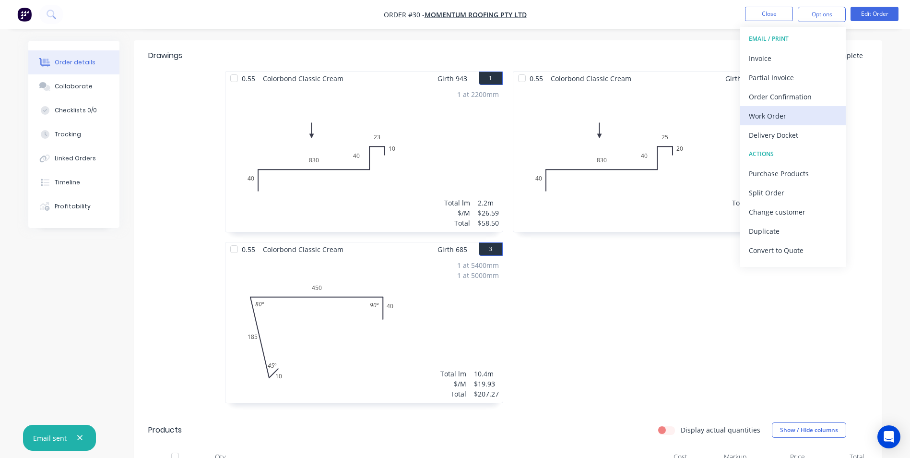
click at [784, 115] on div "Work Order" at bounding box center [793, 116] width 88 height 14
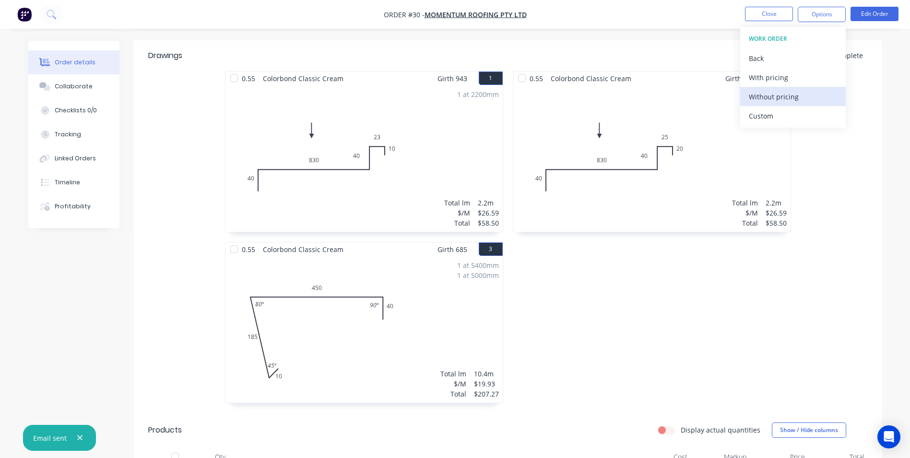
click at [784, 99] on div "Without pricing" at bounding box center [793, 97] width 88 height 14
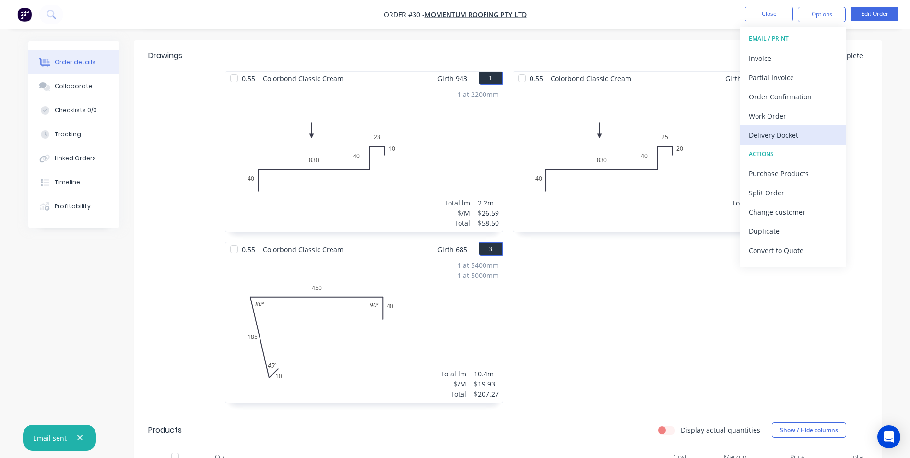
click at [800, 131] on div "Delivery Docket" at bounding box center [793, 135] width 88 height 14
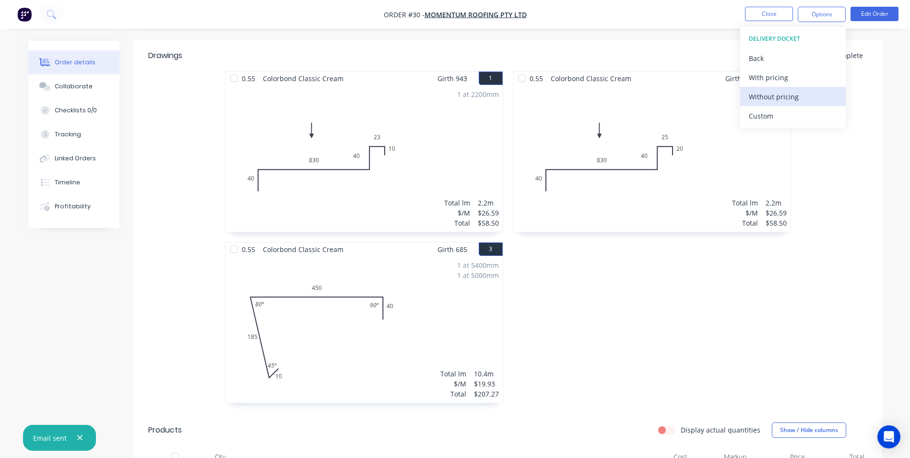
click at [763, 99] on div "Without pricing" at bounding box center [793, 97] width 88 height 14
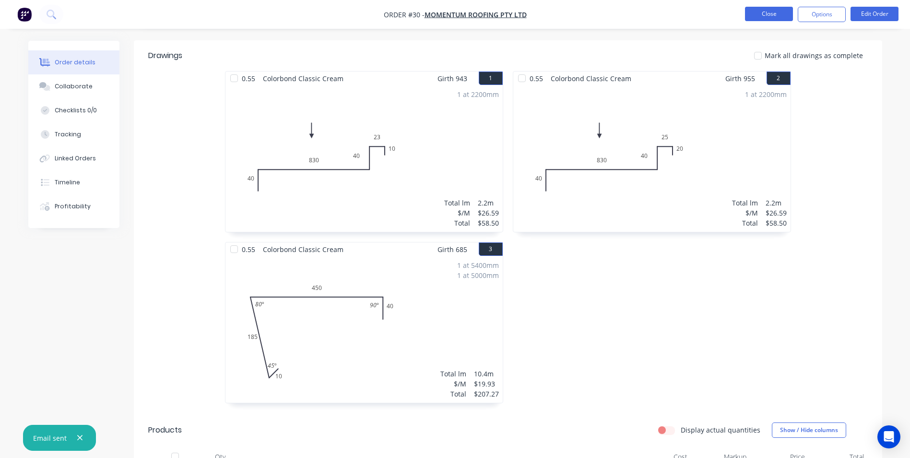
click at [765, 18] on button "Close" at bounding box center [769, 14] width 48 height 14
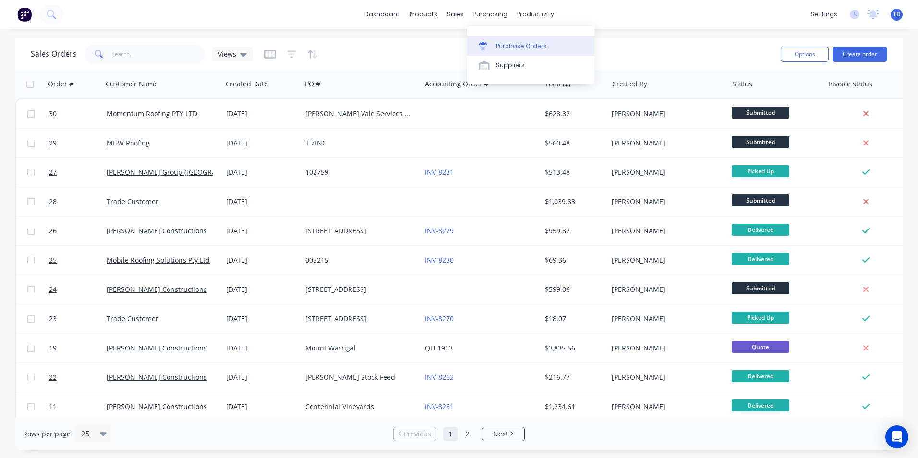
click at [499, 47] on div "Purchase Orders" at bounding box center [521, 46] width 51 height 9
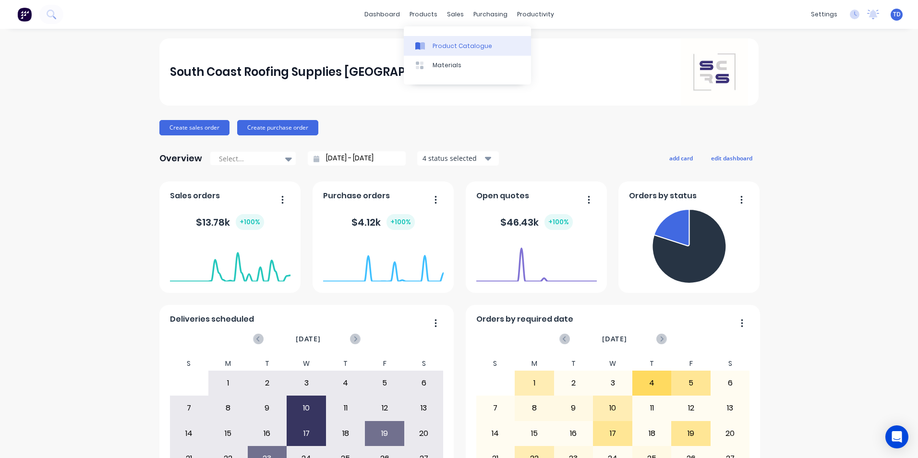
click at [443, 42] on div "Product Catalogue" at bounding box center [462, 46] width 60 height 9
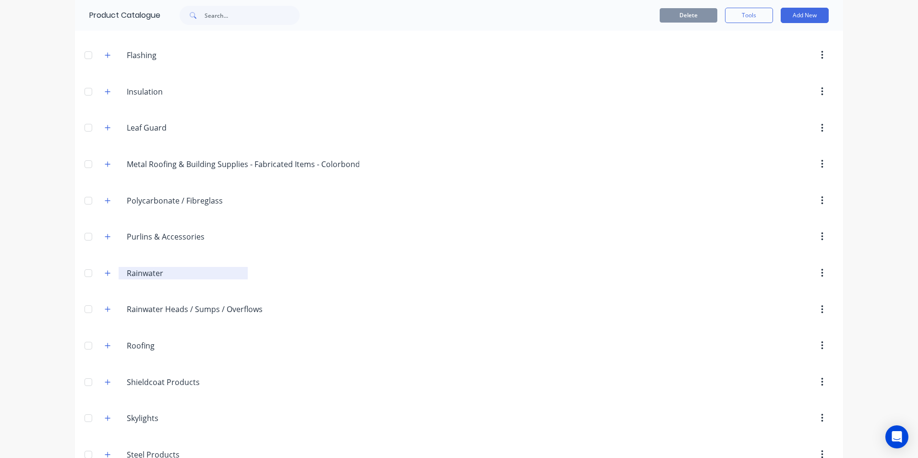
scroll to position [240, 0]
click at [103, 276] on button "button" at bounding box center [108, 272] width 12 height 12
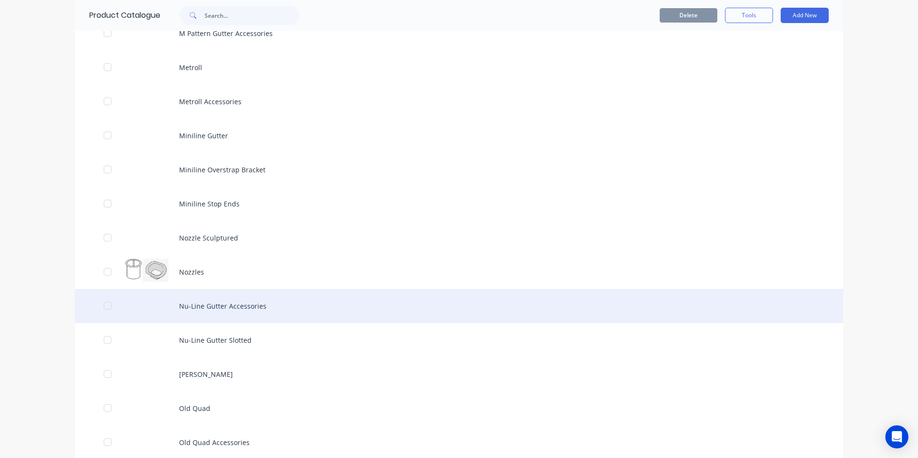
scroll to position [2591, 0]
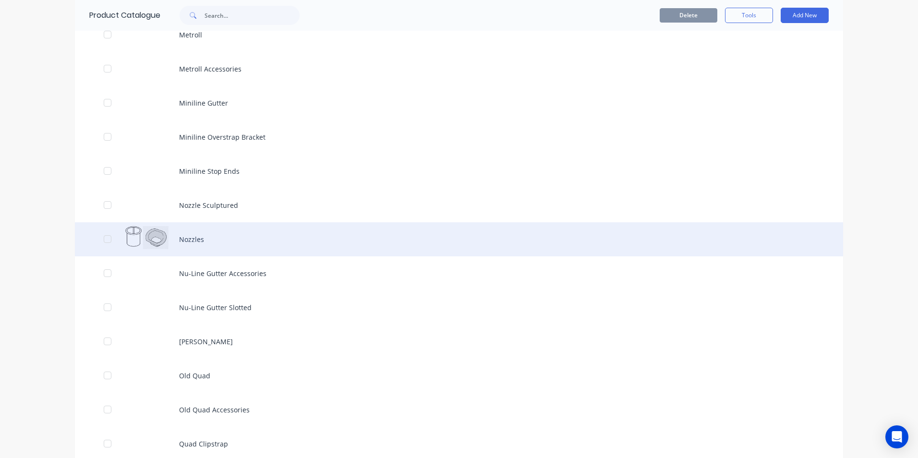
click at [191, 242] on div "Nozzles" at bounding box center [459, 239] width 768 height 34
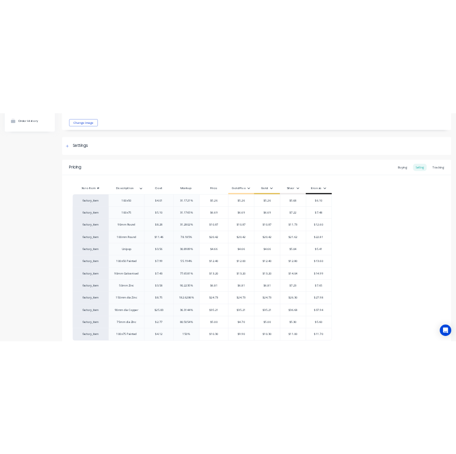
scroll to position [188, 0]
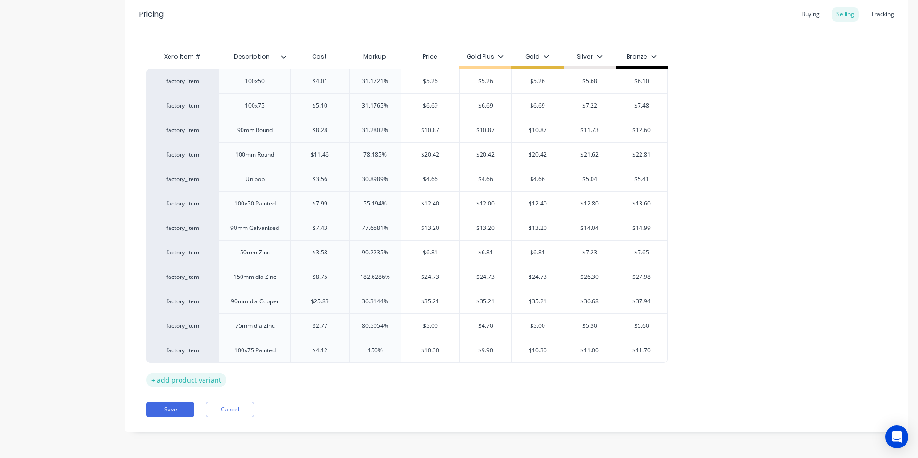
click at [196, 377] on div "+ add product variant" at bounding box center [186, 379] width 80 height 15
type textarea "x"
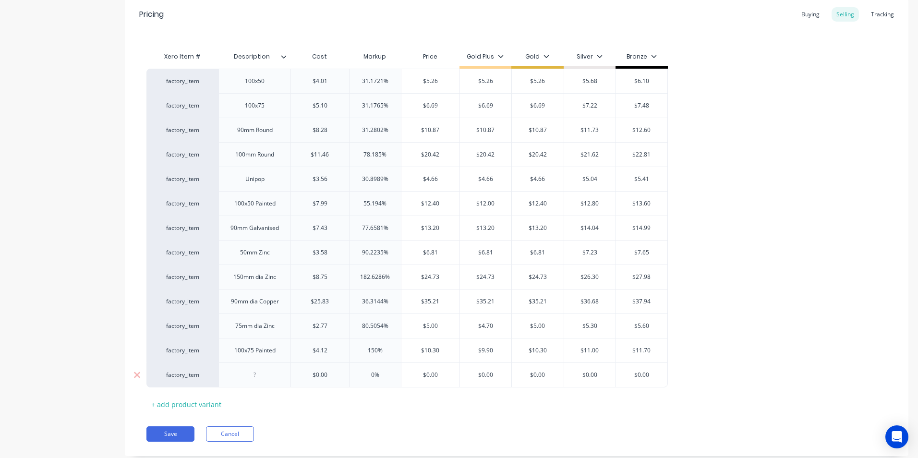
click at [267, 374] on div at bounding box center [255, 375] width 48 height 12
type textarea "x"
type input "$0.00"
type textarea "x"
type input "4."
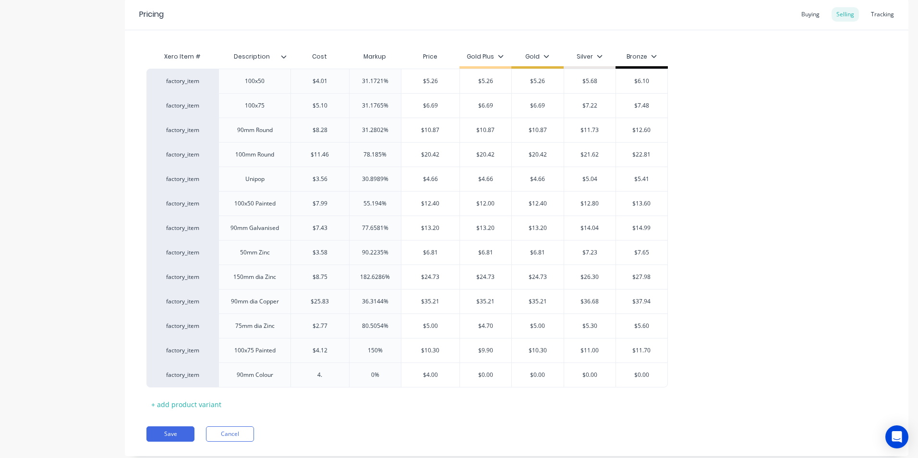
type textarea "x"
type input "4.6"
type textarea "x"
type input "4.69"
type input "0%"
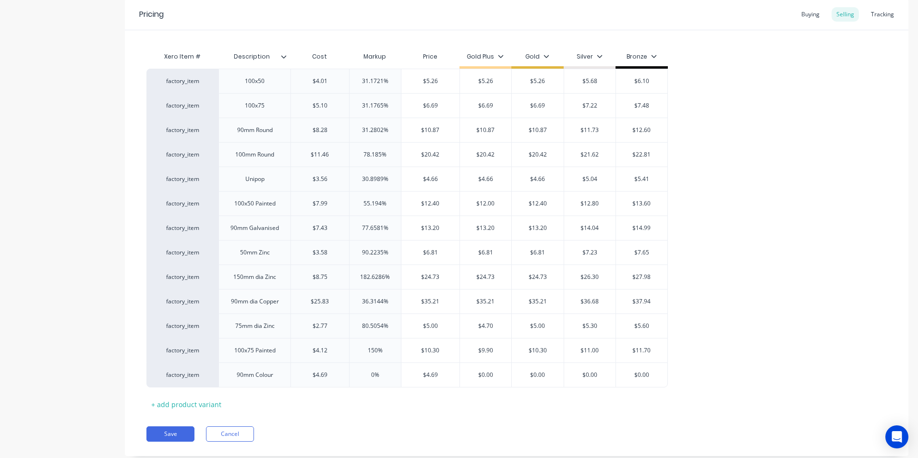
type input "$4.69"
type textarea "x"
type input "7."
type textarea "x"
type input "7.10"
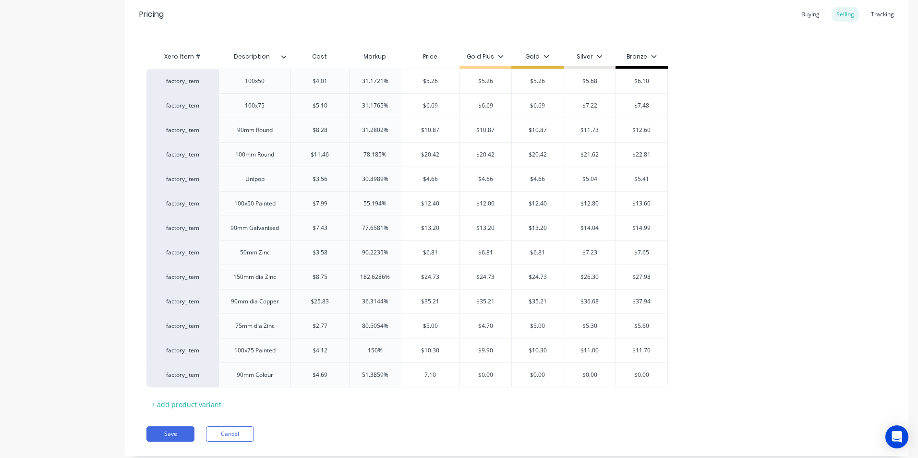
type input "$0.00"
type input "$7.10"
type textarea "x"
type input "7"
type textarea "x"
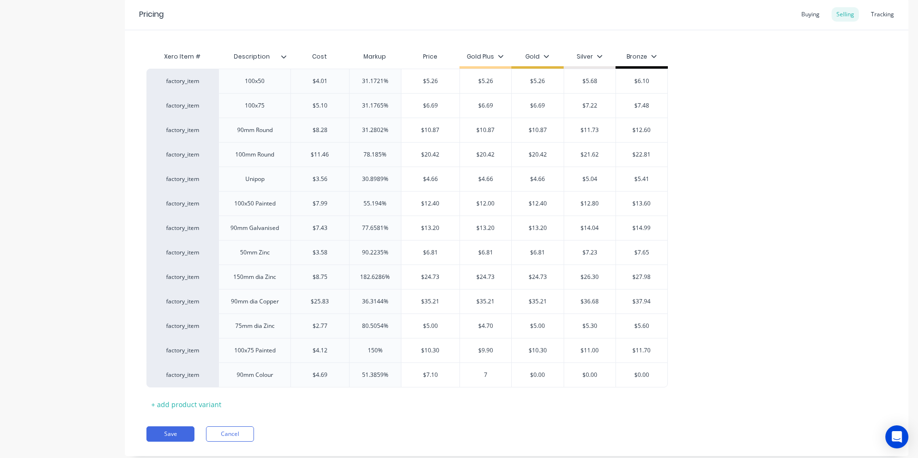
type input "7."
type textarea "x"
type input "7.1"
type textarea "x"
type input "7.10"
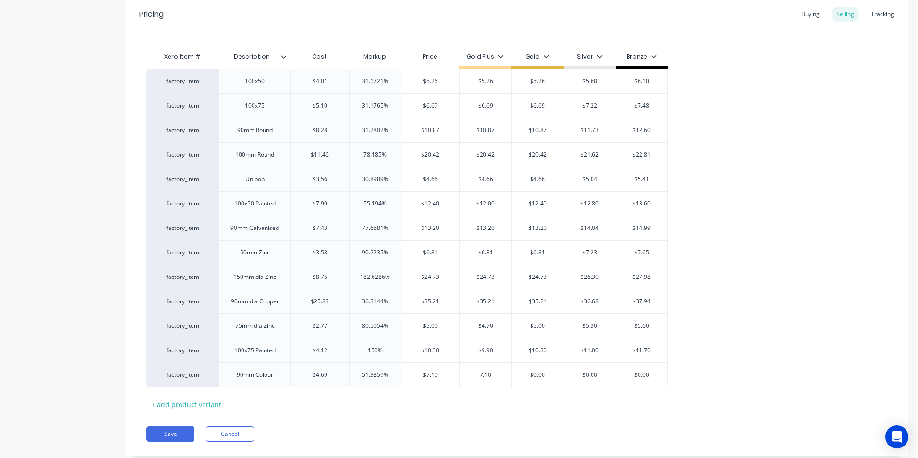
type input "$0.00"
type input "$7.10"
type textarea "x"
type input "7"
type textarea "x"
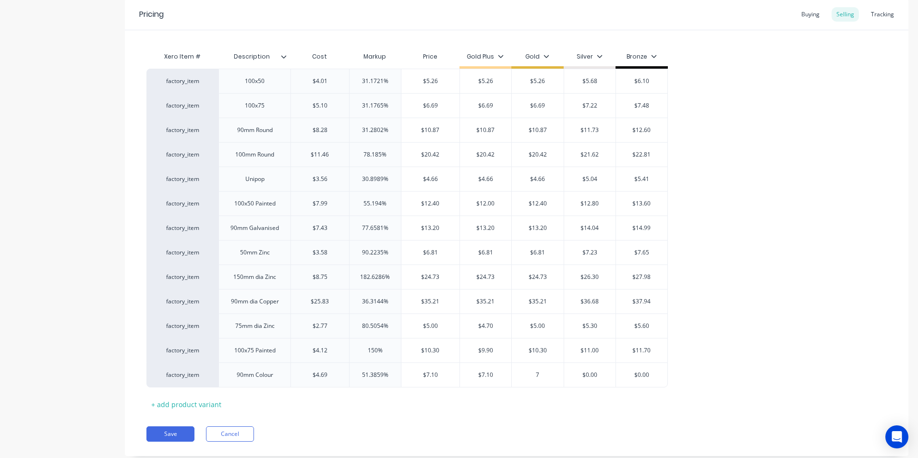
type input "7."
type textarea "x"
type input "7.1"
type textarea "x"
type input "7.10"
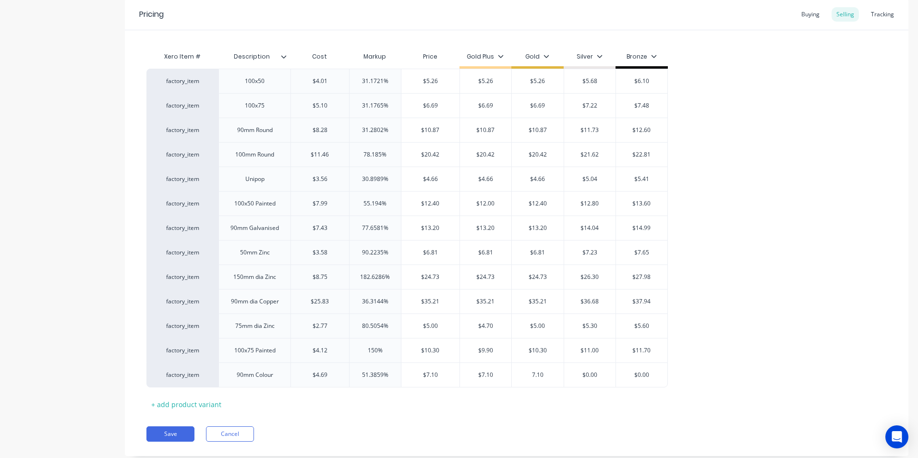
type input "$0.00"
type input "$7.10"
type textarea "x"
type input "7"
type textarea "x"
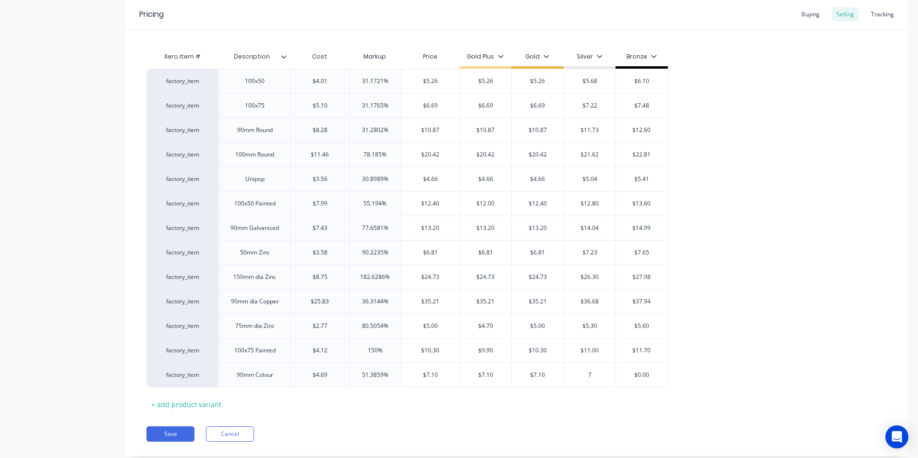
type input "7."
type textarea "x"
type input "7.3"
type textarea "x"
type input "7.30"
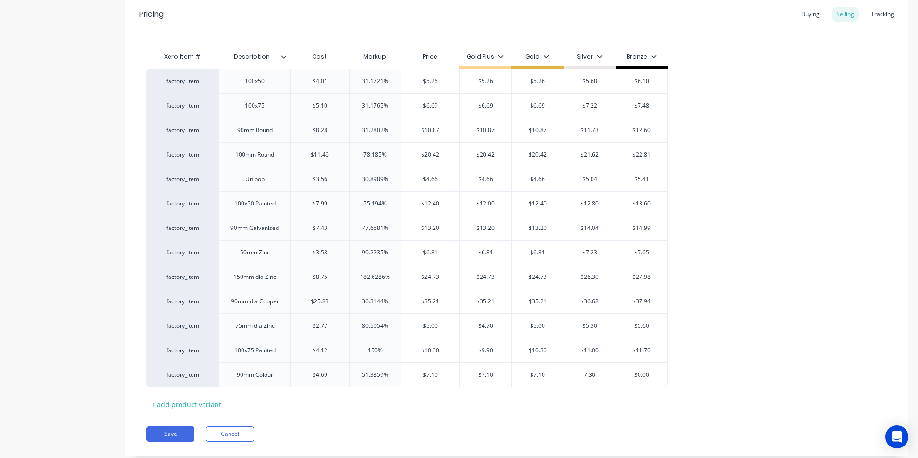
type input "$0.00"
type input "$7.30"
type textarea "x"
type input "7"
type textarea "x"
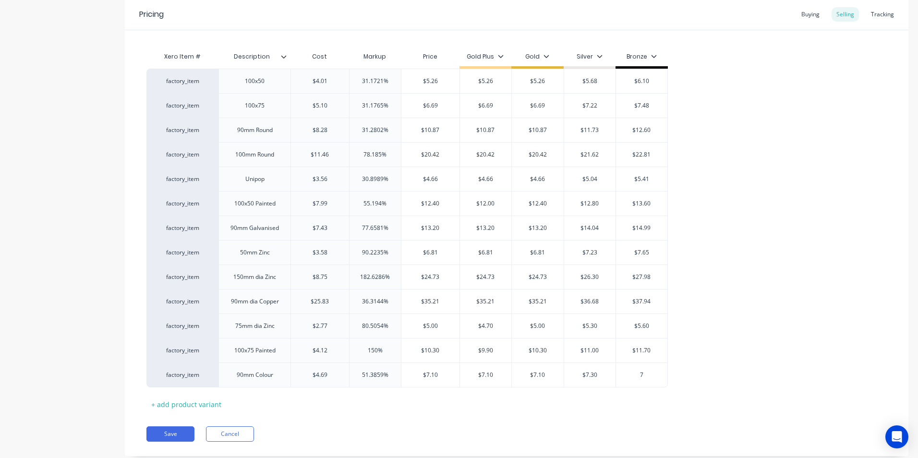
type input "7."
type textarea "x"
type input "7.5"
type textarea "x"
type input "7.50"
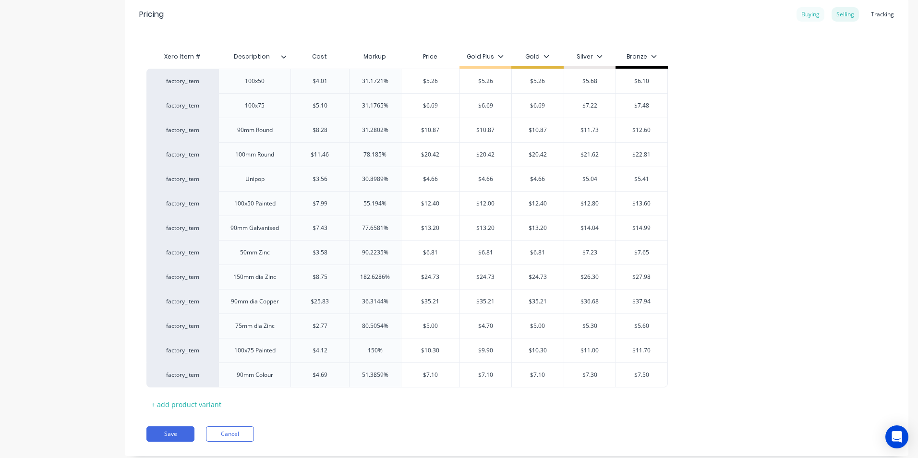
click at [455, 17] on div "Buying" at bounding box center [810, 14] width 28 height 14
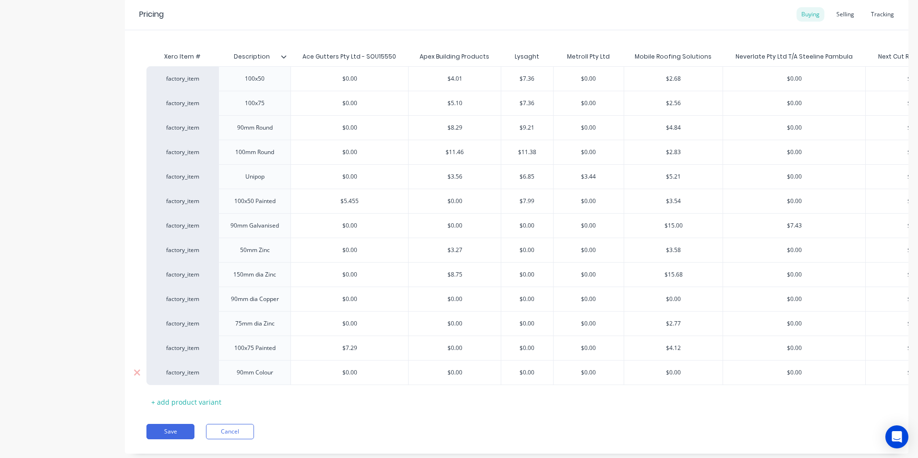
type input "$0.00"
click at [455, 376] on input "$0.00" at bounding box center [673, 372] width 98 height 9
type input "$0.00"
type textarea "x"
type input "4"
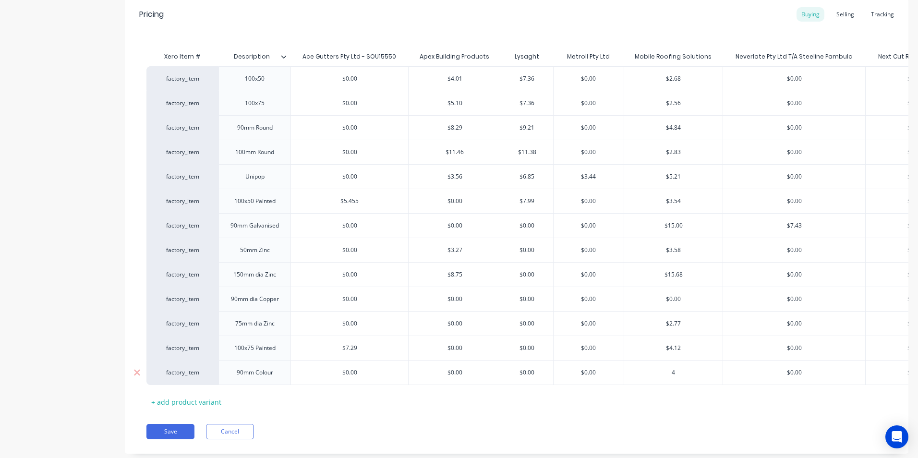
type textarea "x"
type input "4."
type textarea "x"
type input "4.6"
type textarea "x"
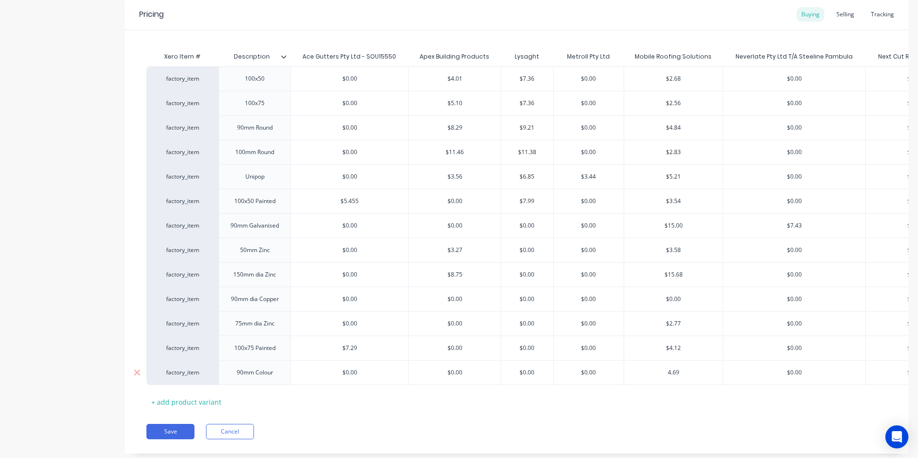
type input "4.69"
type input "$0.00"
click at [167, 437] on button "Save" at bounding box center [170, 431] width 48 height 15
type textarea "x"
